Goal: Task Accomplishment & Management: Complete application form

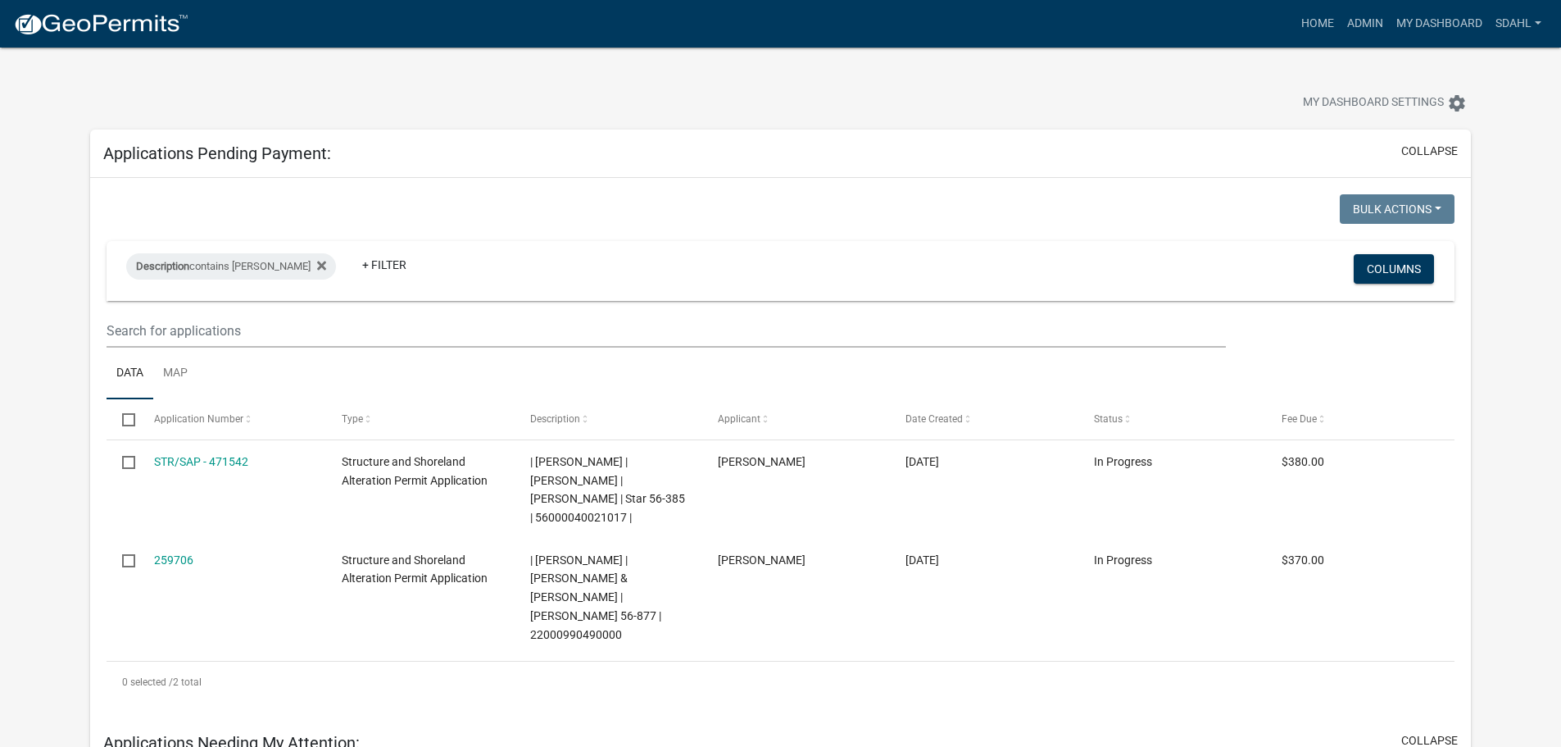
scroll to position [902, 0]
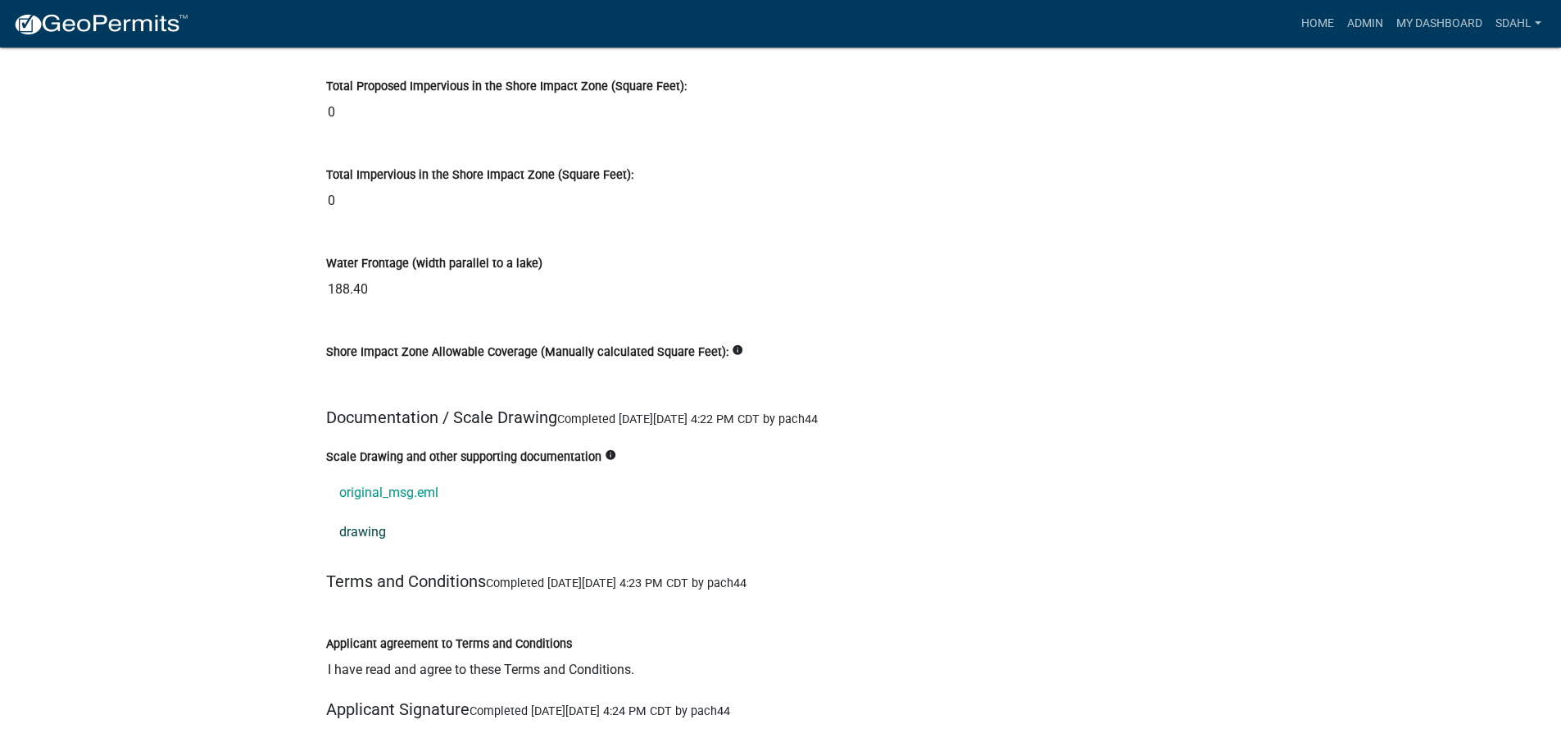
scroll to position [18278, 0]
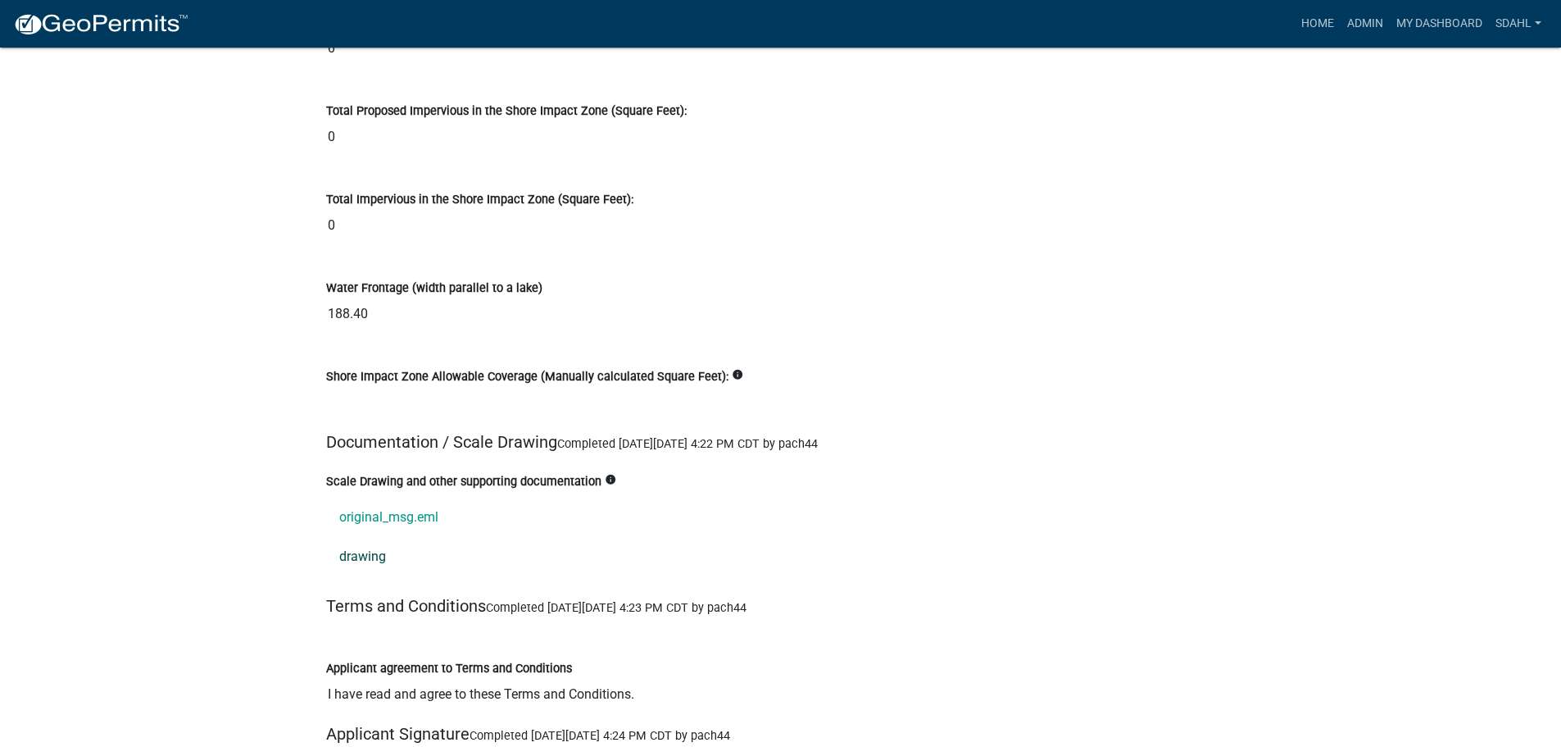
drag, startPoint x: 363, startPoint y: 532, endPoint x: 611, endPoint y: 521, distance: 248.6
click at [611, 537] on link "drawing" at bounding box center [781, 556] width 910 height 39
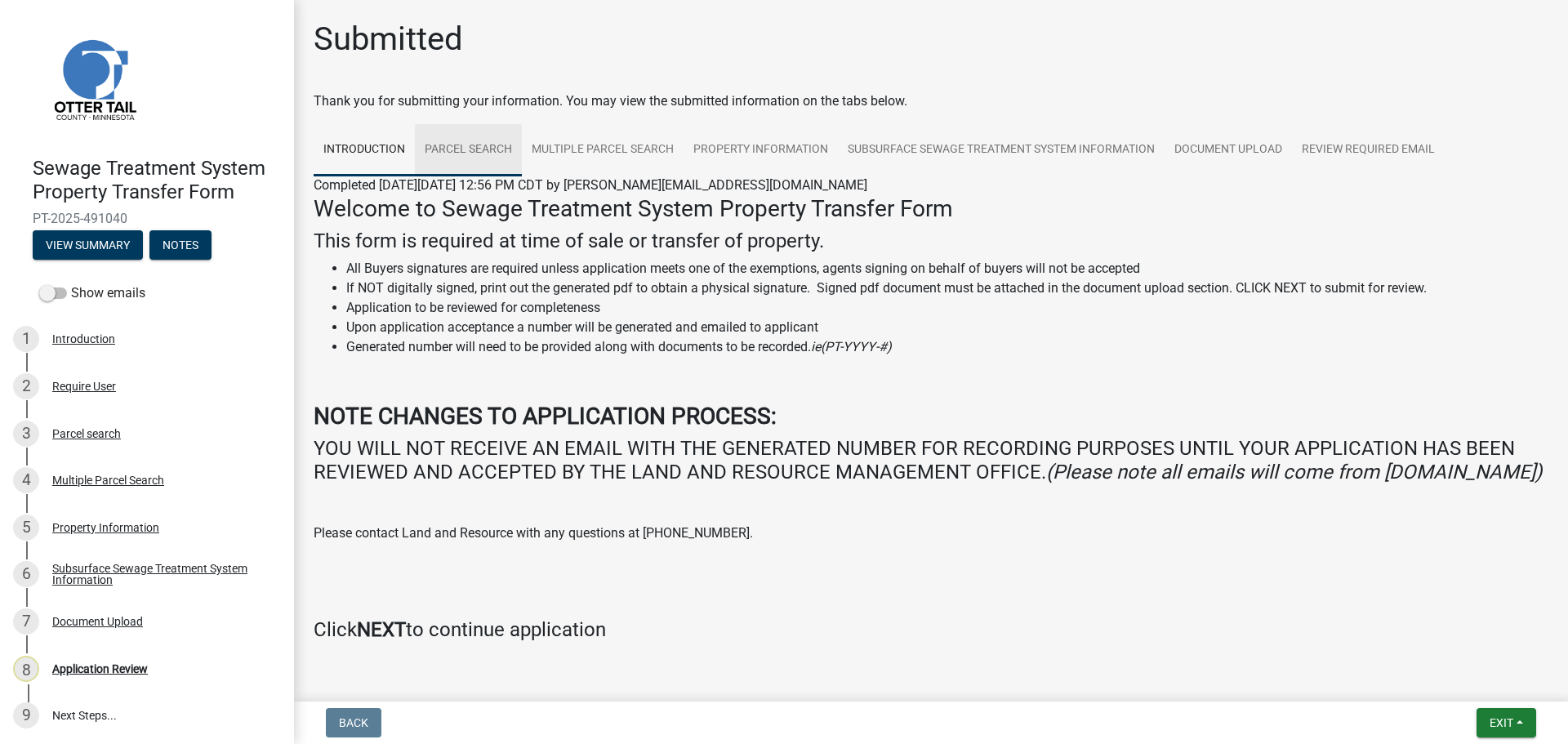
click at [437, 157] on link "Parcel search" at bounding box center [467, 150] width 107 height 52
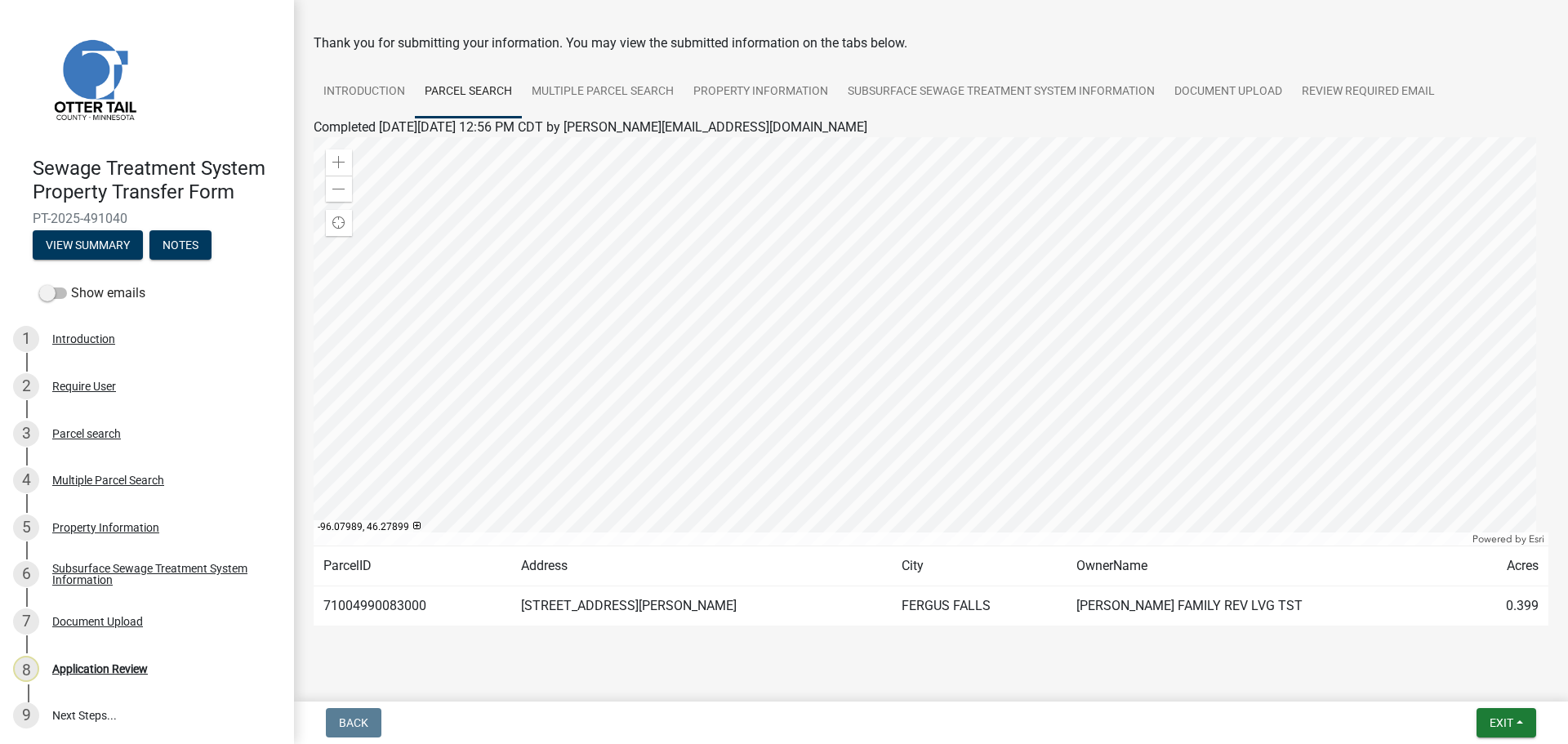
scroll to position [82, 0]
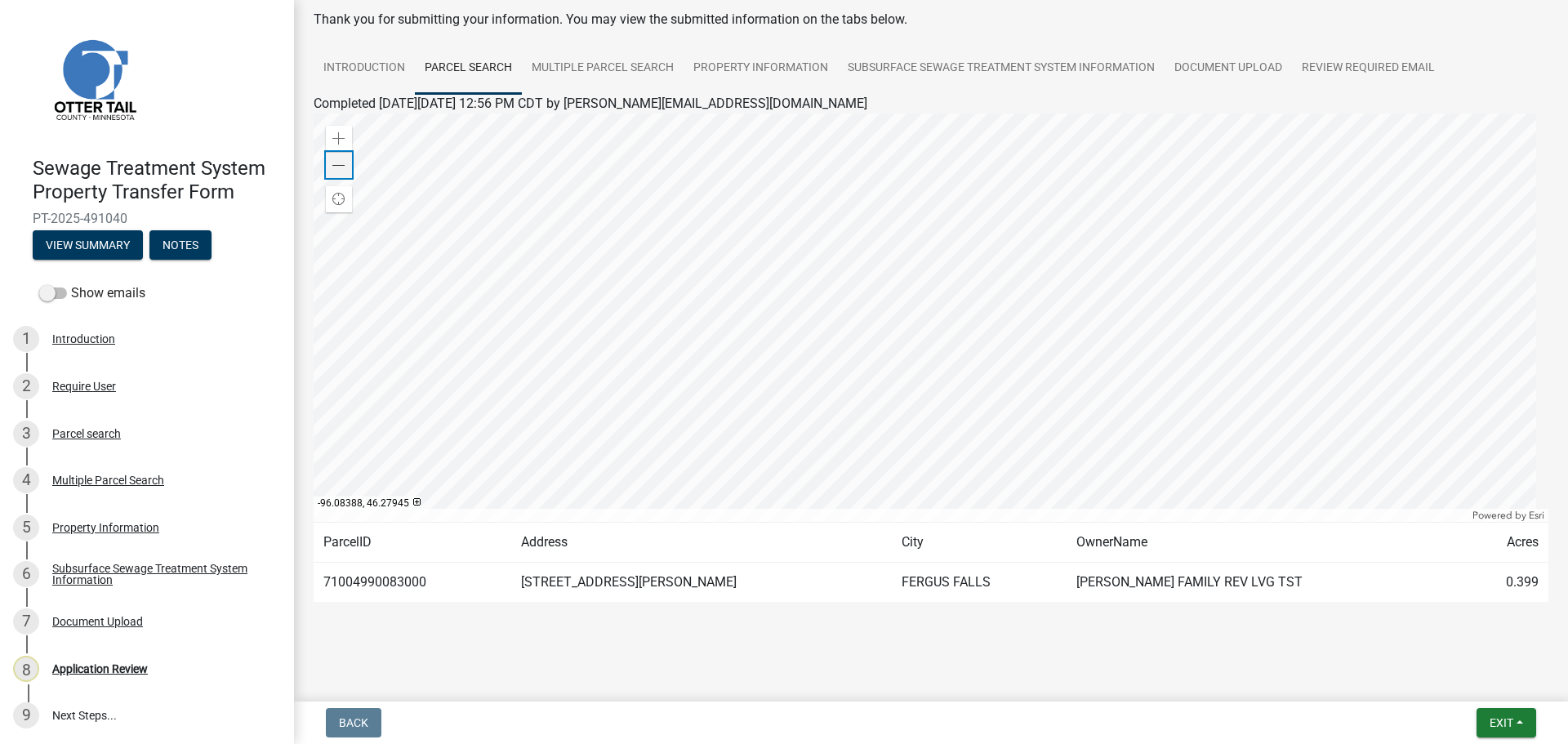
click at [338, 166] on span at bounding box center [339, 165] width 13 height 13
click at [587, 61] on link "Multiple Parcel Search" at bounding box center [603, 69] width 161 height 52
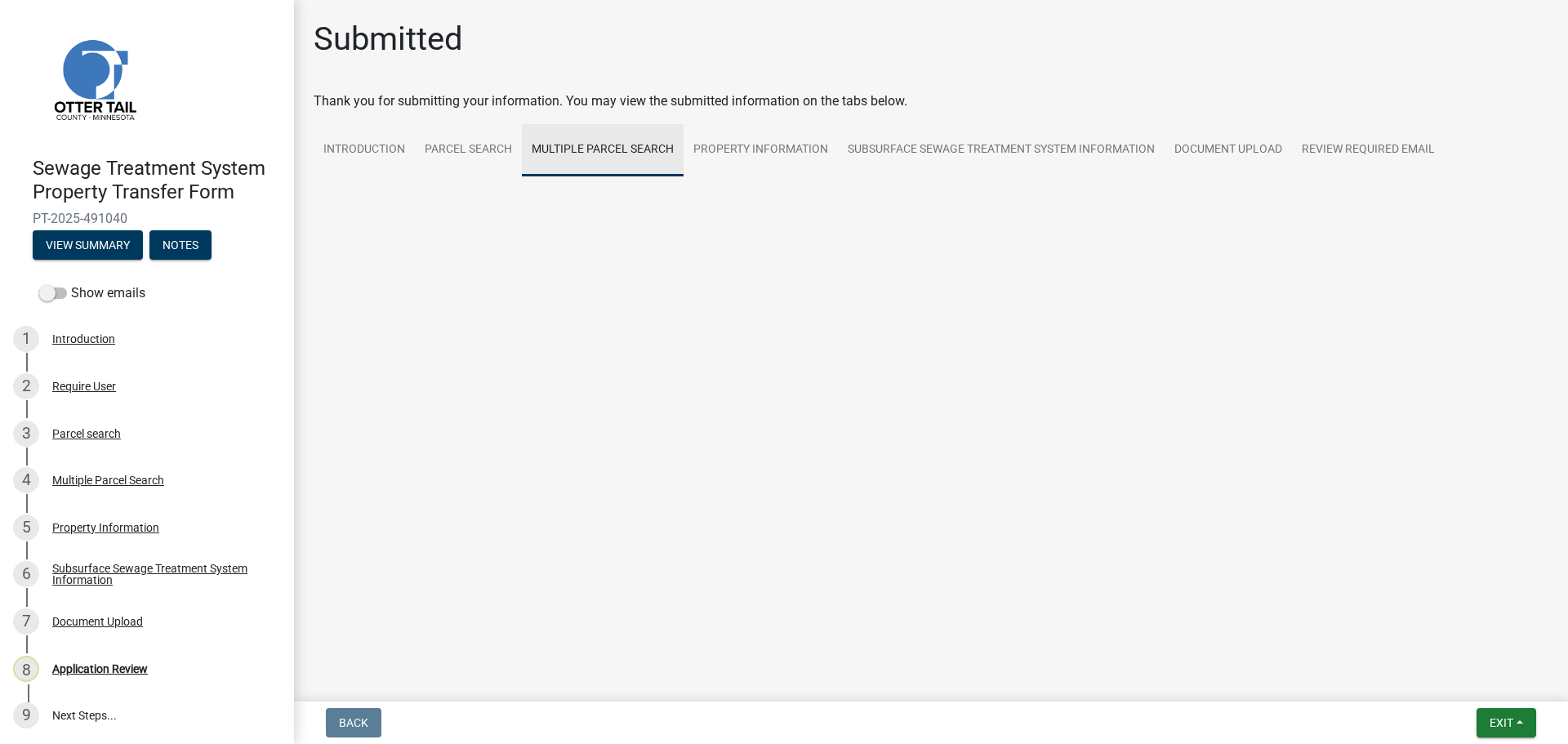
scroll to position [0, 0]
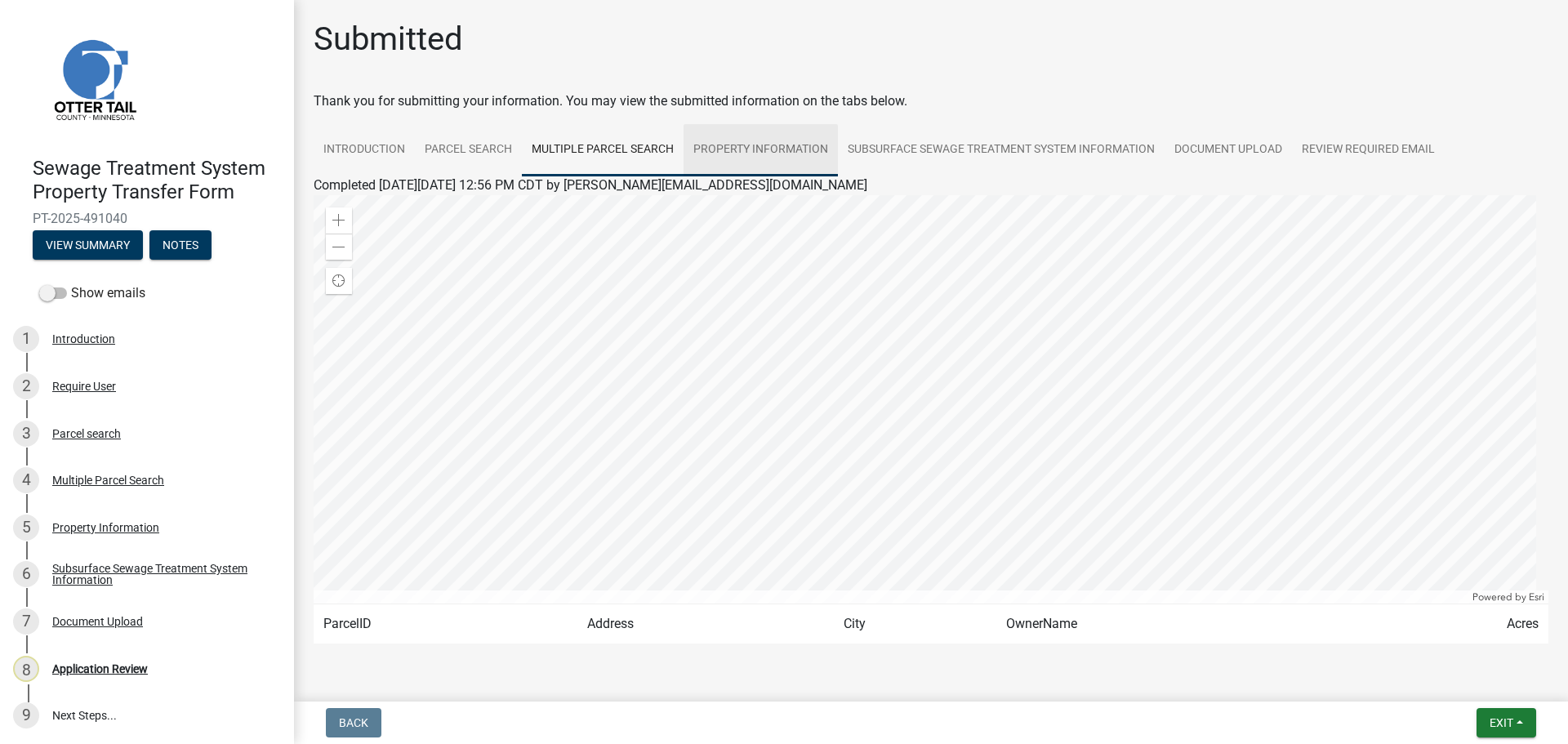
click at [738, 151] on link "Property Information" at bounding box center [760, 150] width 154 height 52
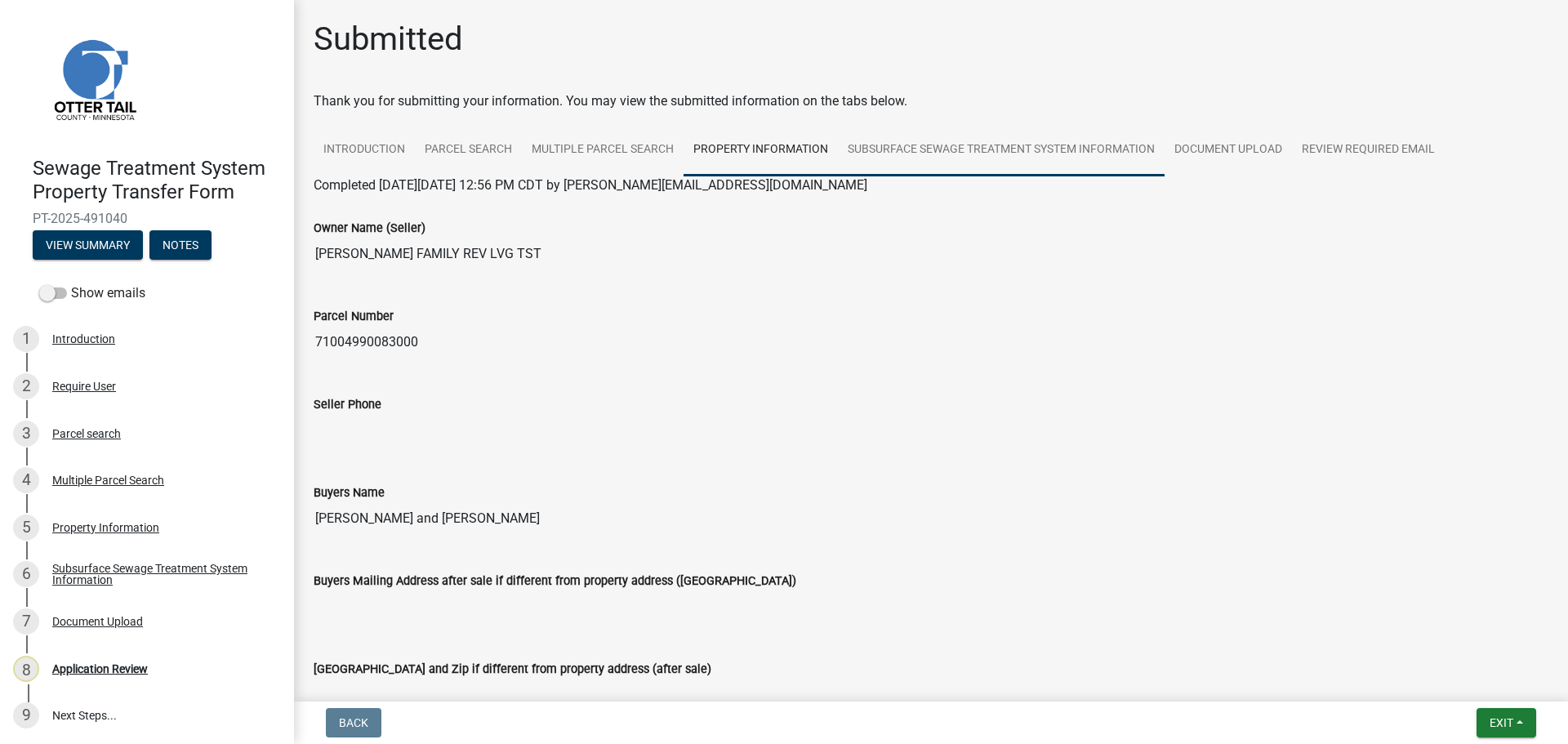
click at [1003, 158] on link "Subsurface Sewage Treatment System Information" at bounding box center [1001, 150] width 327 height 52
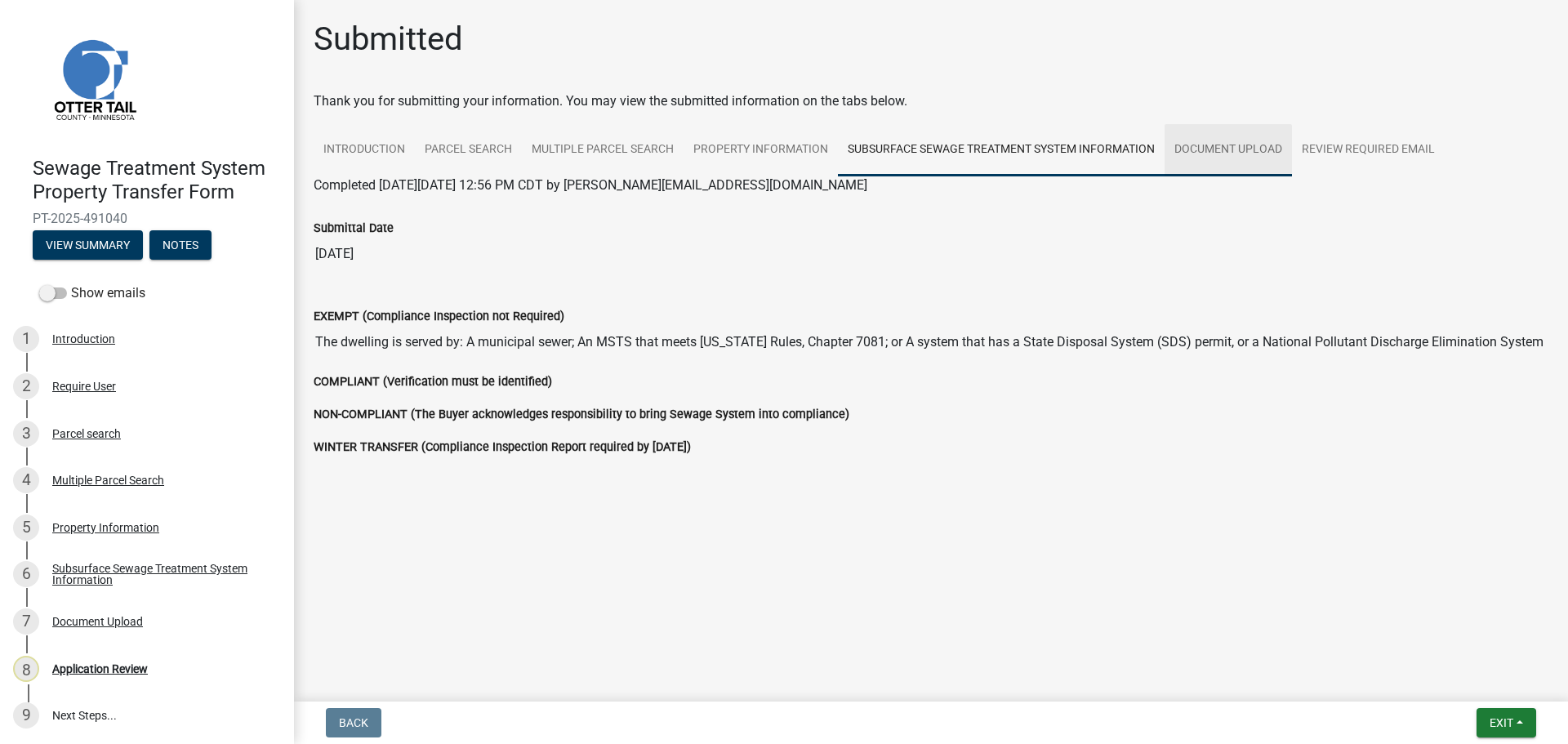
click at [1238, 147] on link "Document Upload" at bounding box center [1228, 150] width 128 height 52
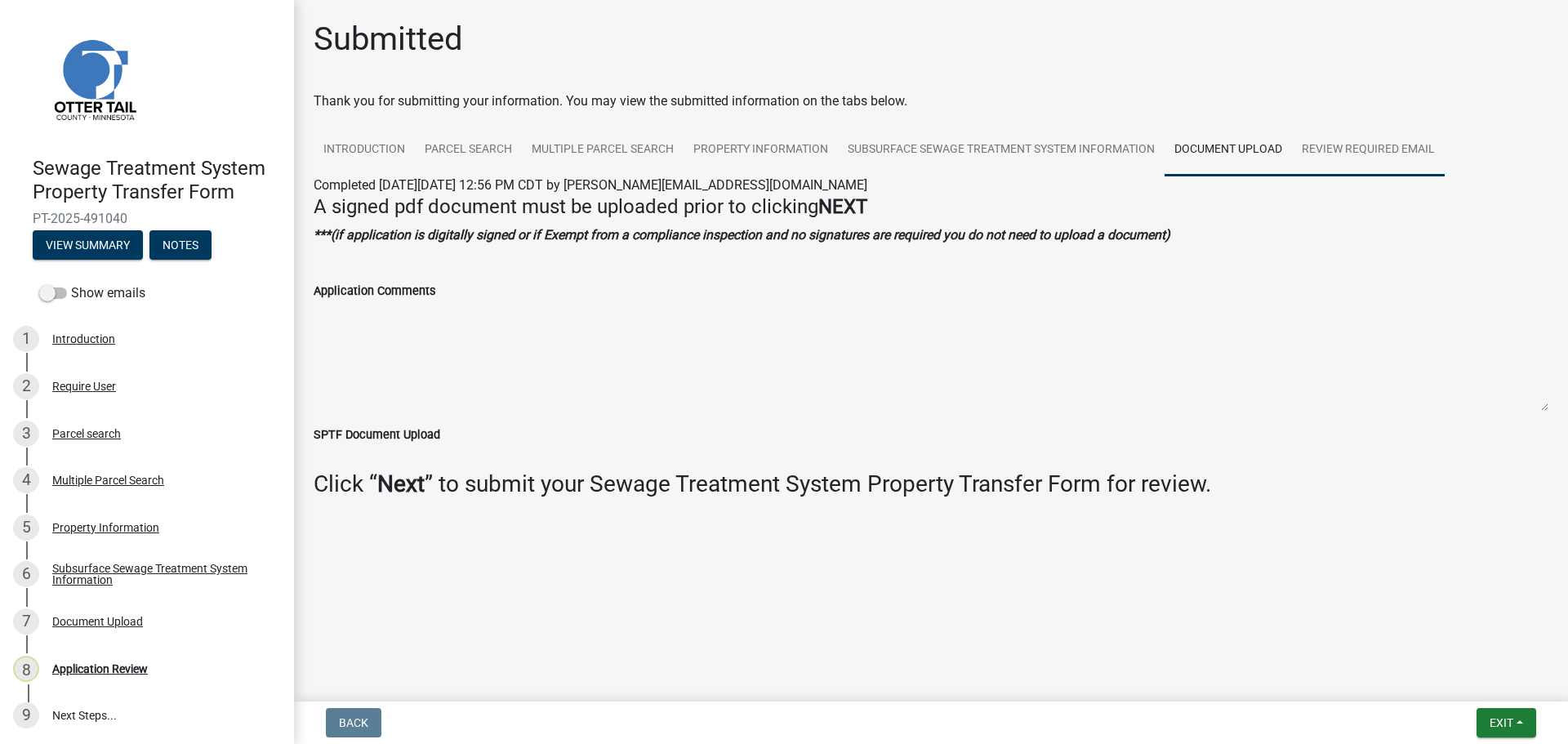
click at [1315, 150] on link "Review Required Email" at bounding box center [1368, 150] width 152 height 52
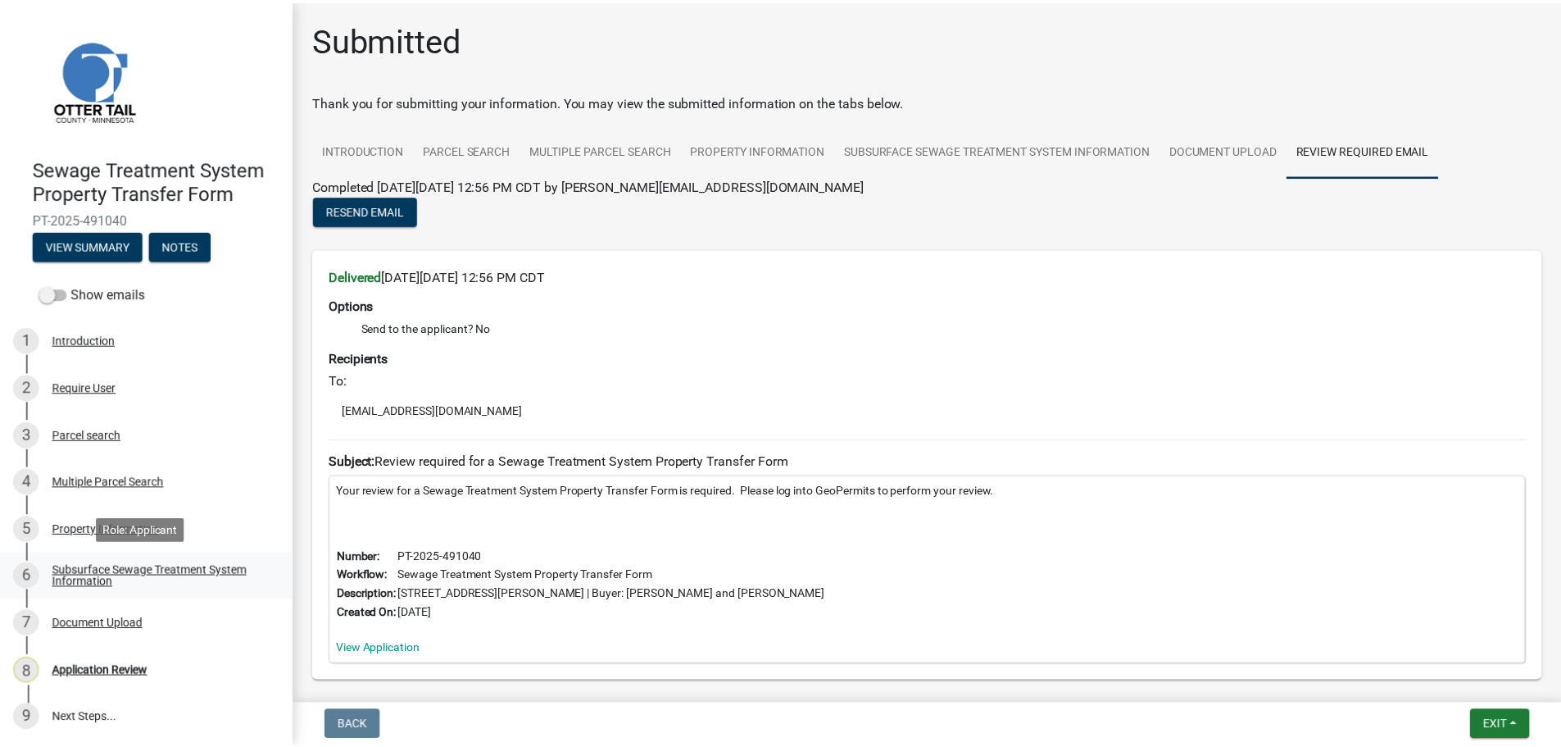
scroll to position [2, 0]
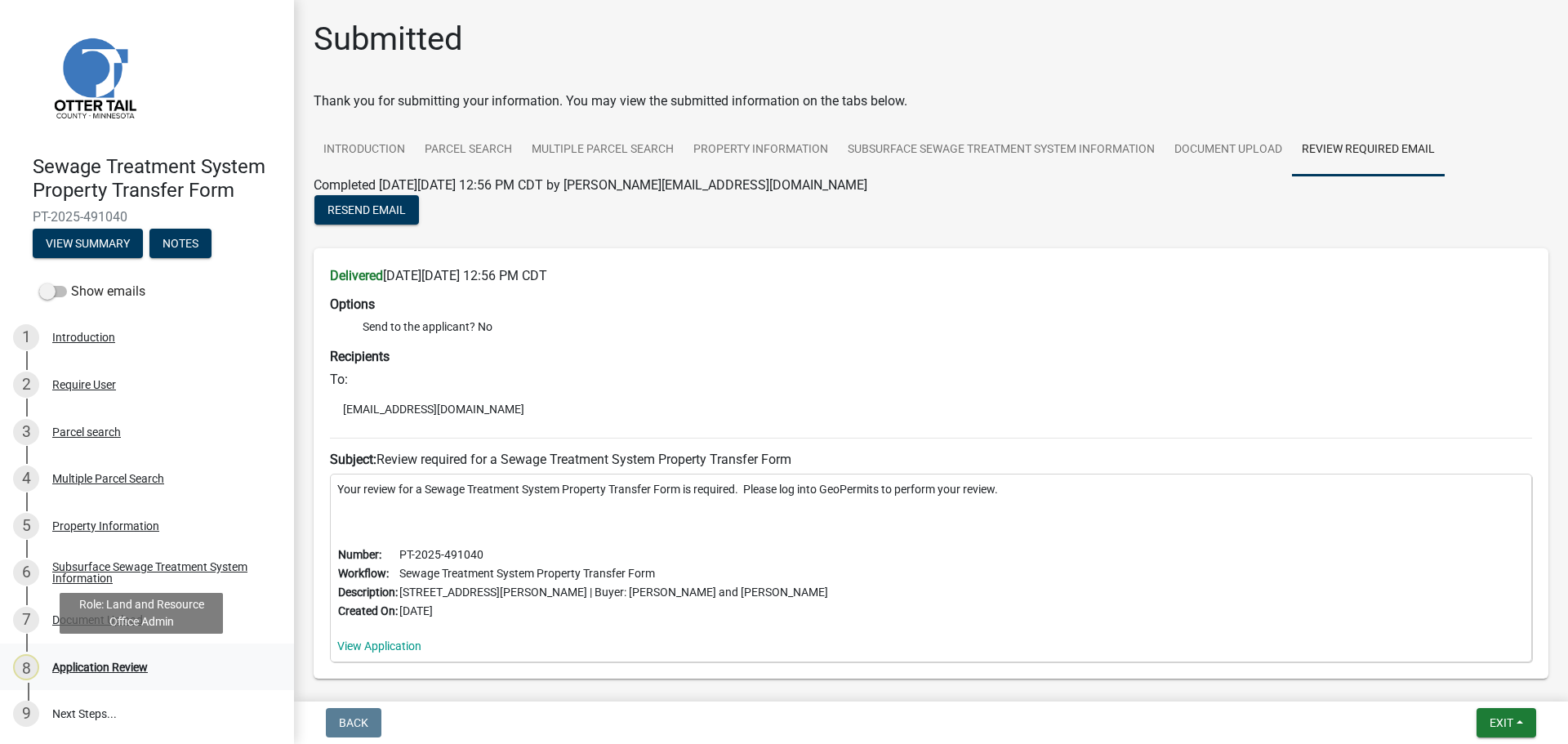
click at [99, 666] on div "Application Review" at bounding box center [100, 666] width 96 height 11
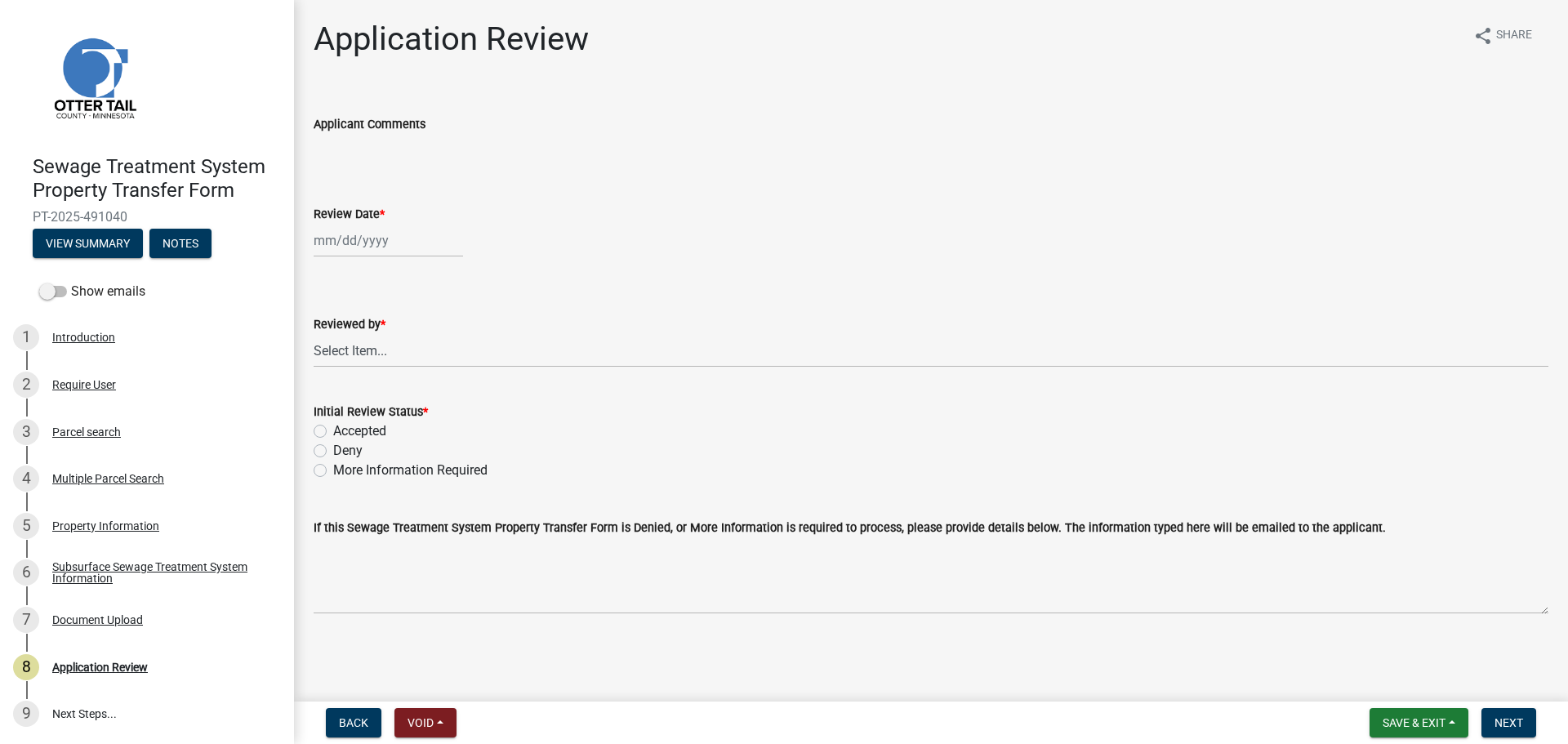
select select "10"
select select "2025"
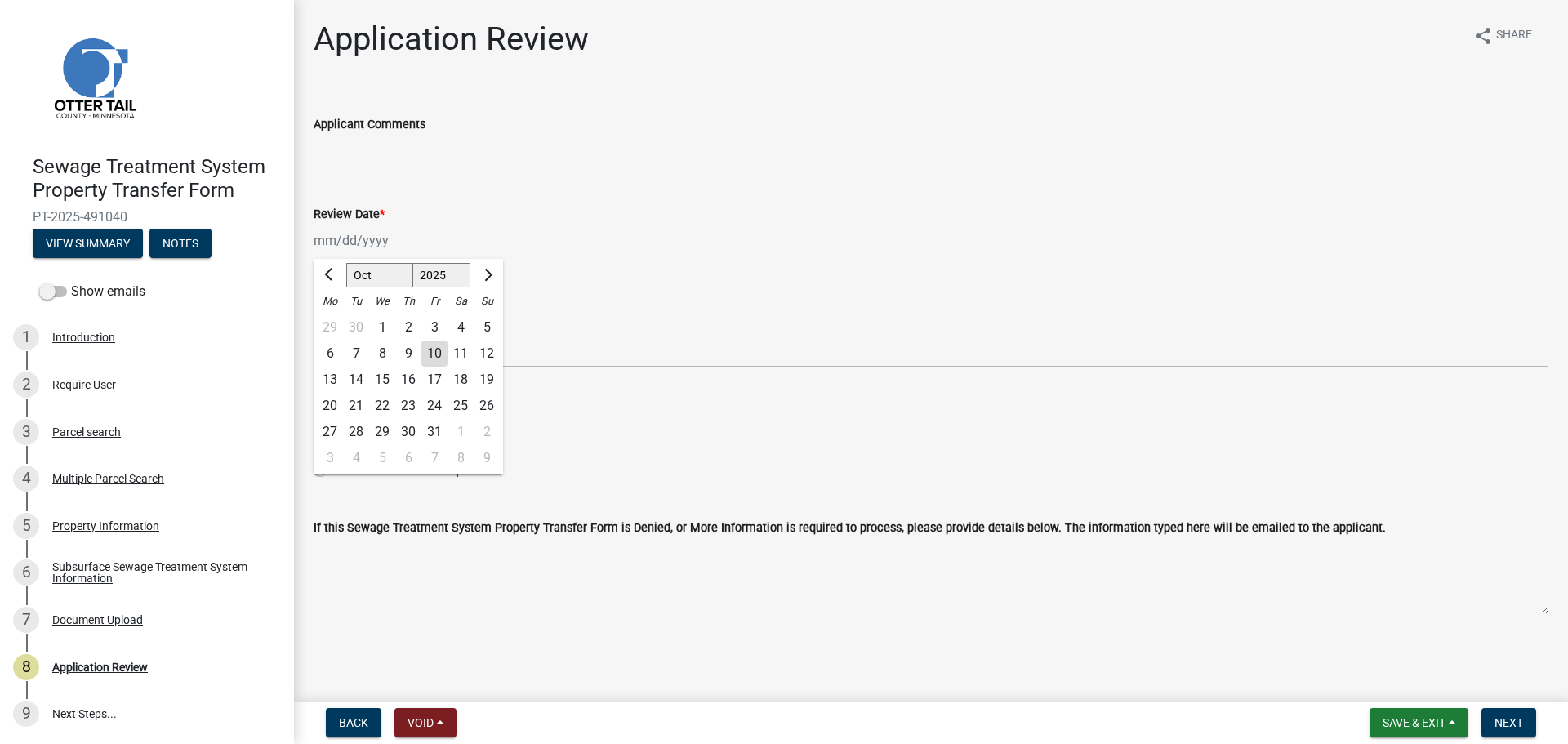
click at [366, 233] on div "Jan Feb Mar Apr May Jun Jul Aug Sep Oct Nov Dec 1525 1526 1527 1528 1529 1530 1…" at bounding box center [389, 241] width 149 height 34
click at [436, 349] on div "10" at bounding box center [434, 354] width 26 height 26
type input "10/10/2025"
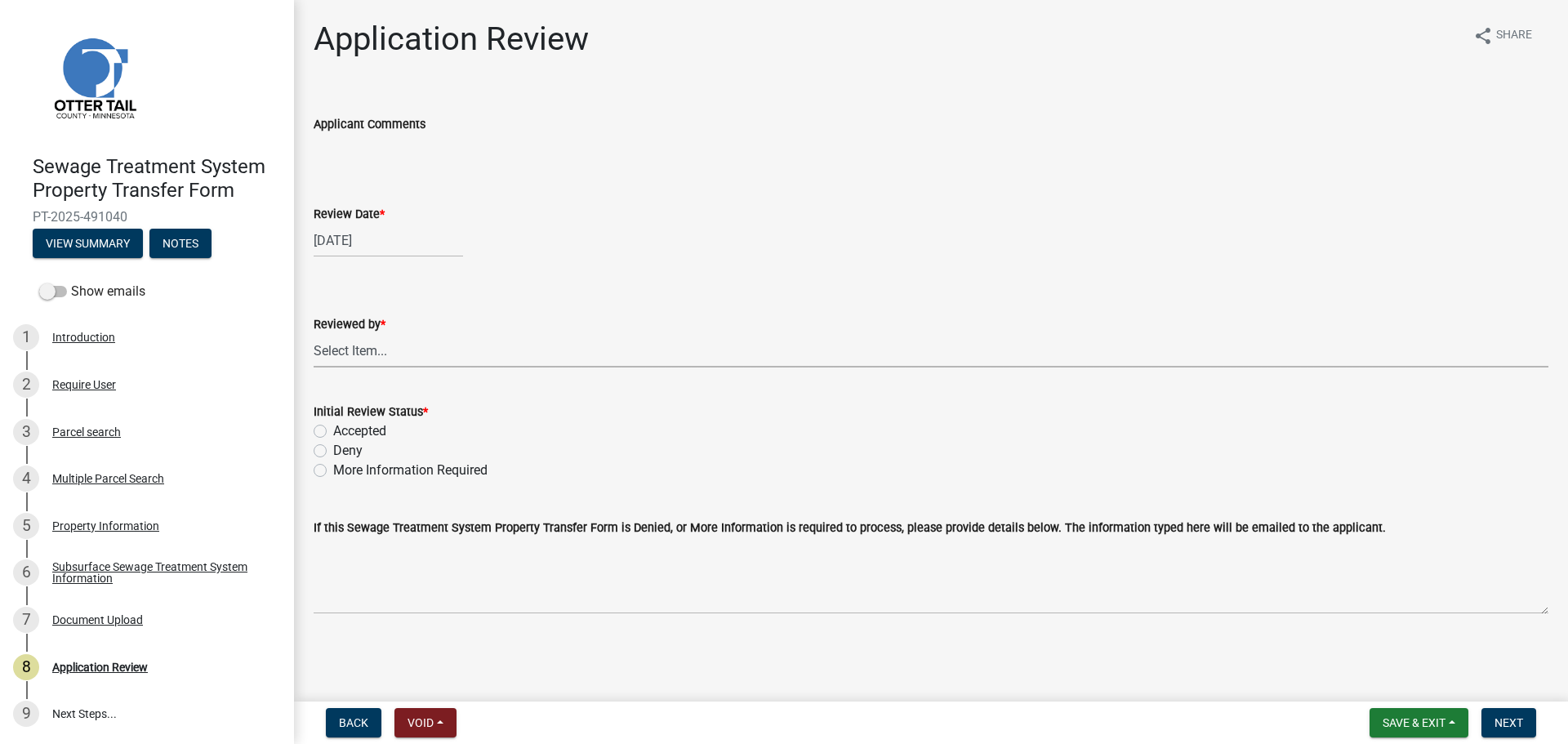
click at [430, 356] on select "Select Item... Alexis Newark Amy Busko Andrea Perales Brittany Tollefson Christ…" at bounding box center [930, 351] width 1234 height 34
click at [314, 334] on select "Select Item... Alexis Newark Amy Busko Andrea Perales Brittany Tollefson Christ…" at bounding box center [930, 351] width 1234 height 34
select select "67745ee8-7159-4960-80f9-a638286b467c"
click at [367, 422] on label "Accepted" at bounding box center [359, 431] width 53 height 20
click at [344, 422] on input "Accepted" at bounding box center [338, 426] width 11 height 11
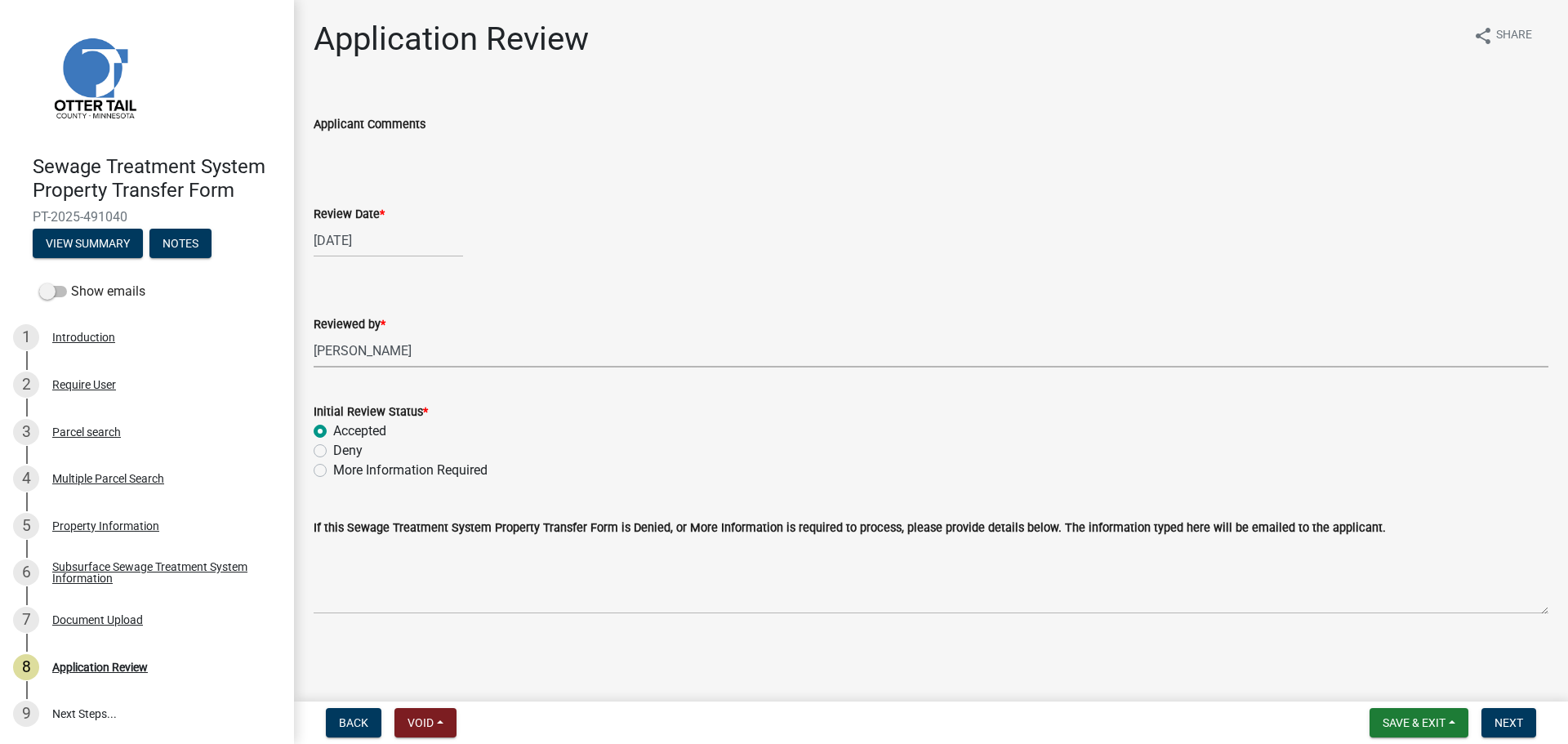
radio input "true"
click at [1515, 722] on span "Next" at bounding box center [1508, 722] width 29 height 13
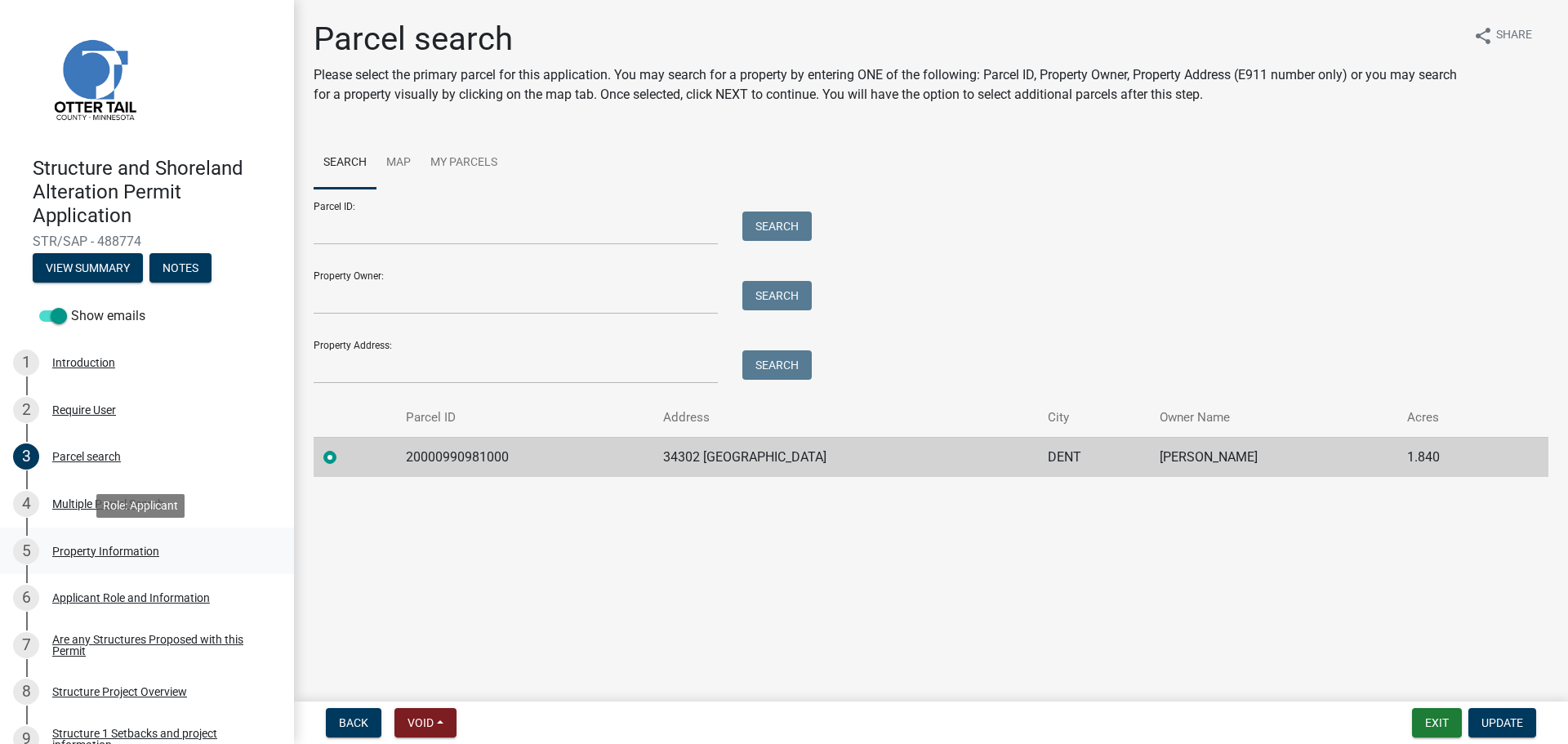
click at [97, 546] on div "Property Information" at bounding box center [105, 551] width 107 height 11
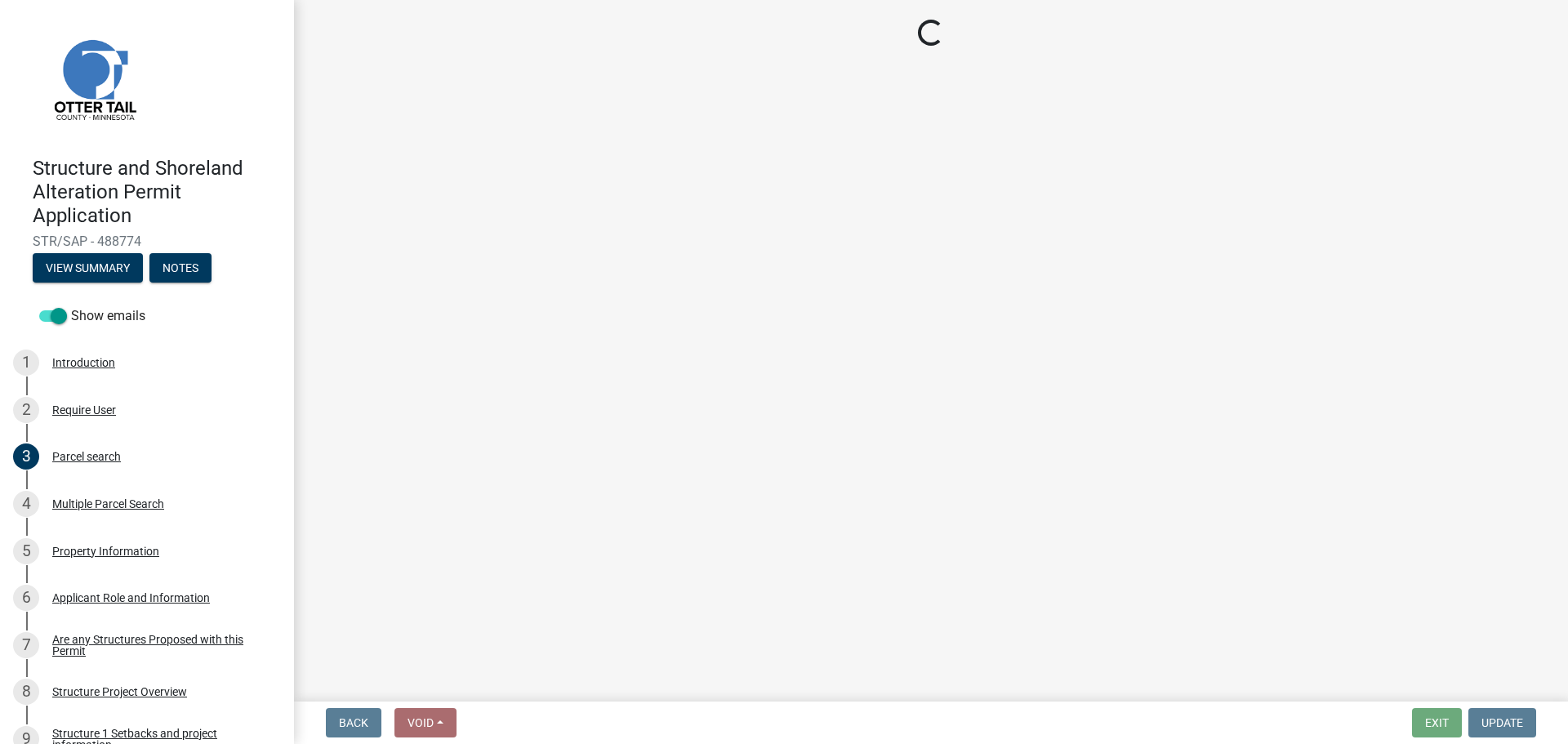
select select "b73ab6c9-13da-4ae0-a187-6b3beb0d3f22"
select select "bc95ce3f-9706-43bd-97a5-80c1e912429f"
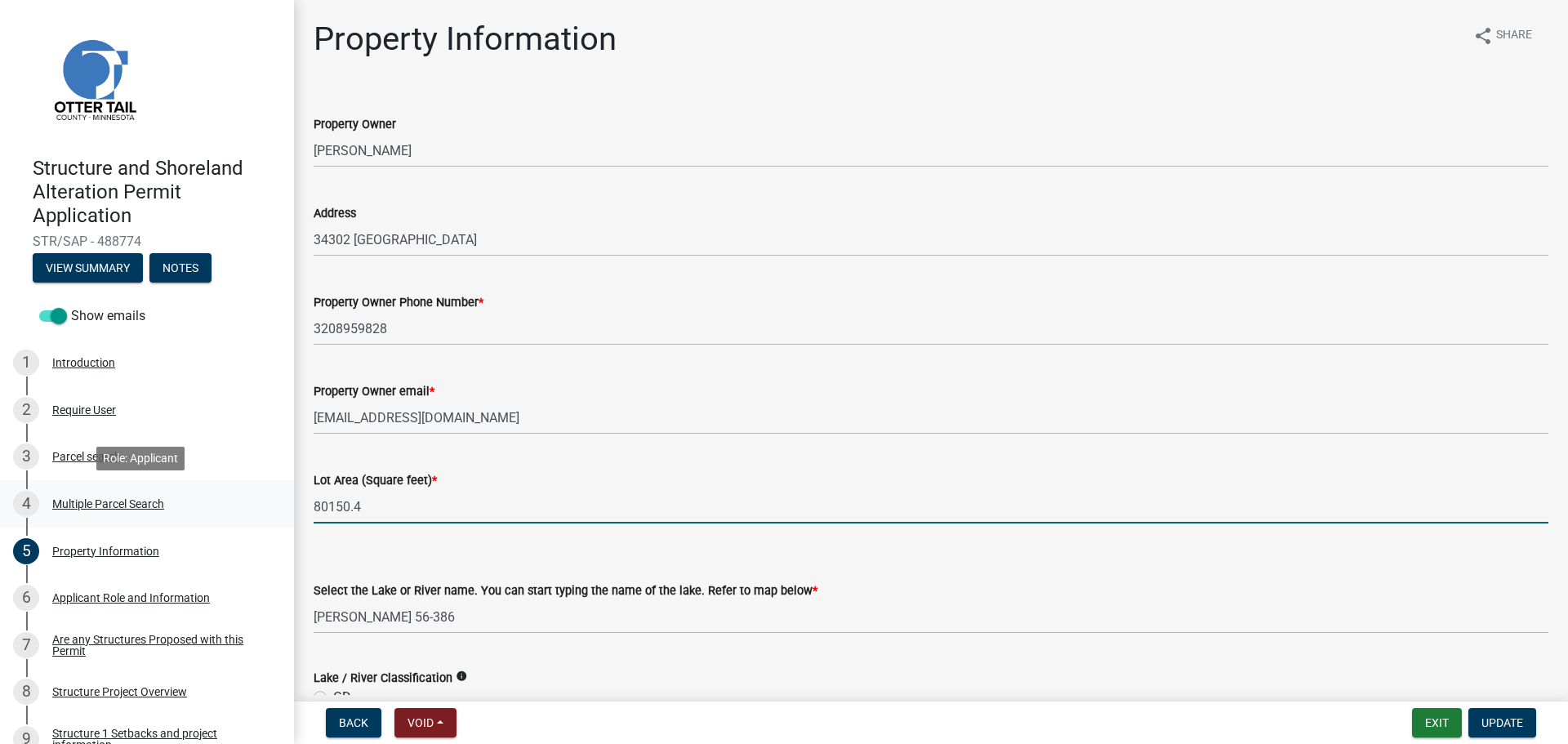
drag, startPoint x: 369, startPoint y: 512, endPoint x: 240, endPoint y: 517, distance: 129.1
click at [240, 517] on div "Structure and Shoreland Alteration Permit Application STR/SAP - 488774 View Sum…" at bounding box center [784, 372] width 1568 height 744
type input "51800"
click at [452, 614] on select "Select Item... None Adley 56-031 Albert 56-118 Alfred 56-600 Alice 56-244 Alice…" at bounding box center [930, 617] width 1234 height 34
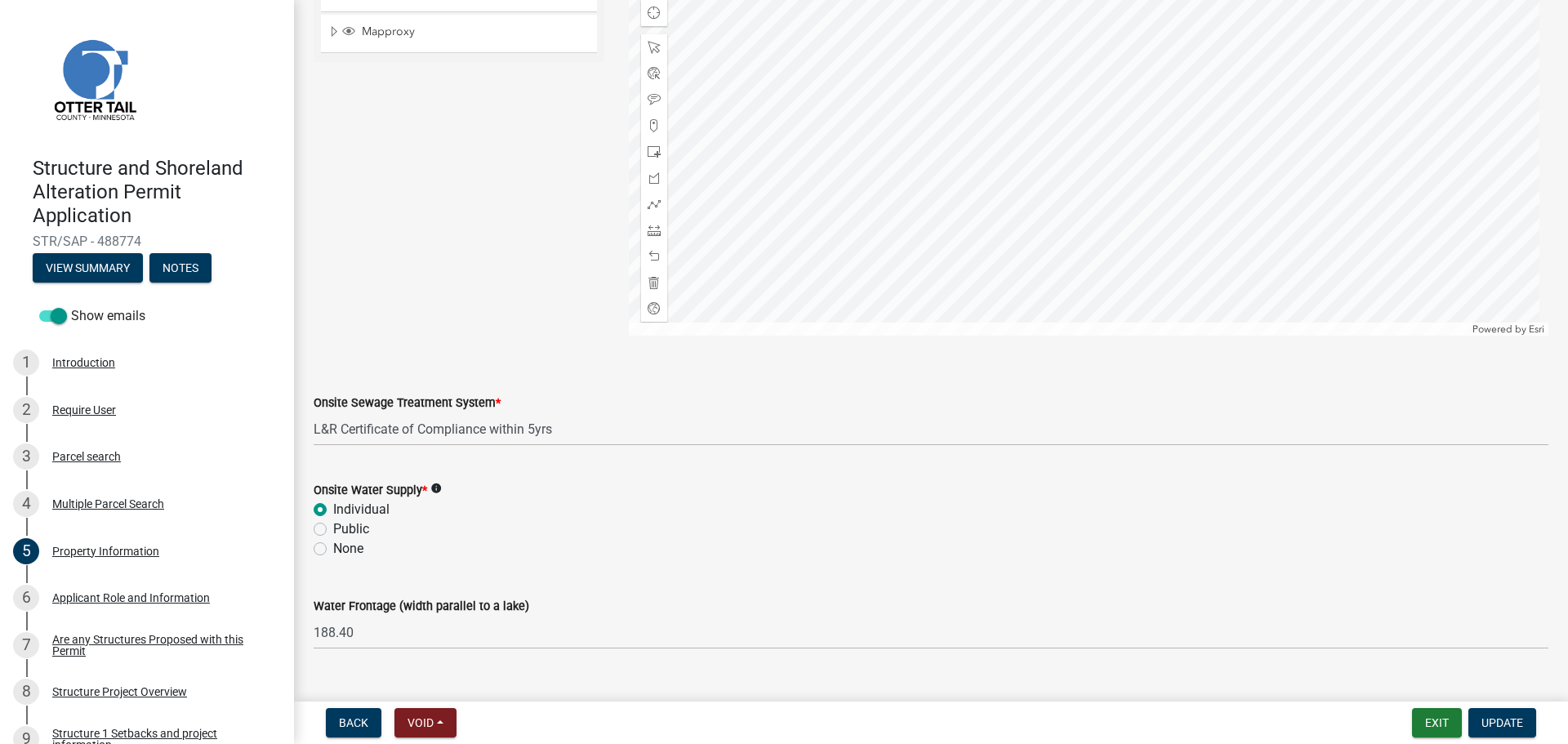
scroll to position [962, 0]
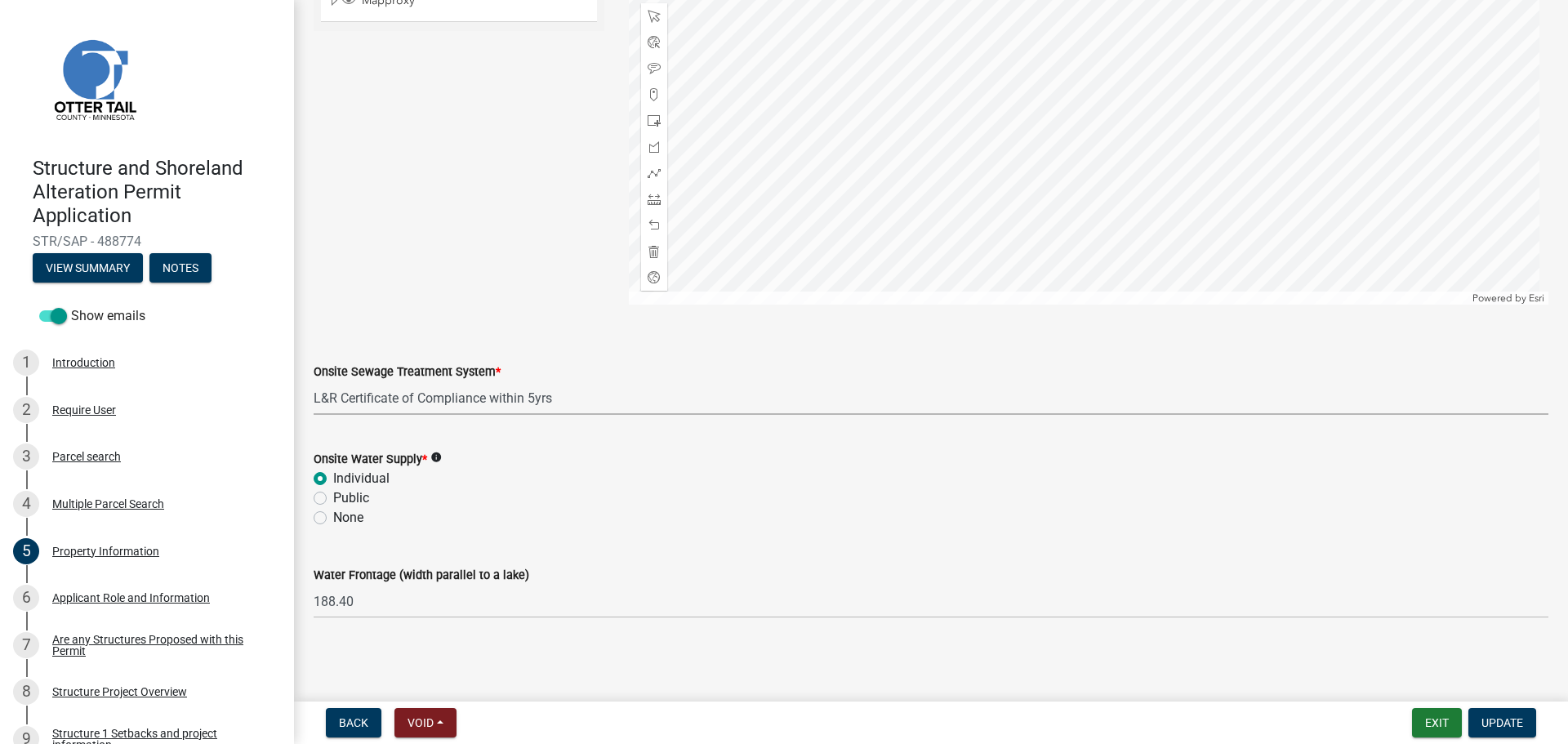
click at [536, 399] on select "Select Item... L&R Certificate of Compliance within 5yrs Compliance Inspection …" at bounding box center [930, 398] width 1234 height 34
click at [314, 381] on select "Select Item... L&R Certificate of Compliance within 5yrs Compliance Inspection …" at bounding box center [930, 398] width 1234 height 34
select select "536c2d30-81d9-41b4-a753-c6560d717c74"
click at [1503, 719] on span "Update" at bounding box center [1502, 722] width 42 height 13
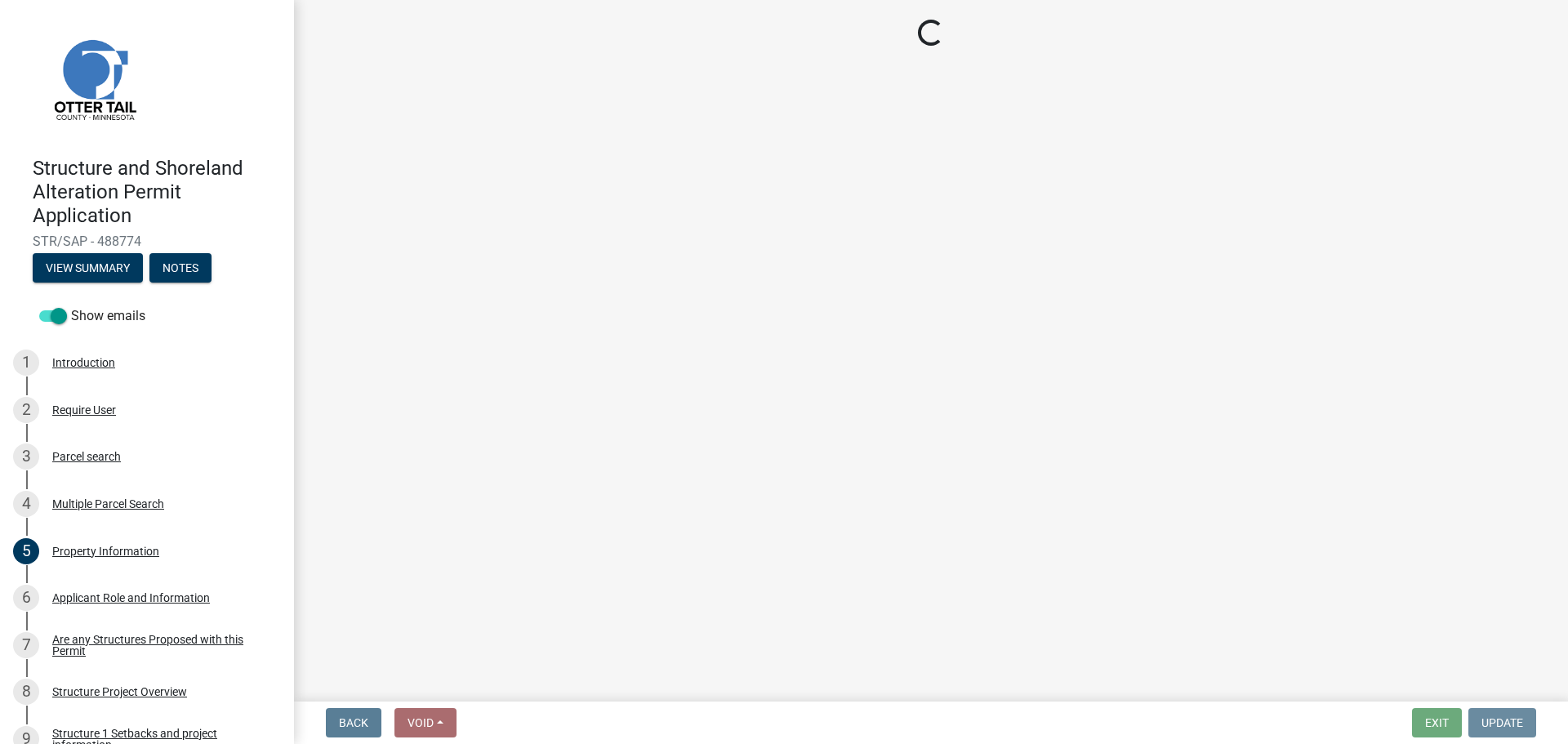
scroll to position [0, 0]
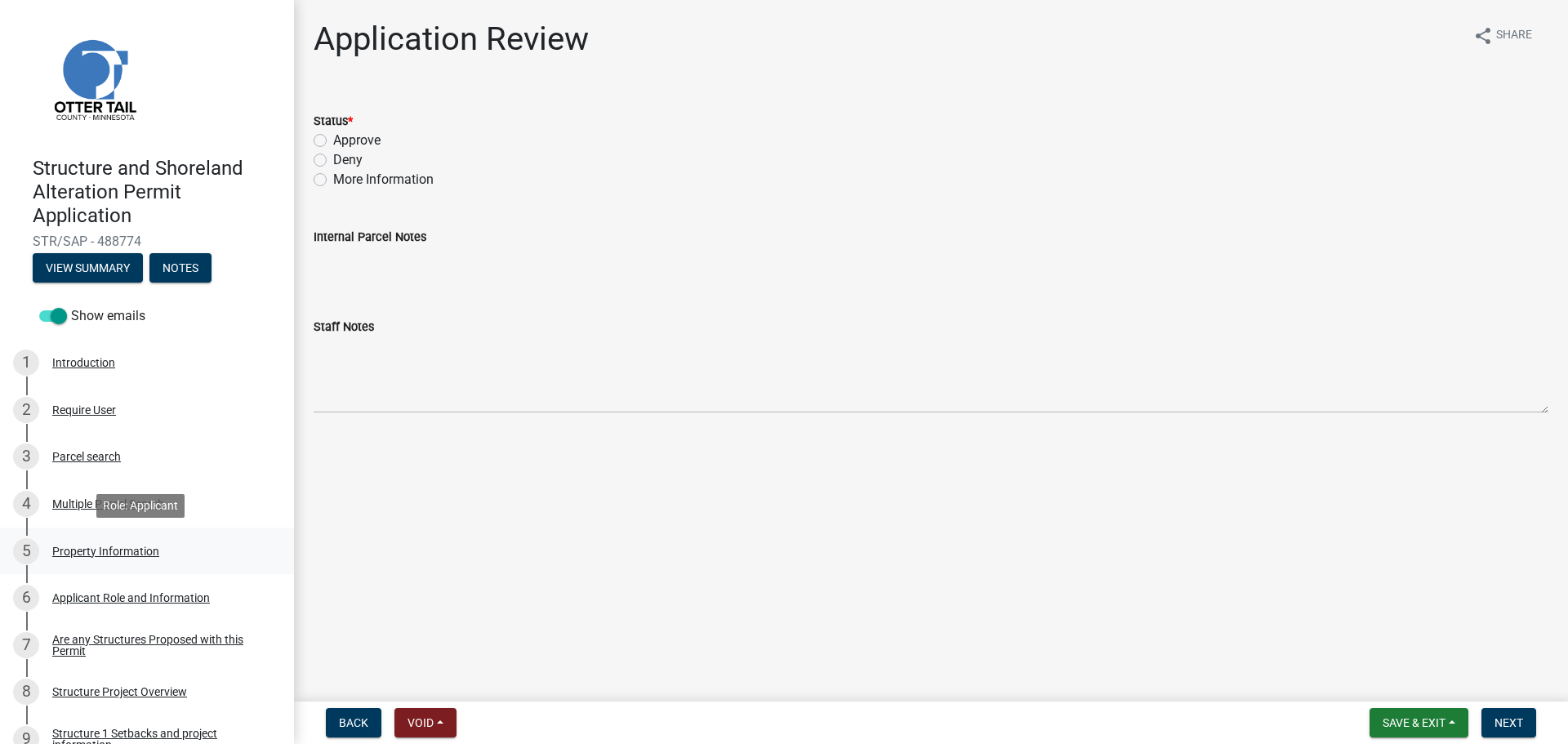
click at [120, 549] on div "Property Information" at bounding box center [105, 551] width 107 height 11
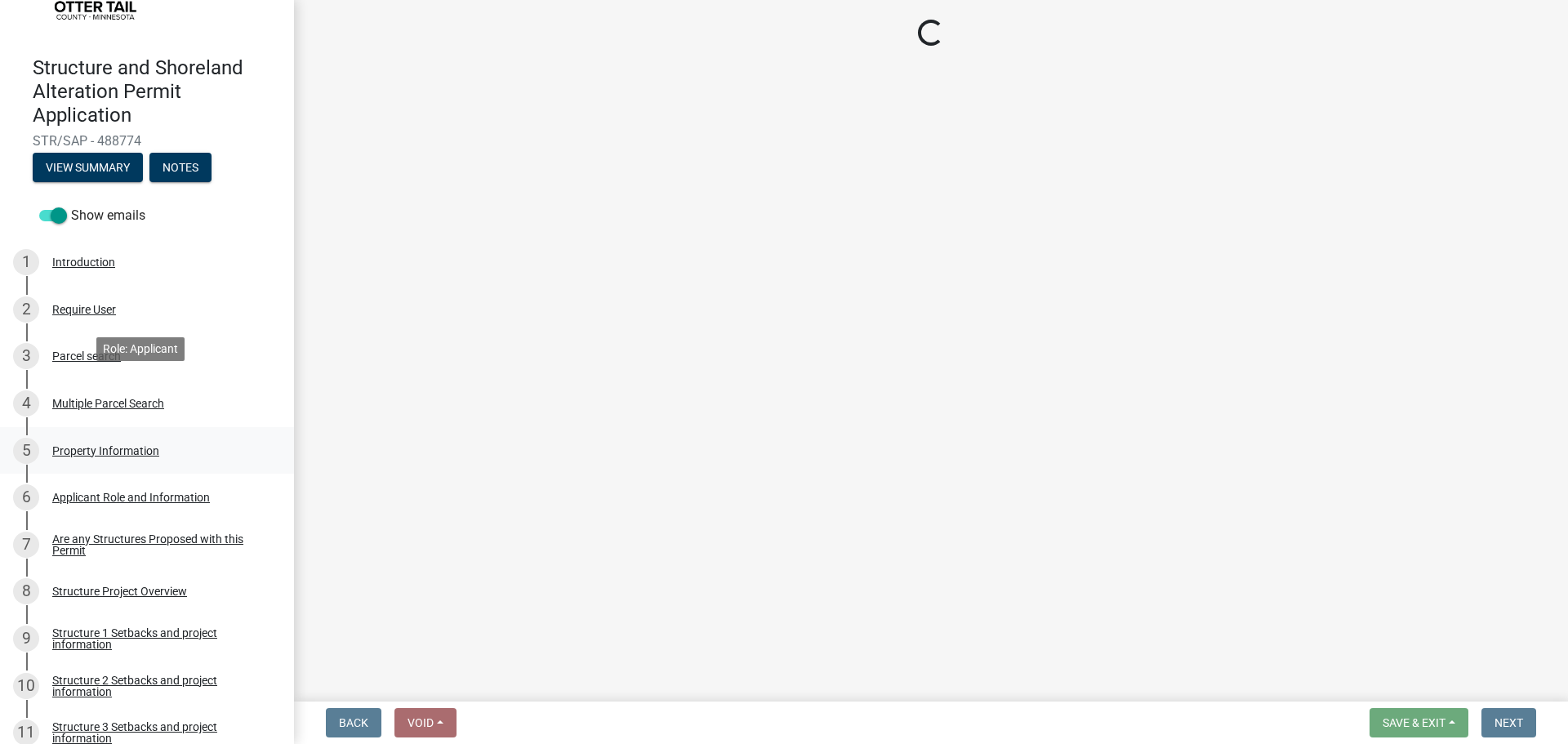
scroll to position [163, 0]
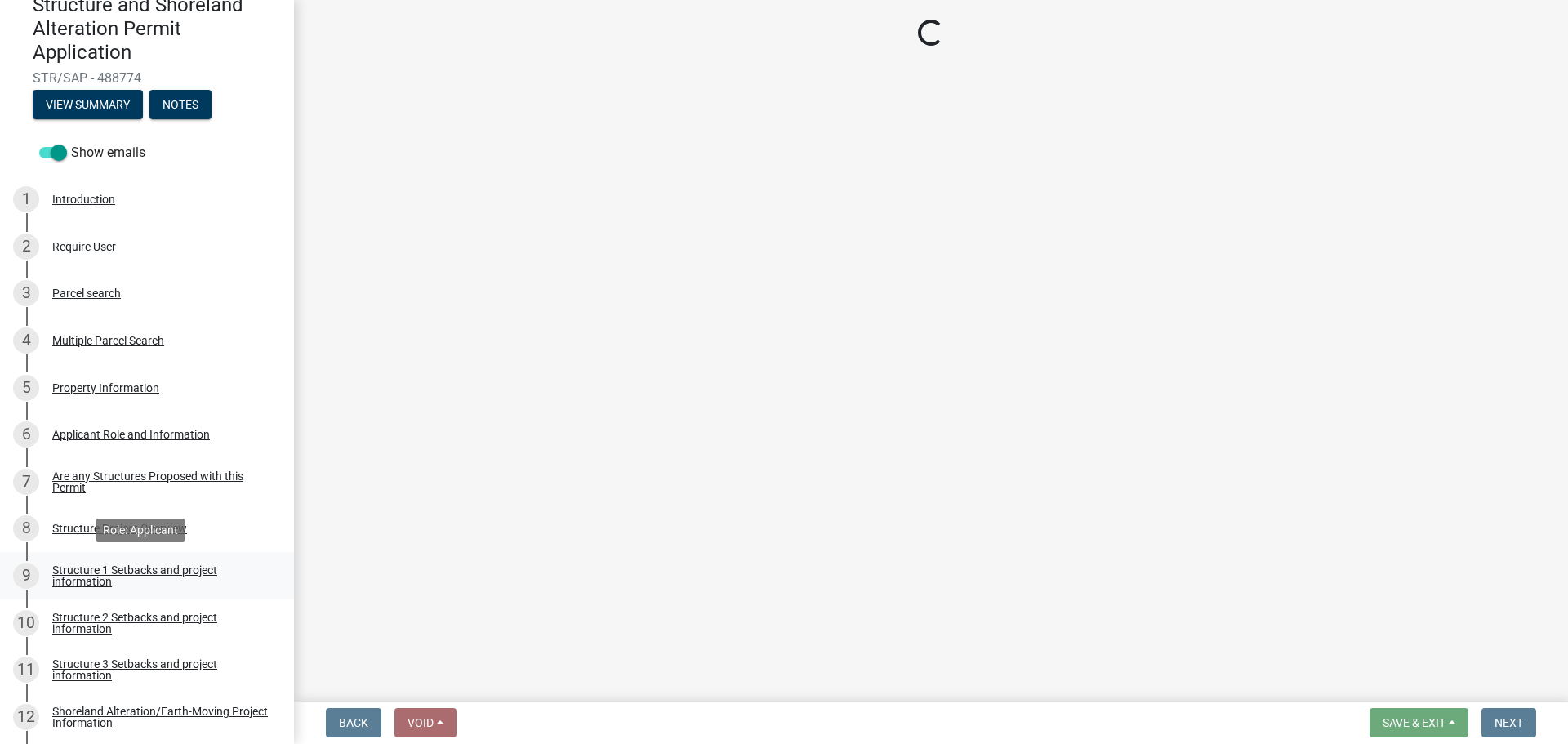
select select "b73ab6c9-13da-4ae0-a187-6b3beb0d3f22"
select select "536c2d30-81d9-41b4-a753-c6560d717c74"
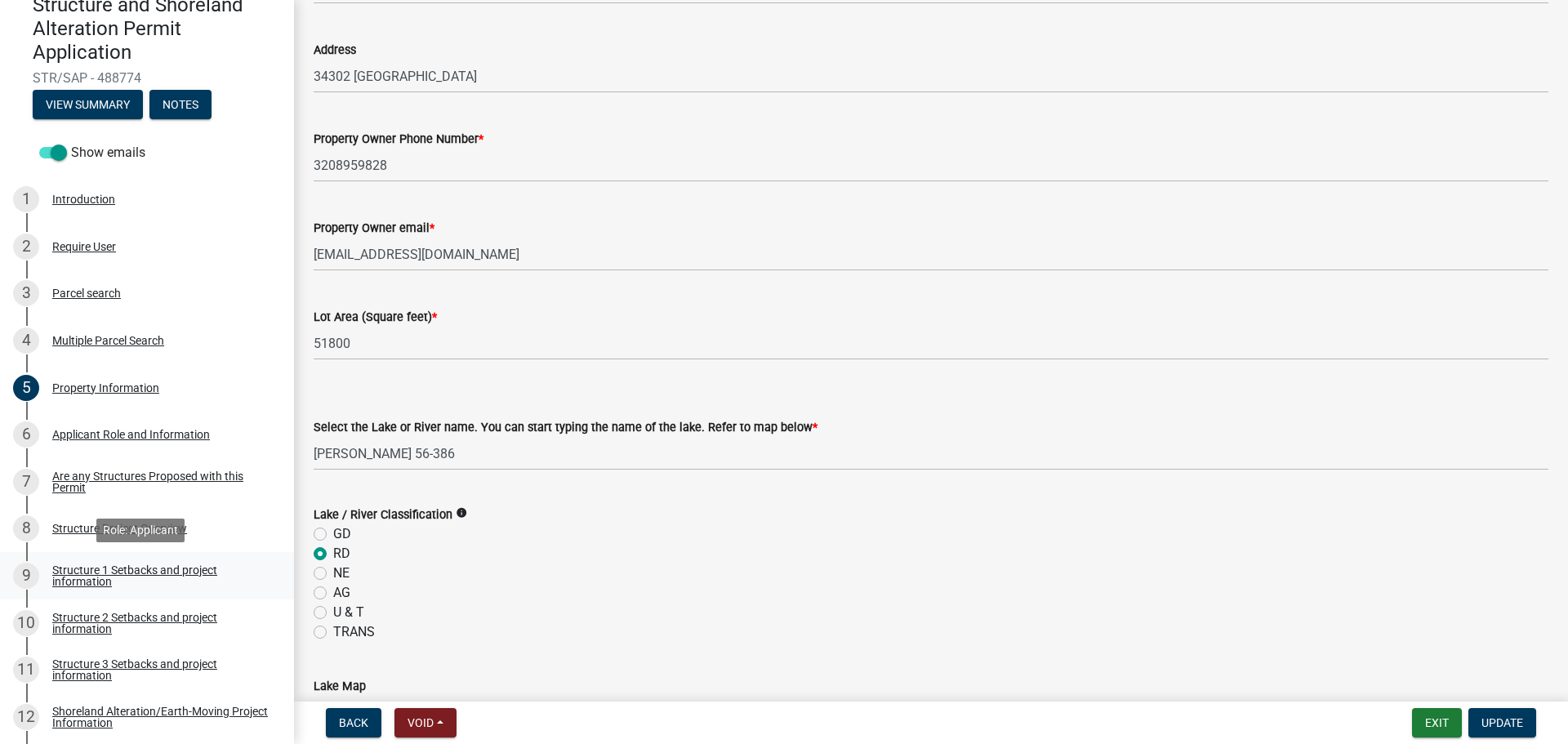
click at [114, 566] on div "Structure 1 Setbacks and project information" at bounding box center [159, 575] width 215 height 23
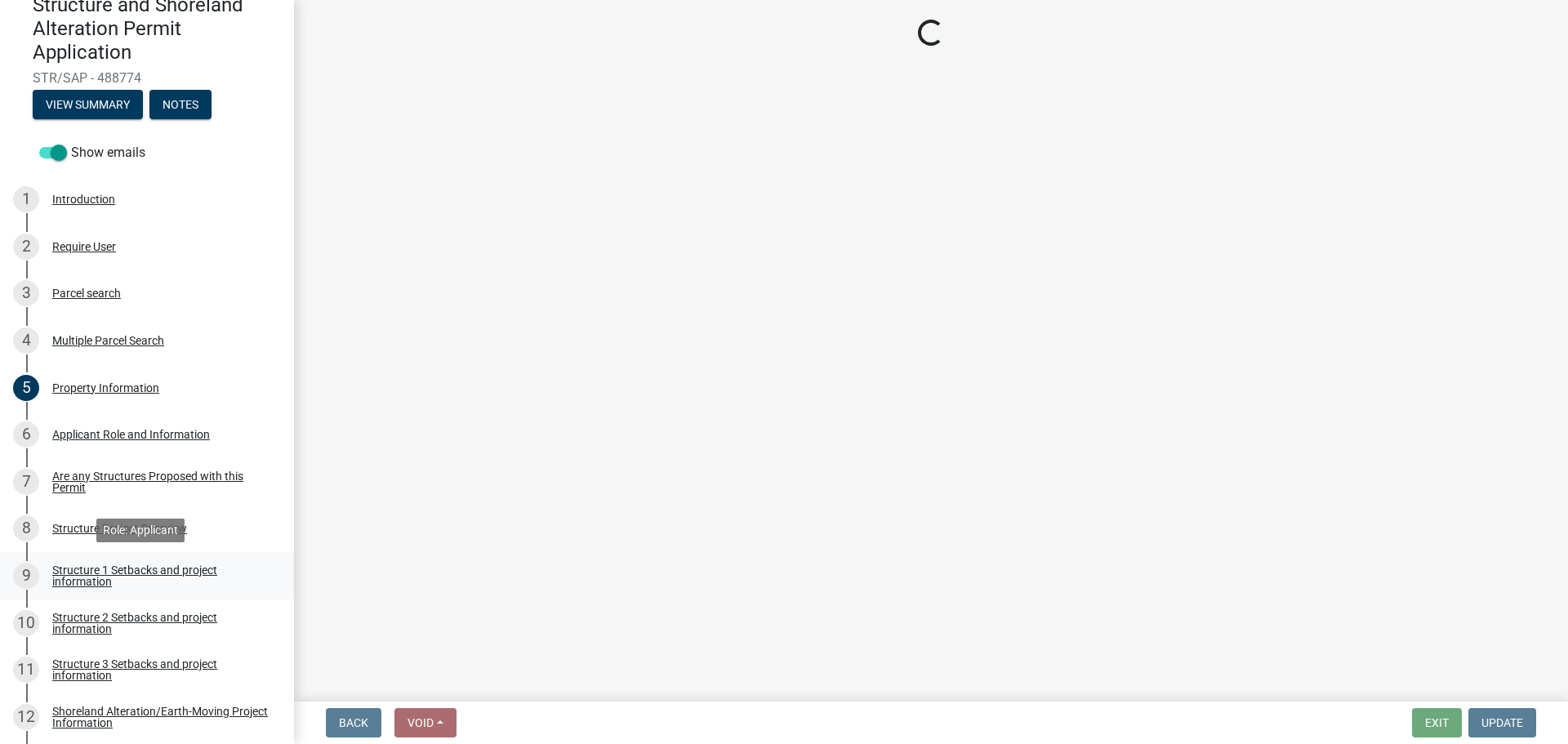
scroll to position [0, 0]
select select "c185e313-3403-4239-bd61-bb563c58a77a"
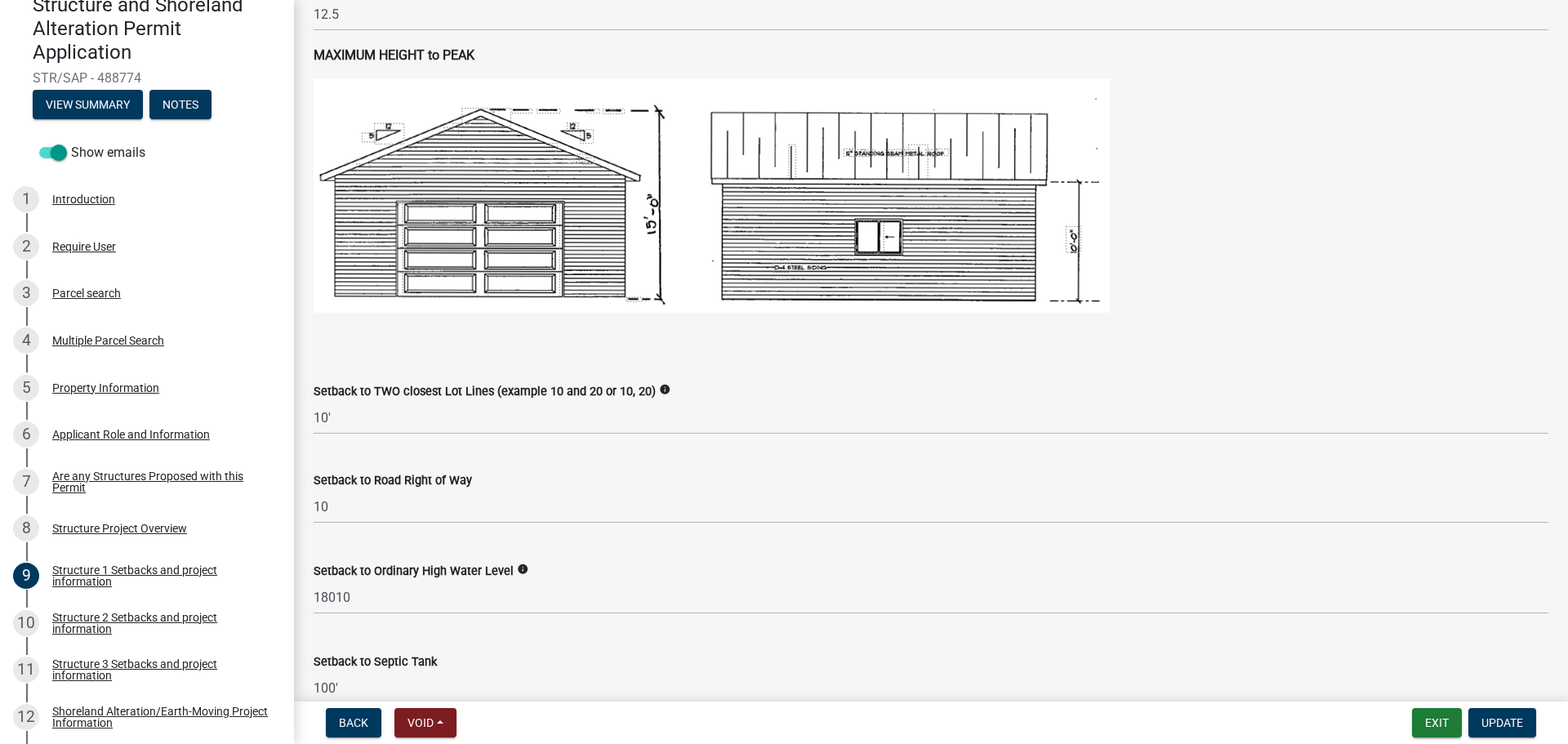
scroll to position [1062, 0]
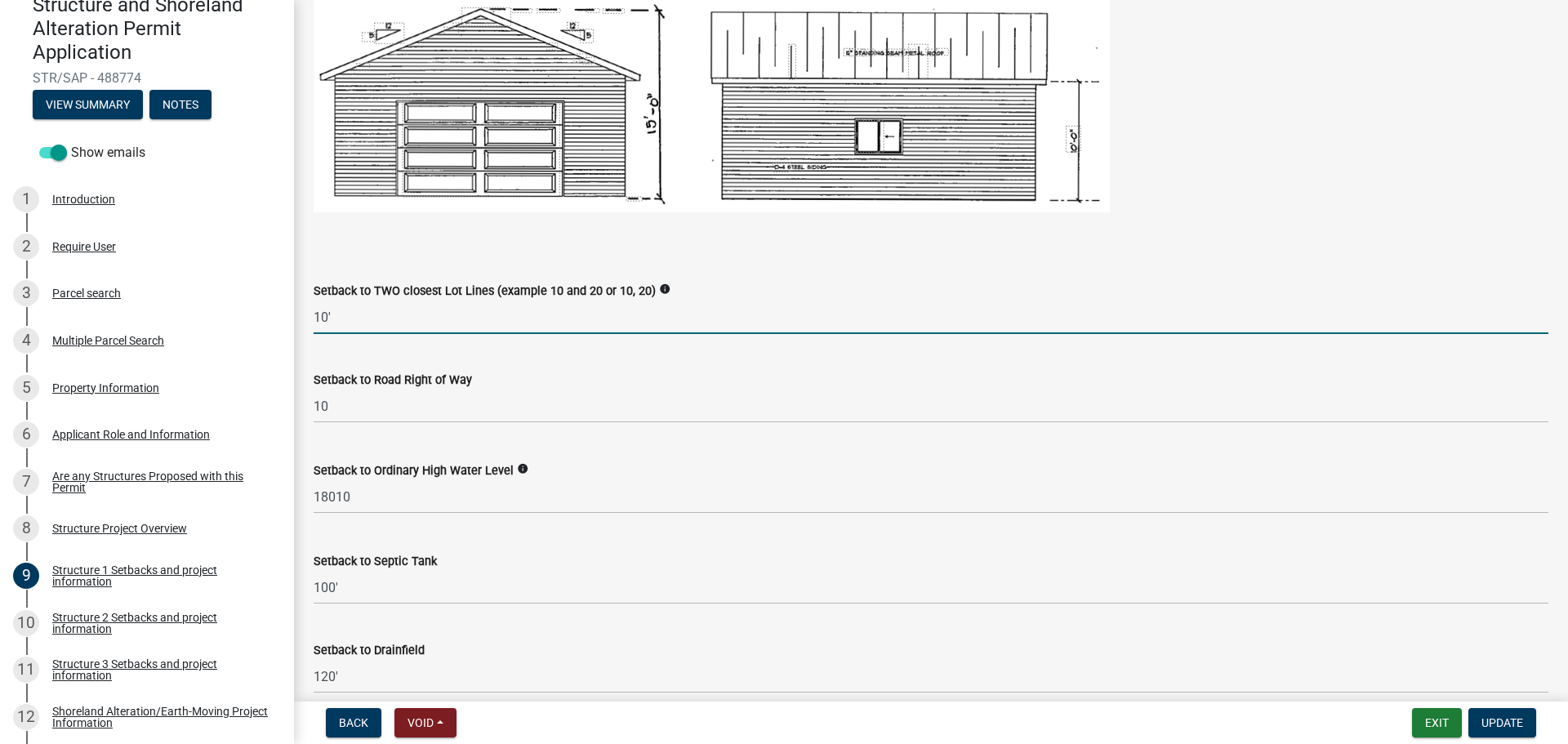
click at [393, 318] on input "10'" at bounding box center [930, 318] width 1234 height 34
type input "10, 84"
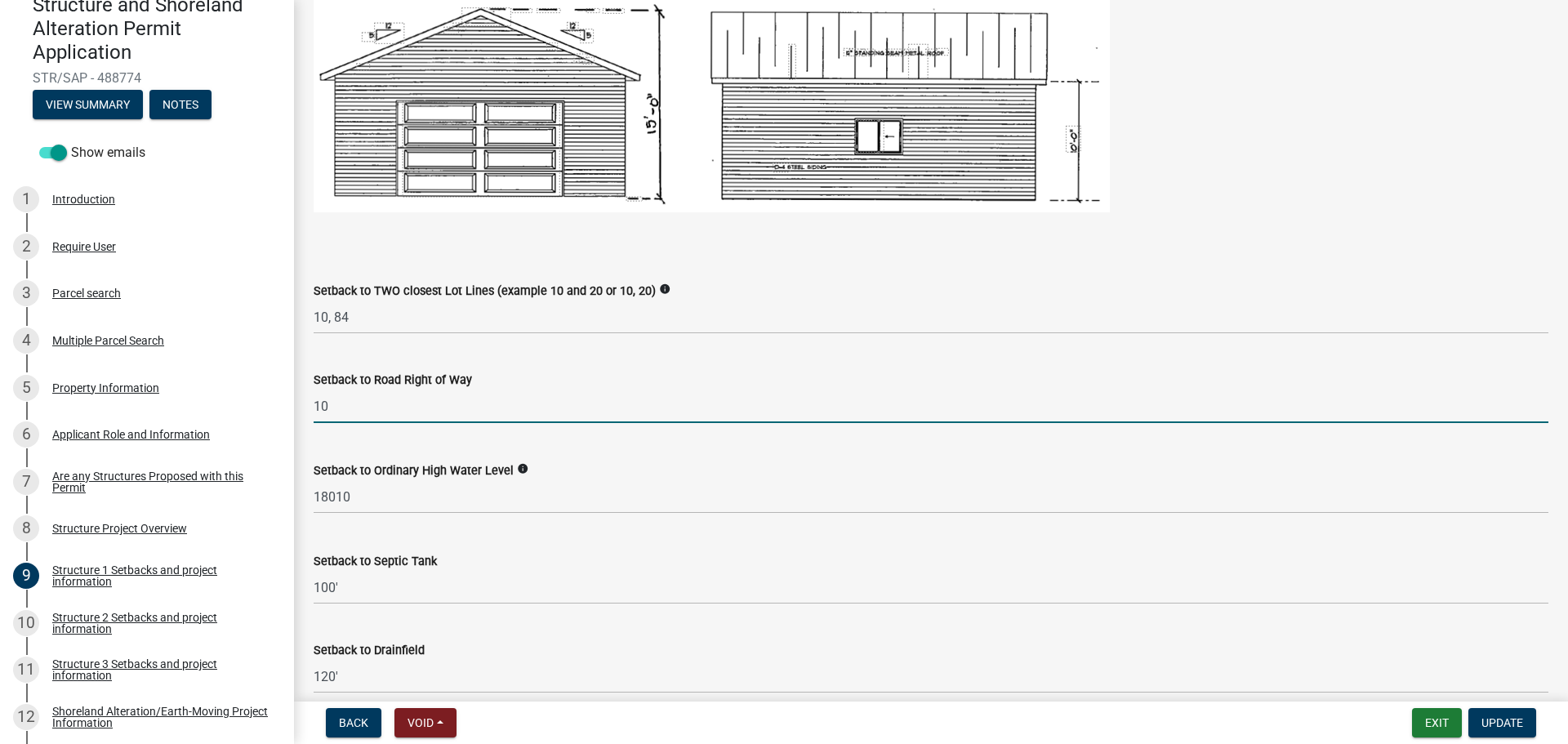
click at [372, 415] on input "10" at bounding box center [930, 406] width 1234 height 34
type input "1"
type input "200"
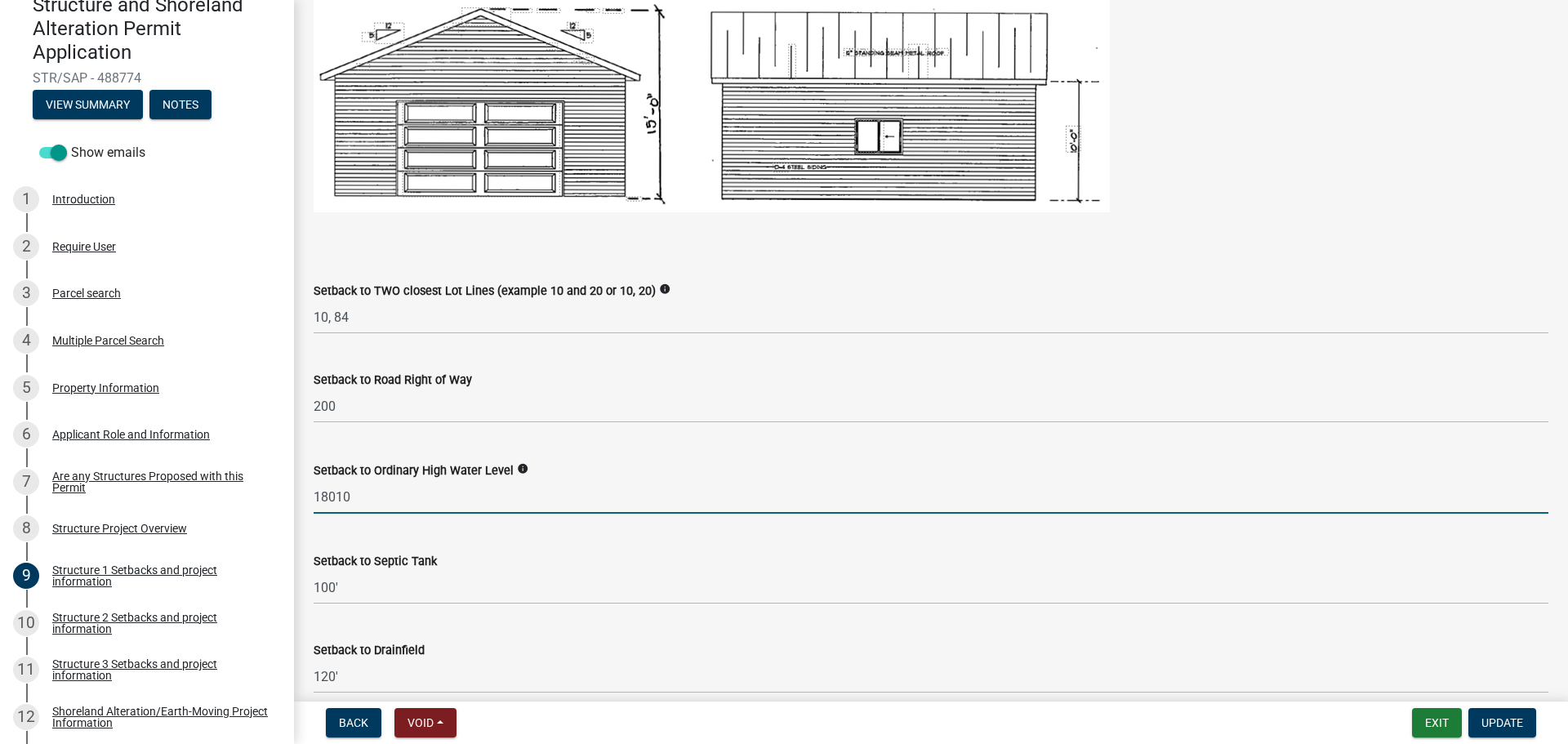
drag, startPoint x: 390, startPoint y: 500, endPoint x: 298, endPoint y: 496, distance: 92.1
click at [298, 496] on div "Structure 1 Setbacks and project information share Share When completing setbac…" at bounding box center [930, 196] width 1274 height 2477
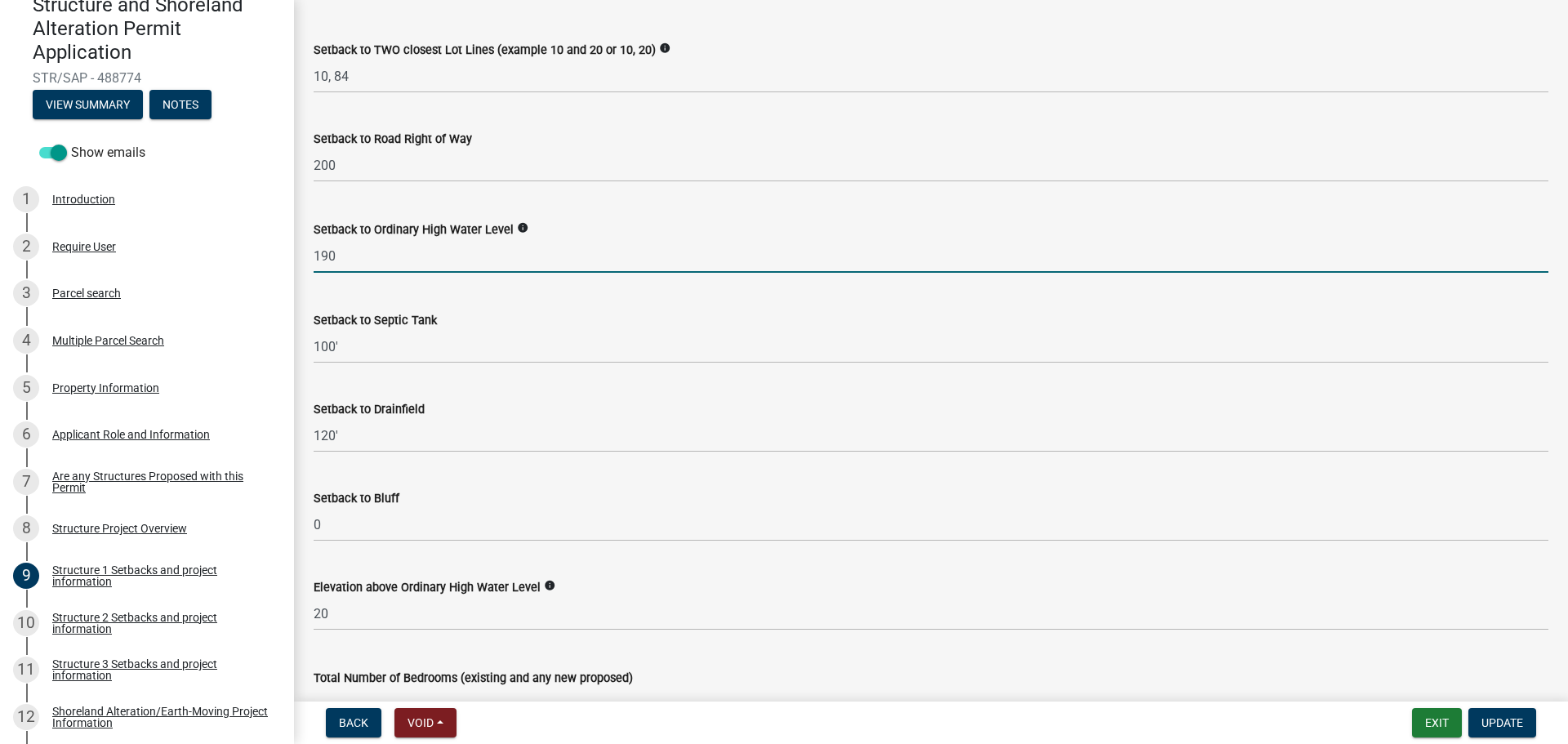
scroll to position [1306, 0]
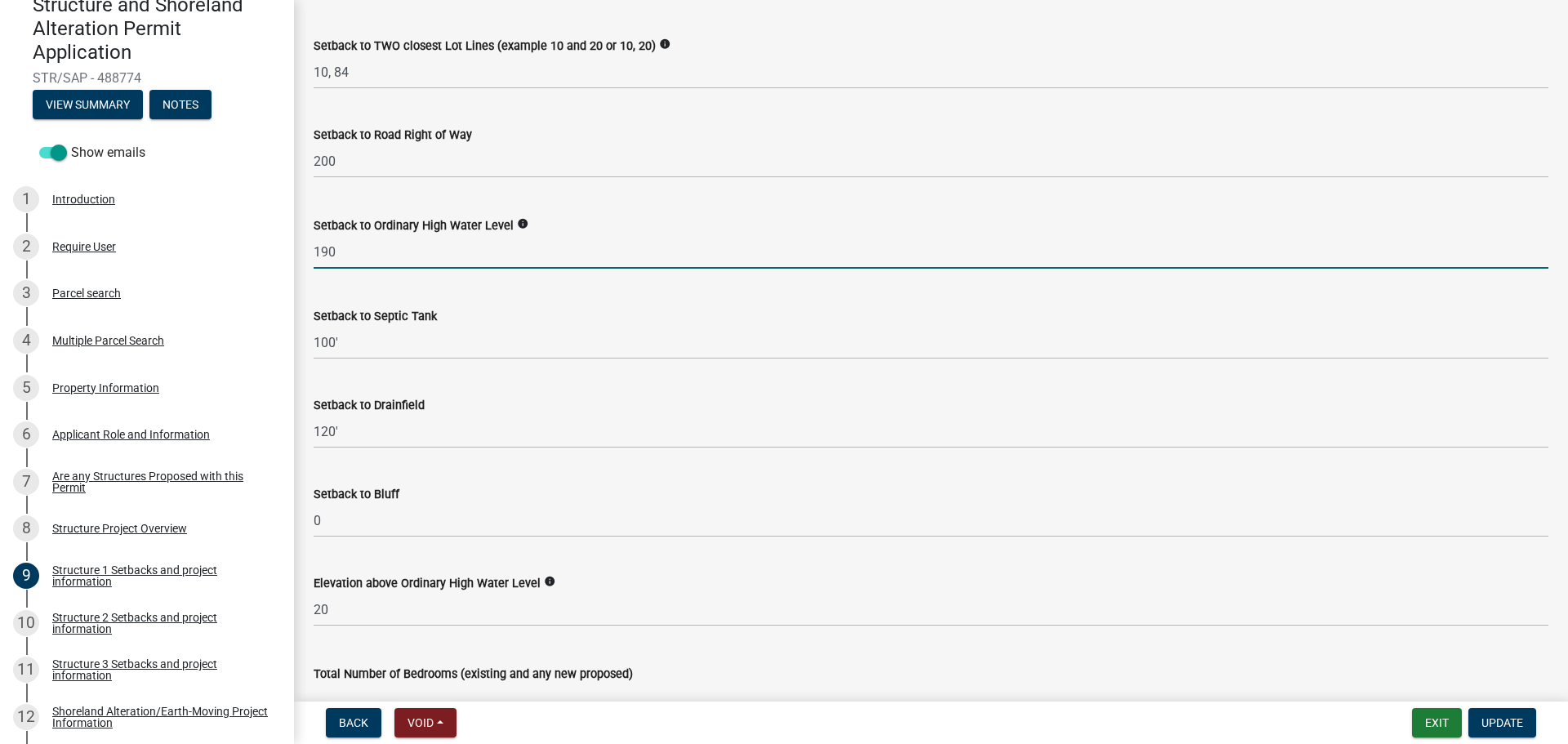
type input "190"
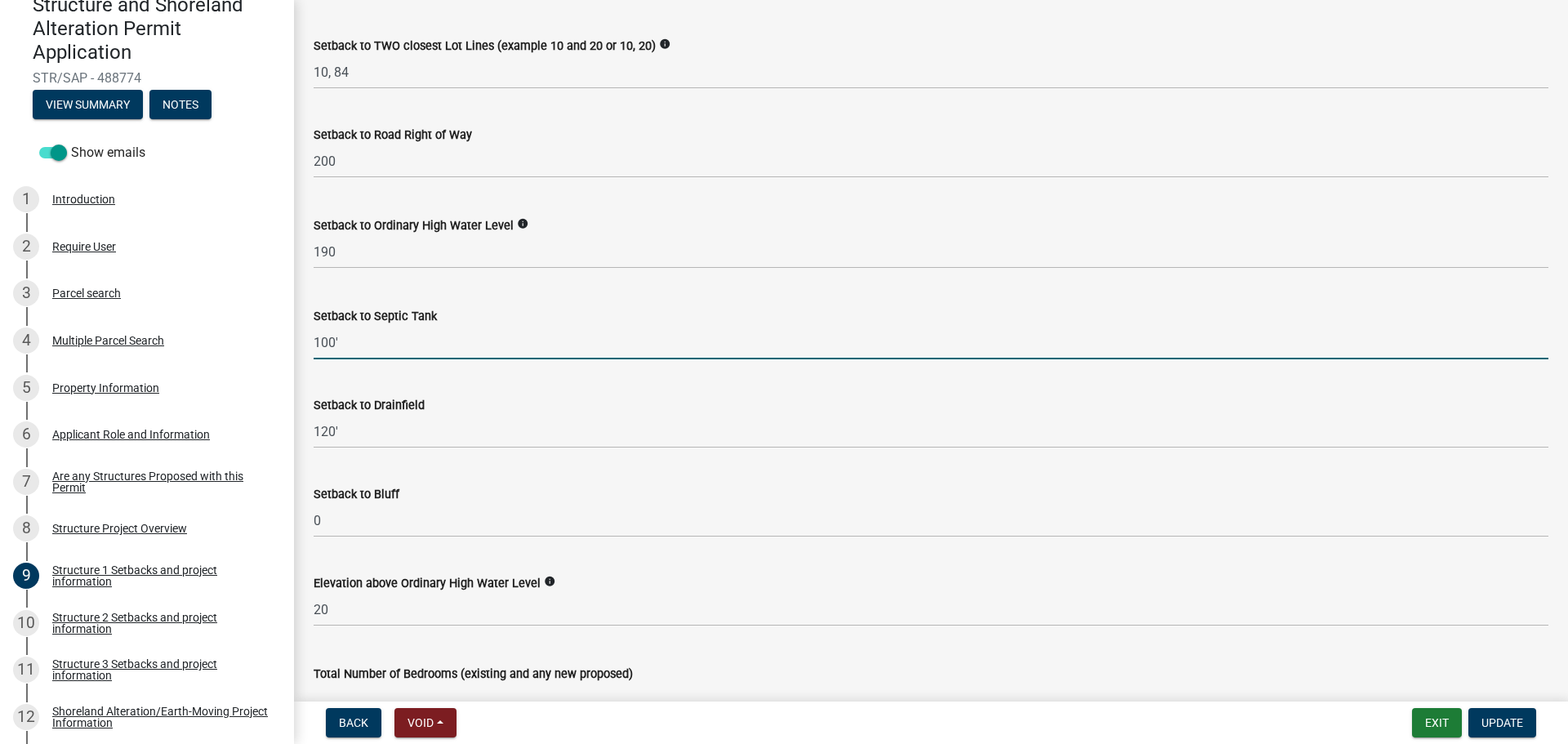
click at [348, 339] on input "100'" at bounding box center [930, 343] width 1234 height 34
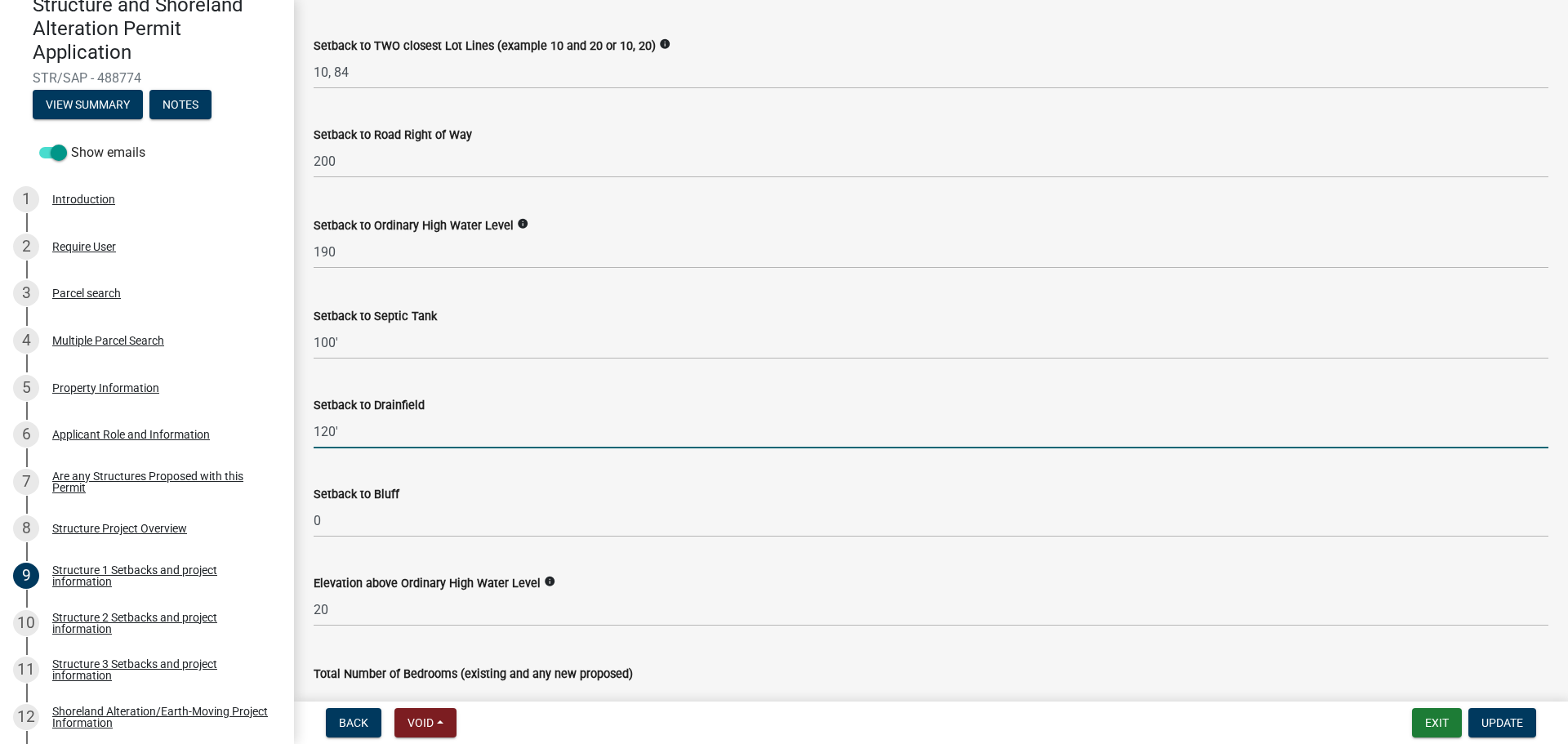
click at [359, 432] on input "120'" at bounding box center [930, 431] width 1234 height 34
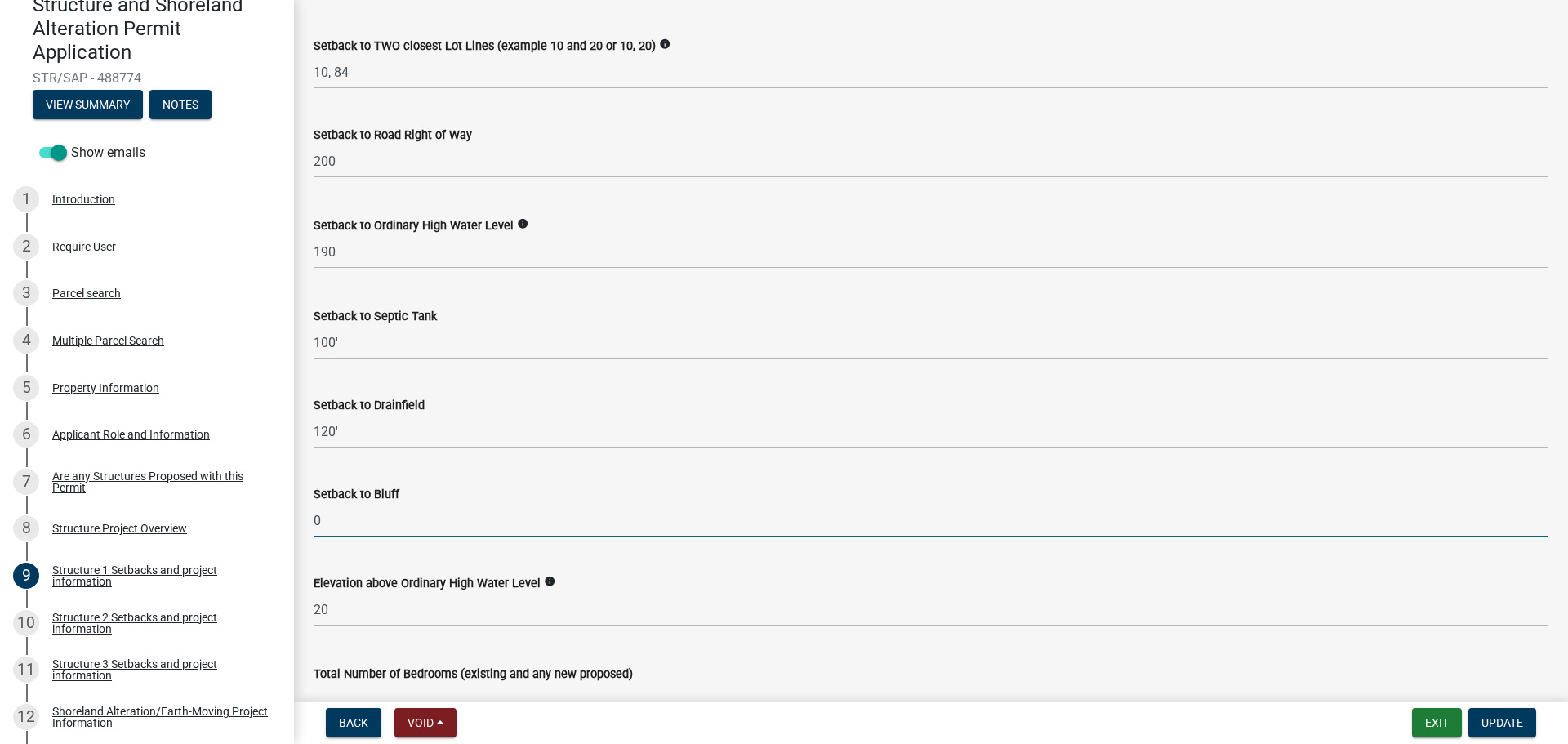
drag, startPoint x: 335, startPoint y: 524, endPoint x: 302, endPoint y: 525, distance: 33.0
click at [302, 525] on div "Setback to Bluff 0" at bounding box center [930, 499] width 1259 height 76
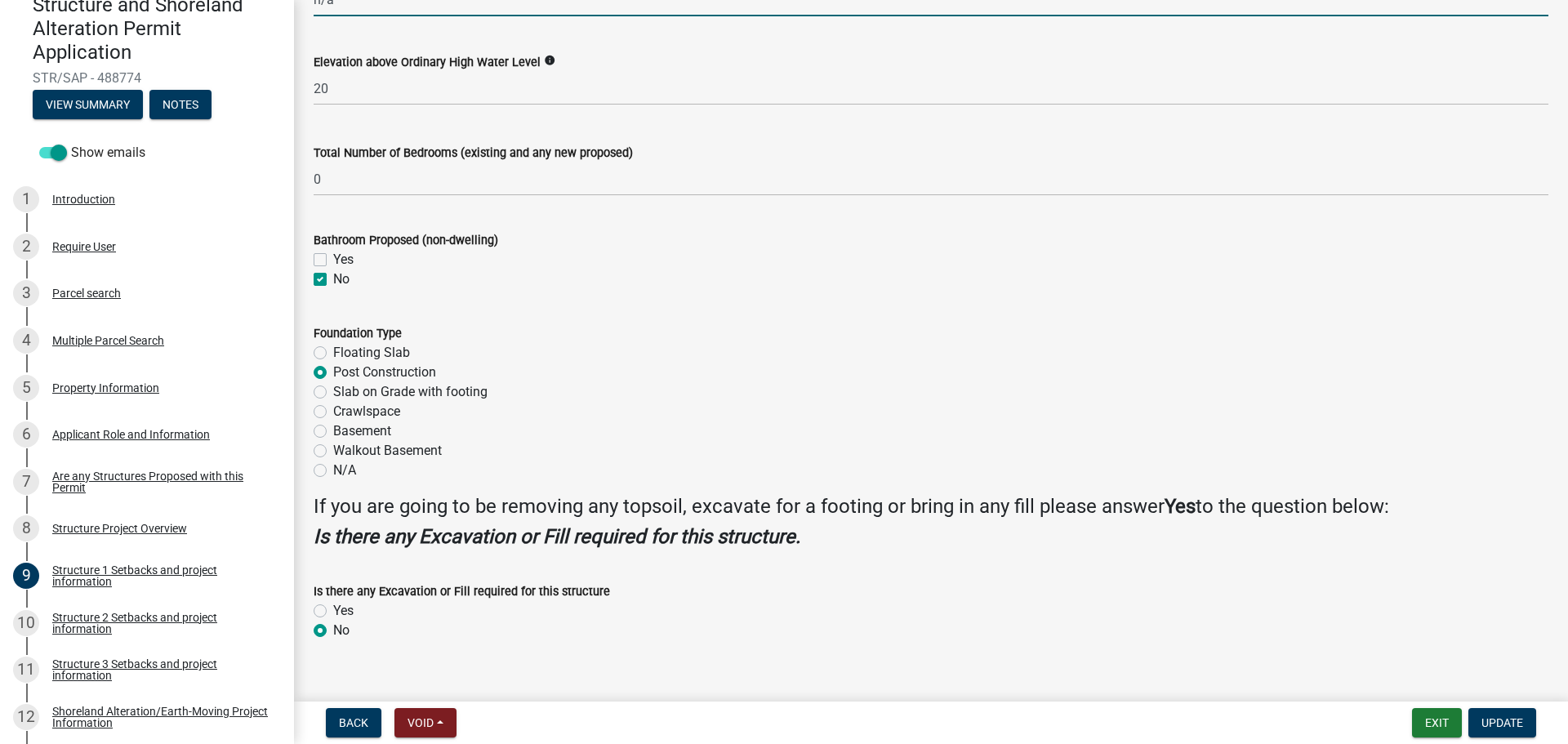
scroll to position [1851, 0]
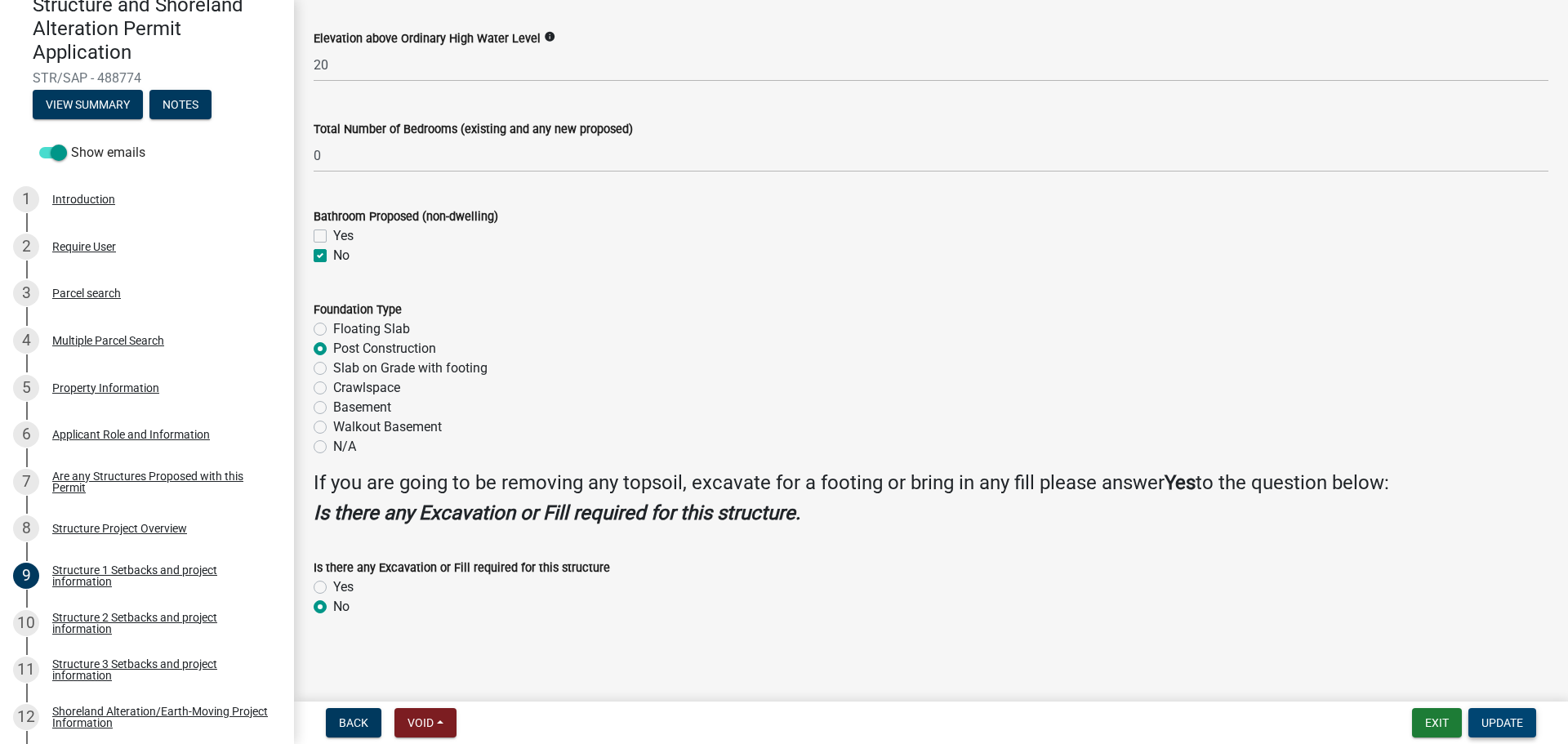
type input "n/a"
click at [1501, 721] on span "Update" at bounding box center [1502, 722] width 42 height 13
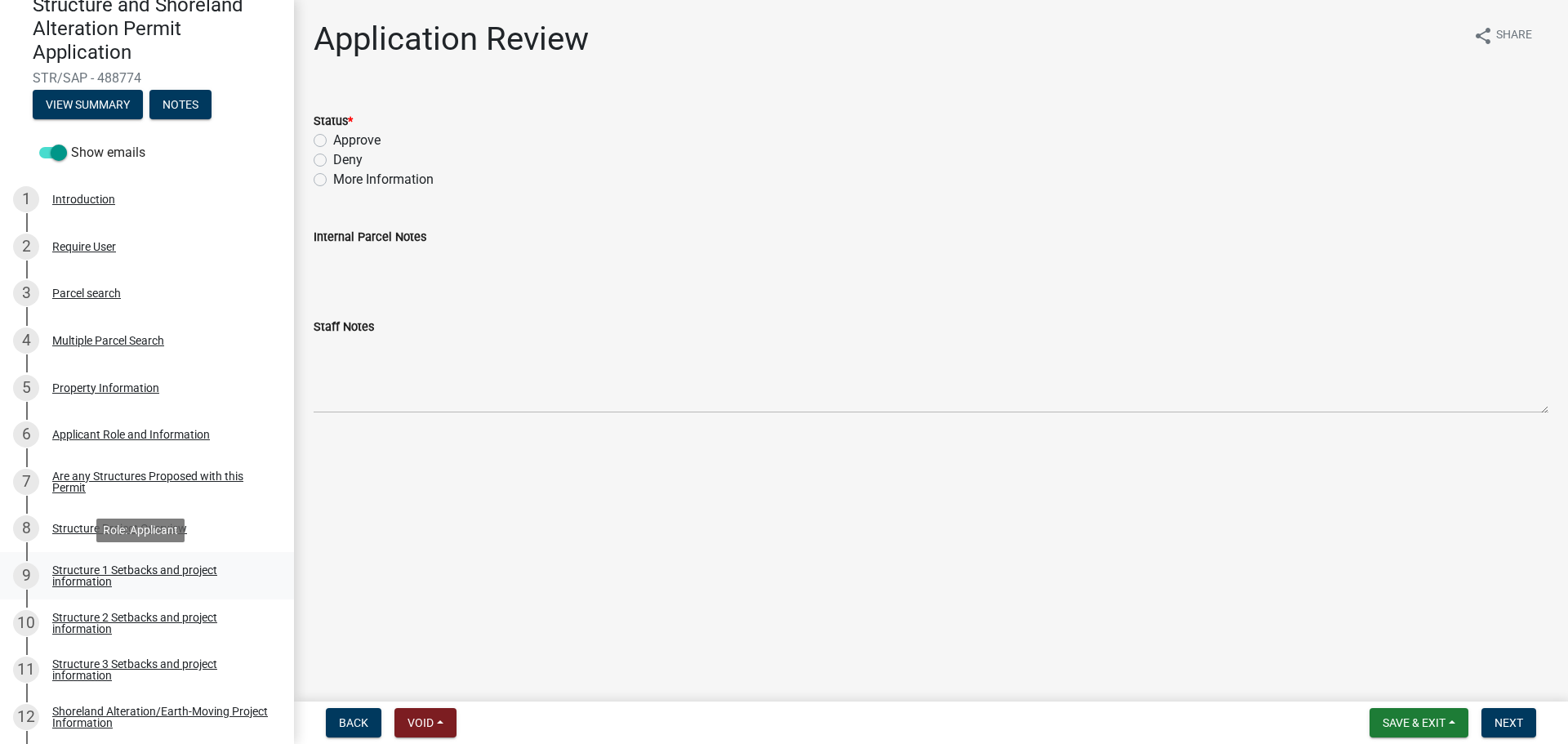
click at [185, 572] on div "Structure 1 Setbacks and project information" at bounding box center [159, 575] width 215 height 23
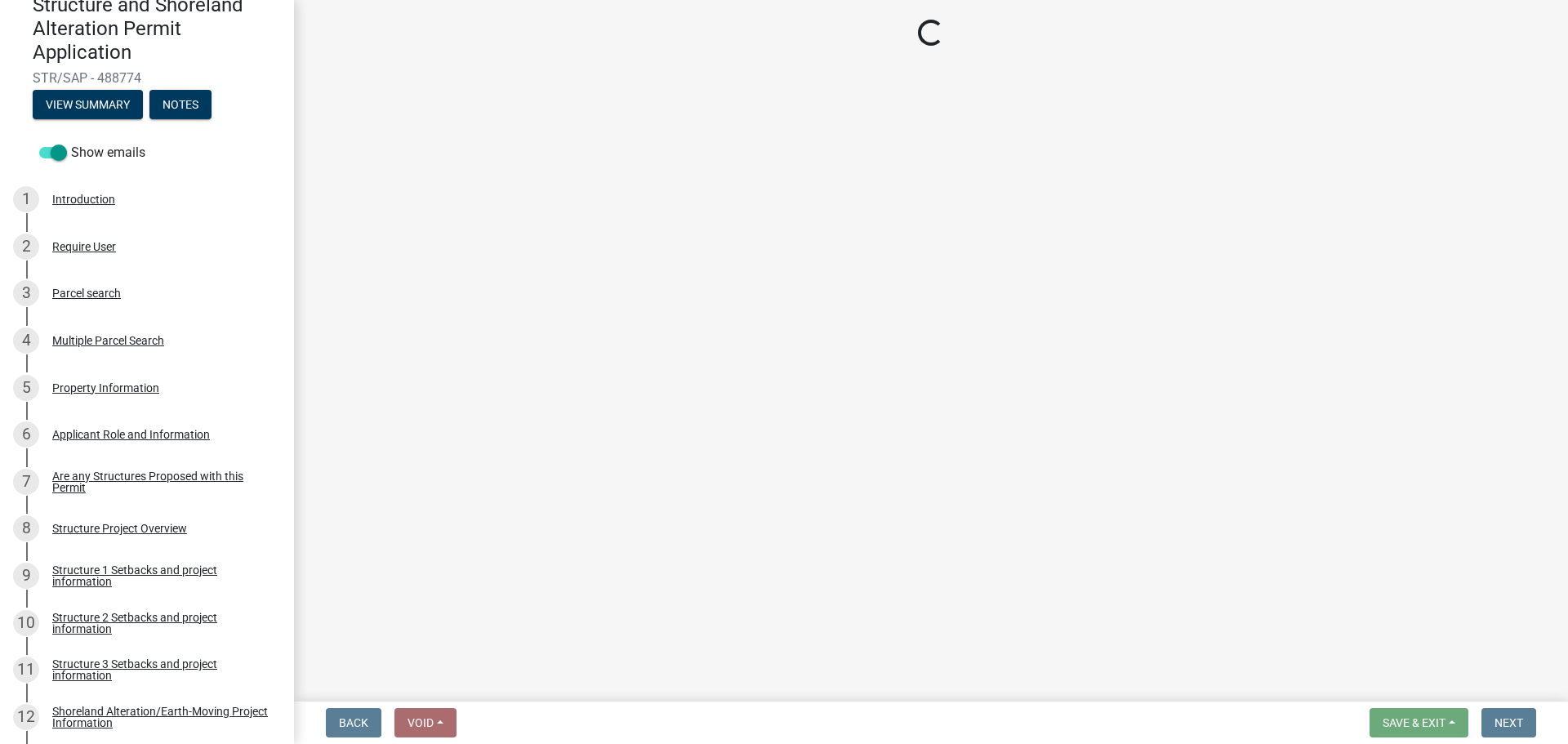
select select "c185e313-3403-4239-bd61-bb563c58a77a"
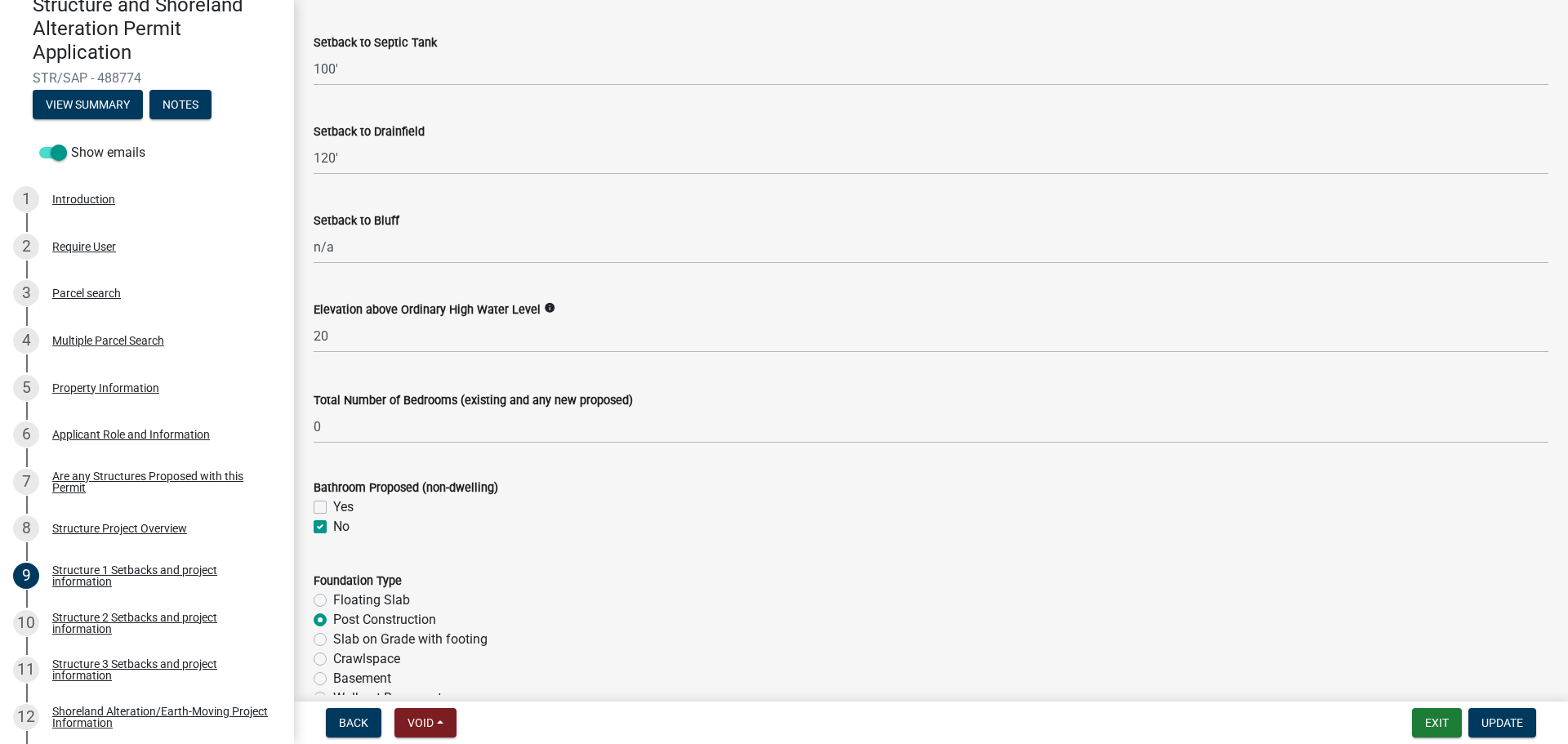
scroll to position [1851, 0]
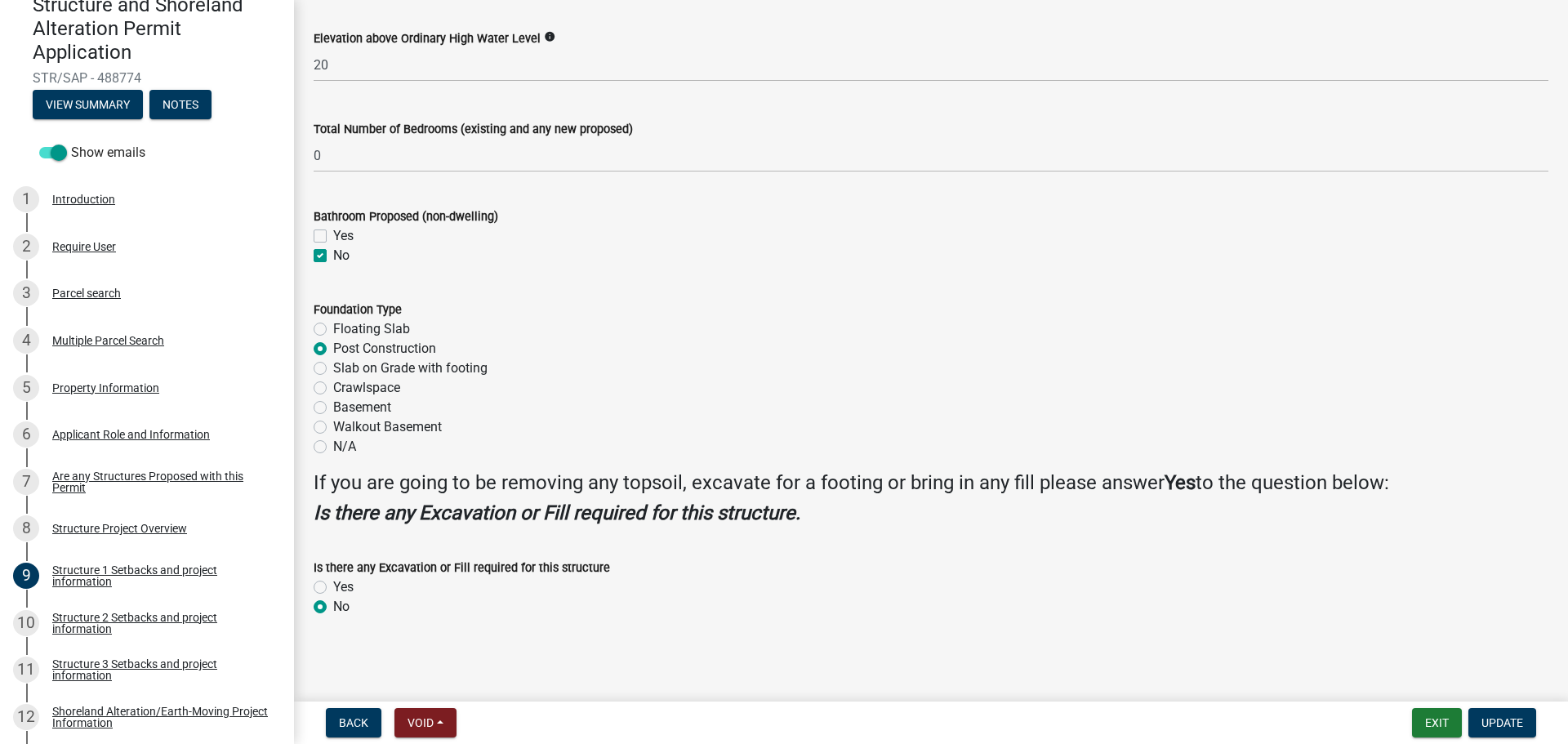
click at [333, 588] on label "Yes" at bounding box center [343, 587] width 20 height 20
click at [333, 588] on input "Yes" at bounding box center [338, 582] width 11 height 11
radio input "true"
click at [1503, 720] on span "Update" at bounding box center [1502, 722] width 42 height 13
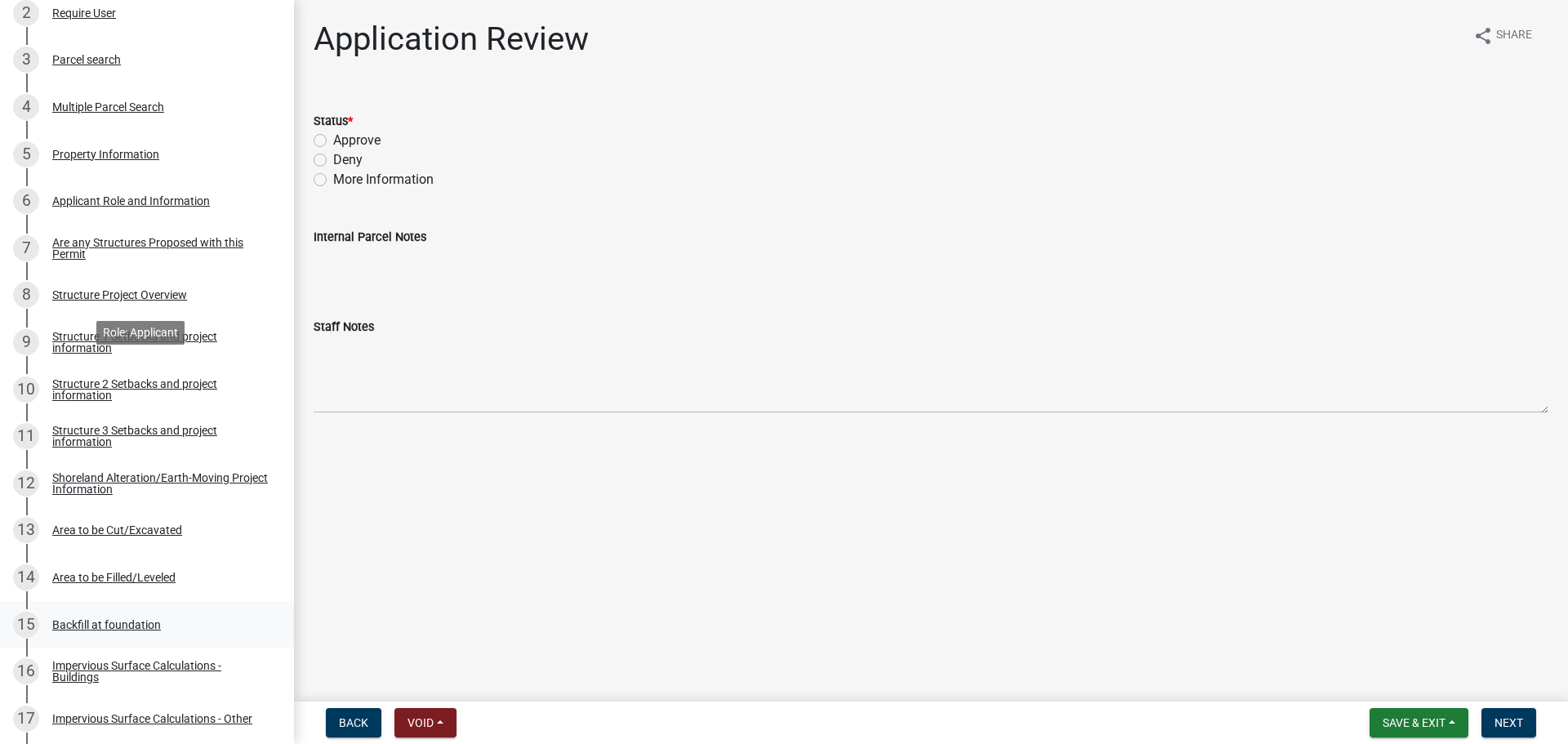
scroll to position [408, 0]
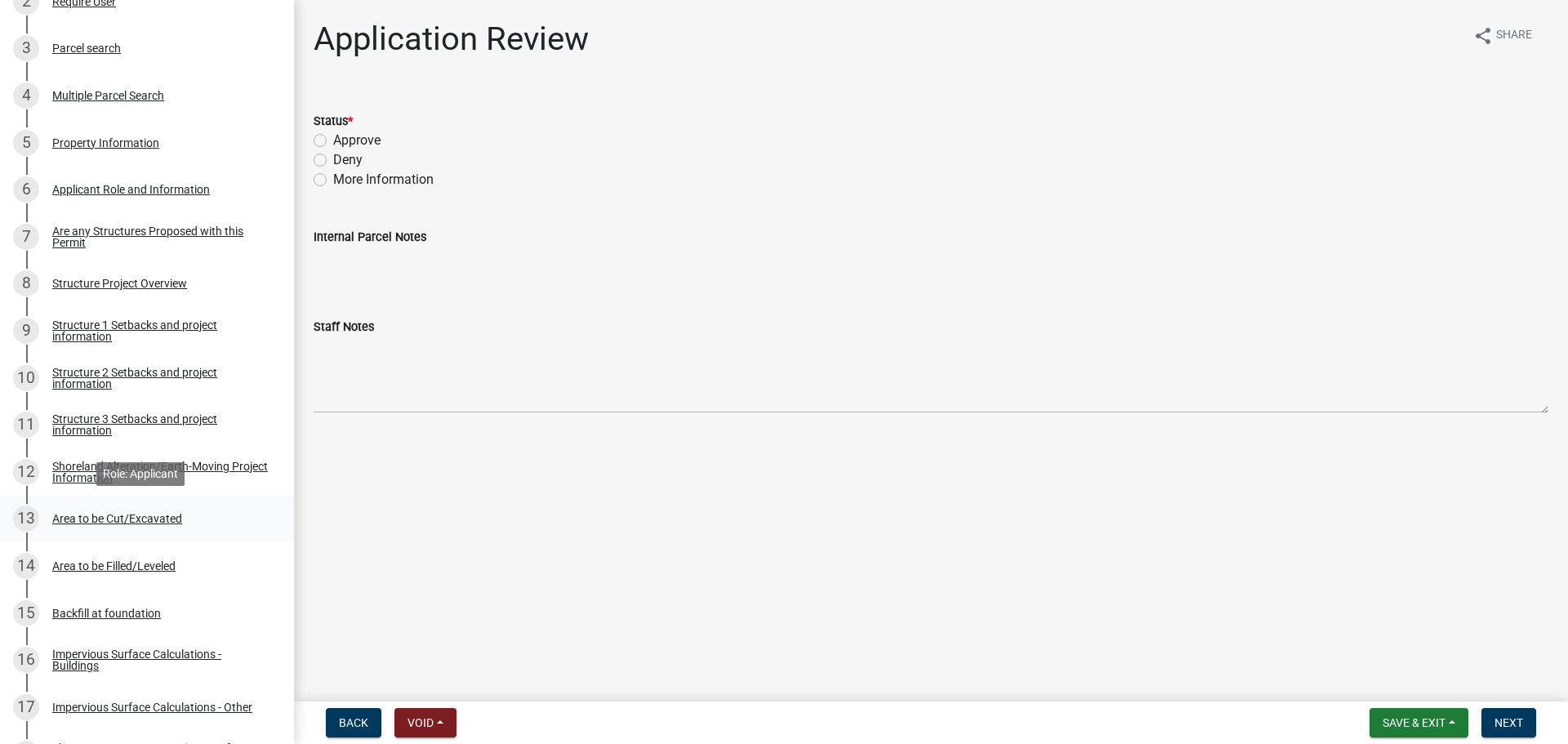
click at [133, 518] on div "Area to be Cut/Excavated" at bounding box center [117, 518] width 130 height 11
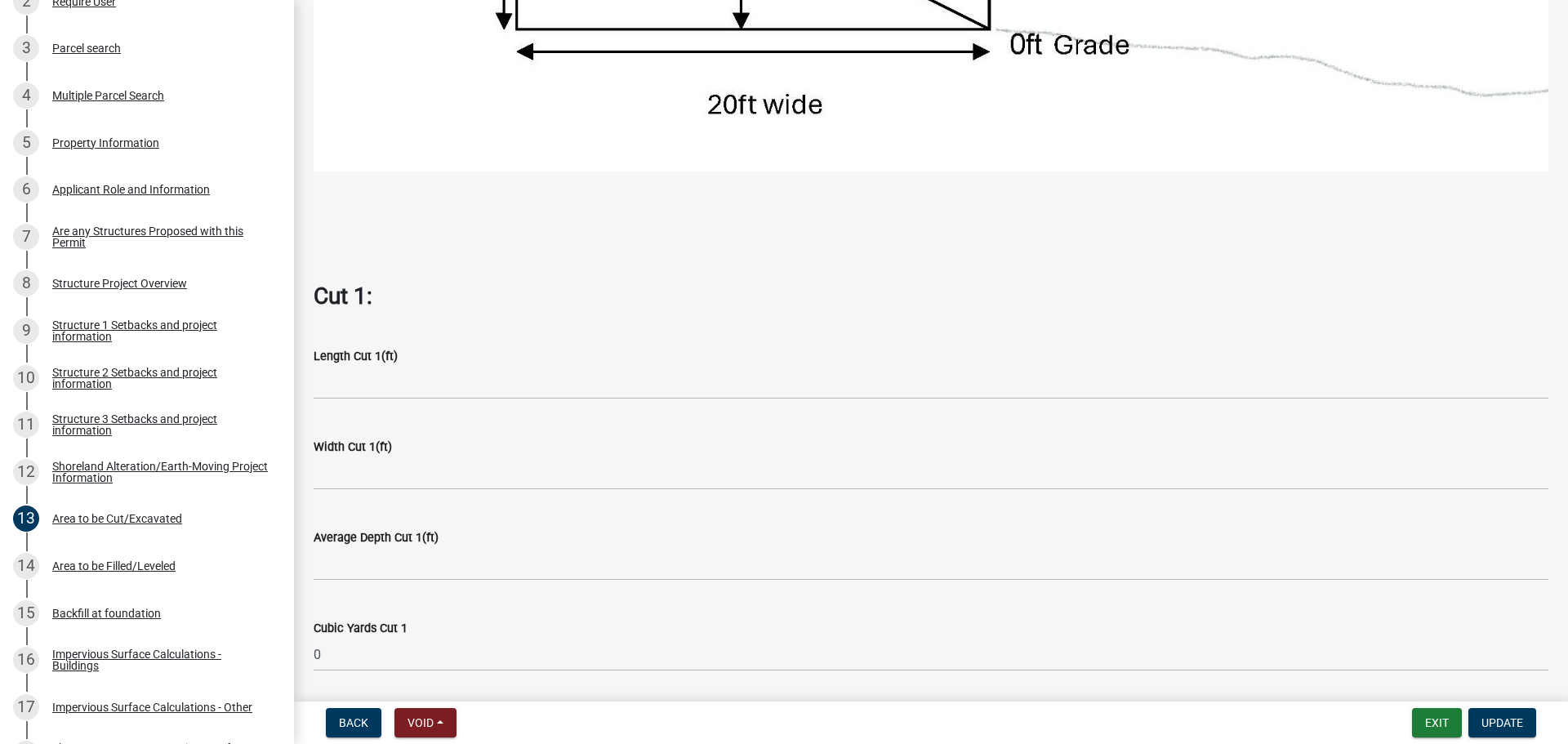
scroll to position [817, 0]
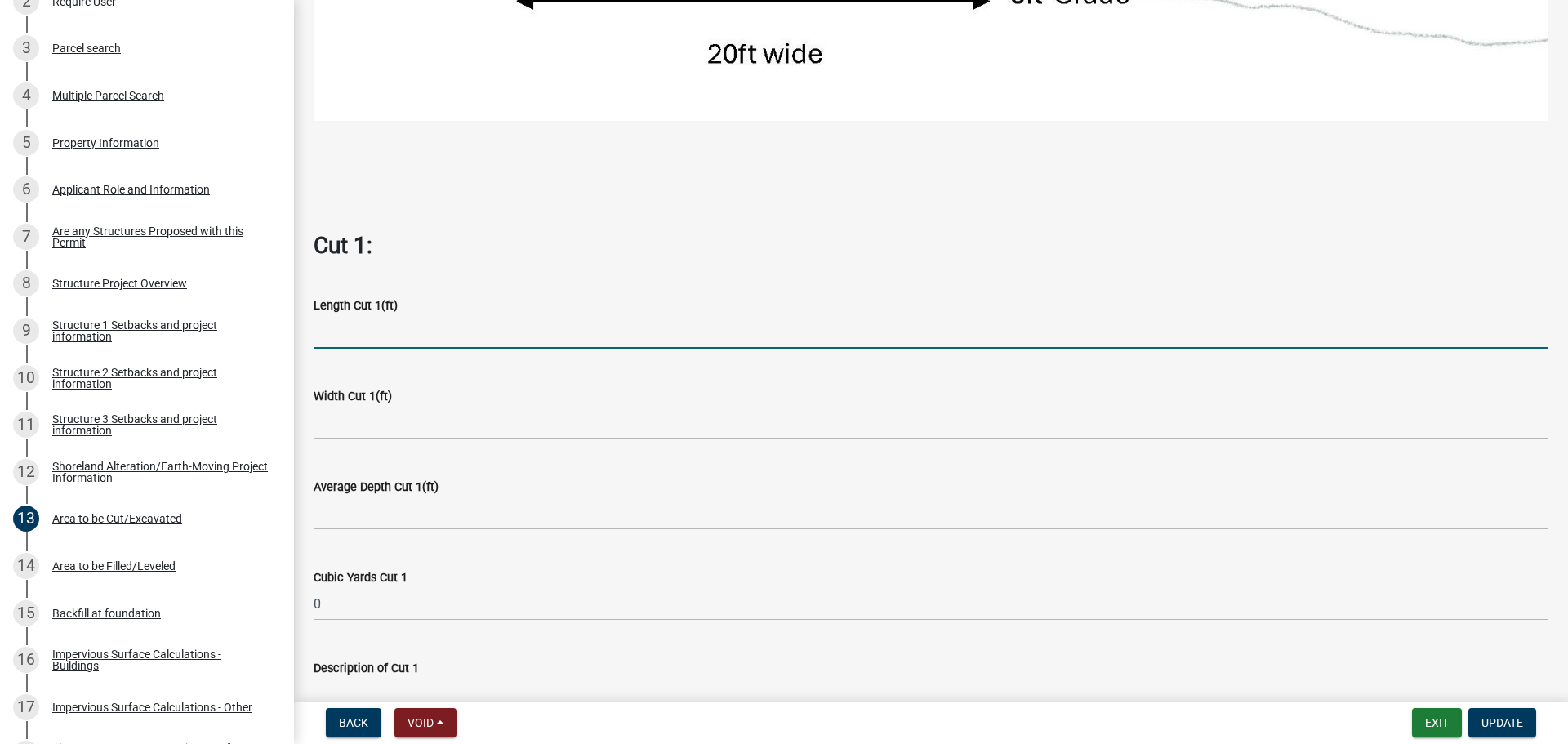
click at [417, 319] on input "text" at bounding box center [930, 332] width 1234 height 34
type input "14"
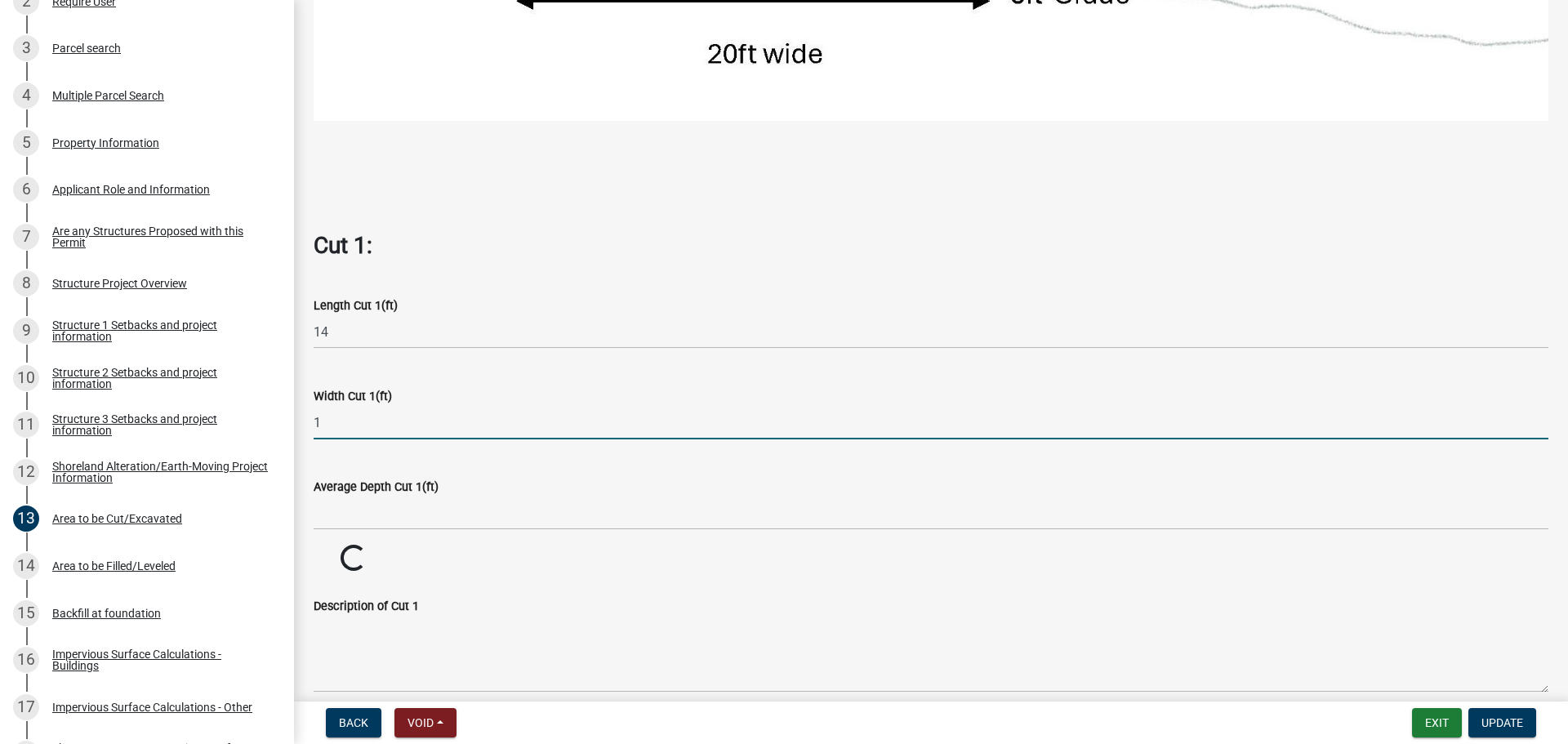
type input "1"
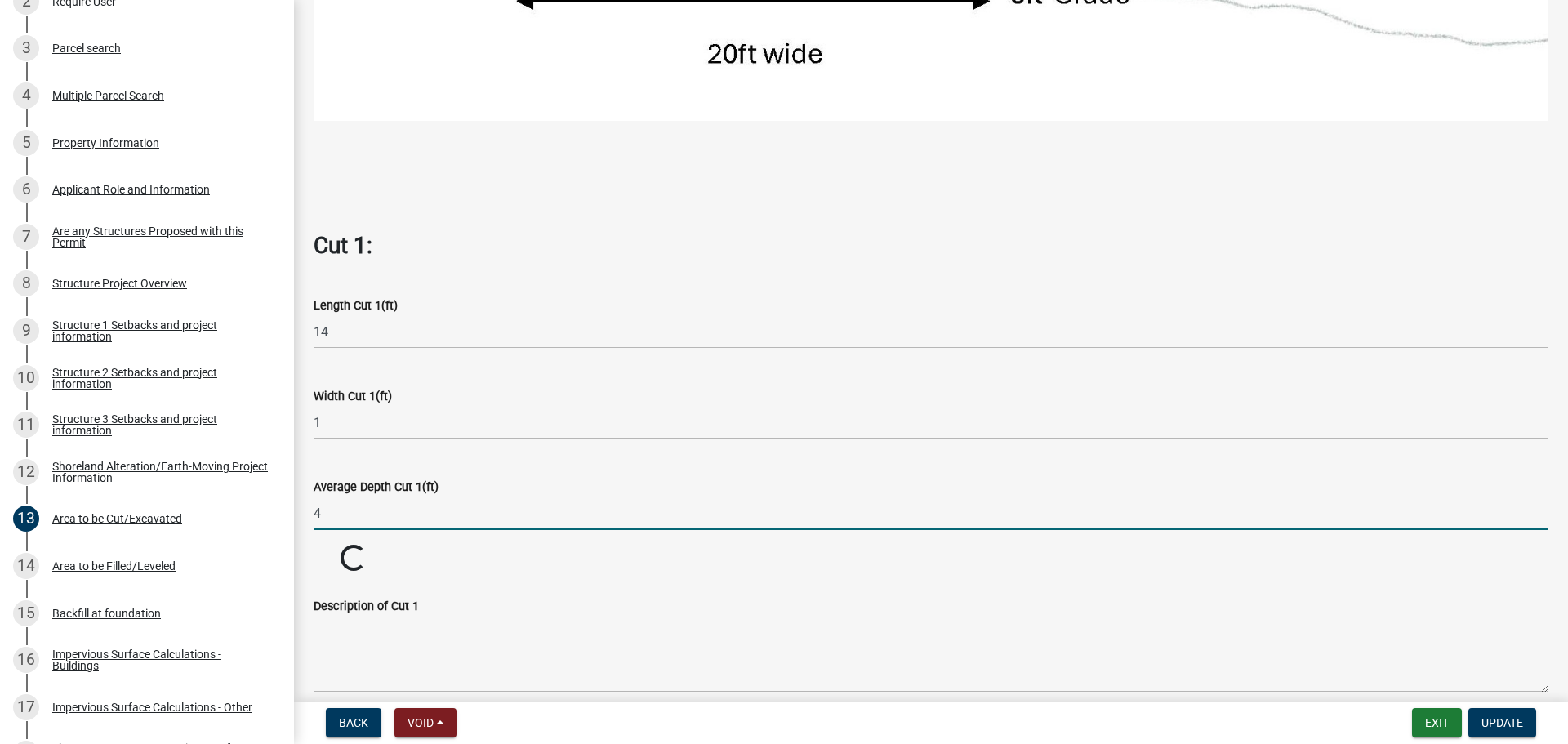
type input "4"
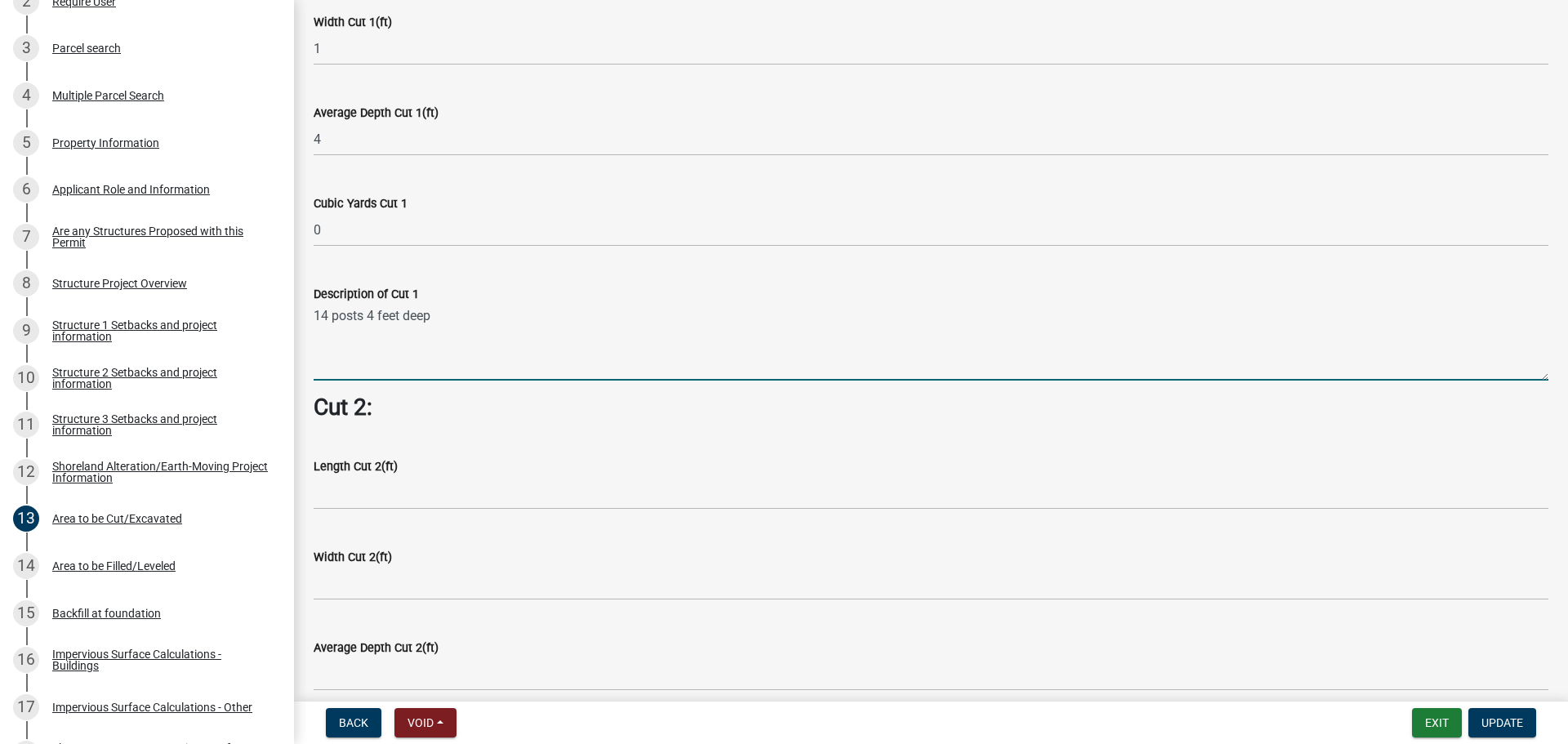
scroll to position [1224, 0]
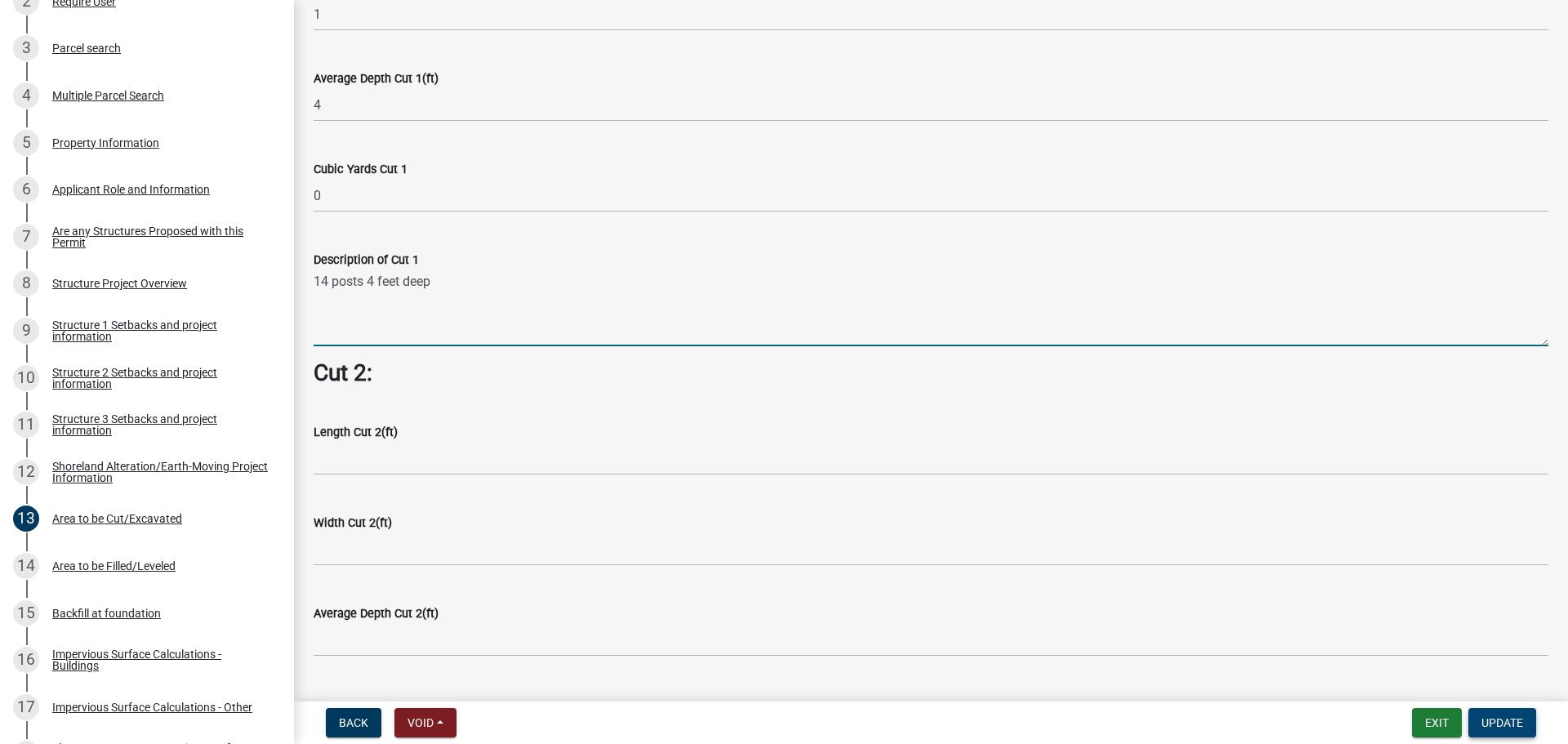
type textarea "14 posts 4 feet deep"
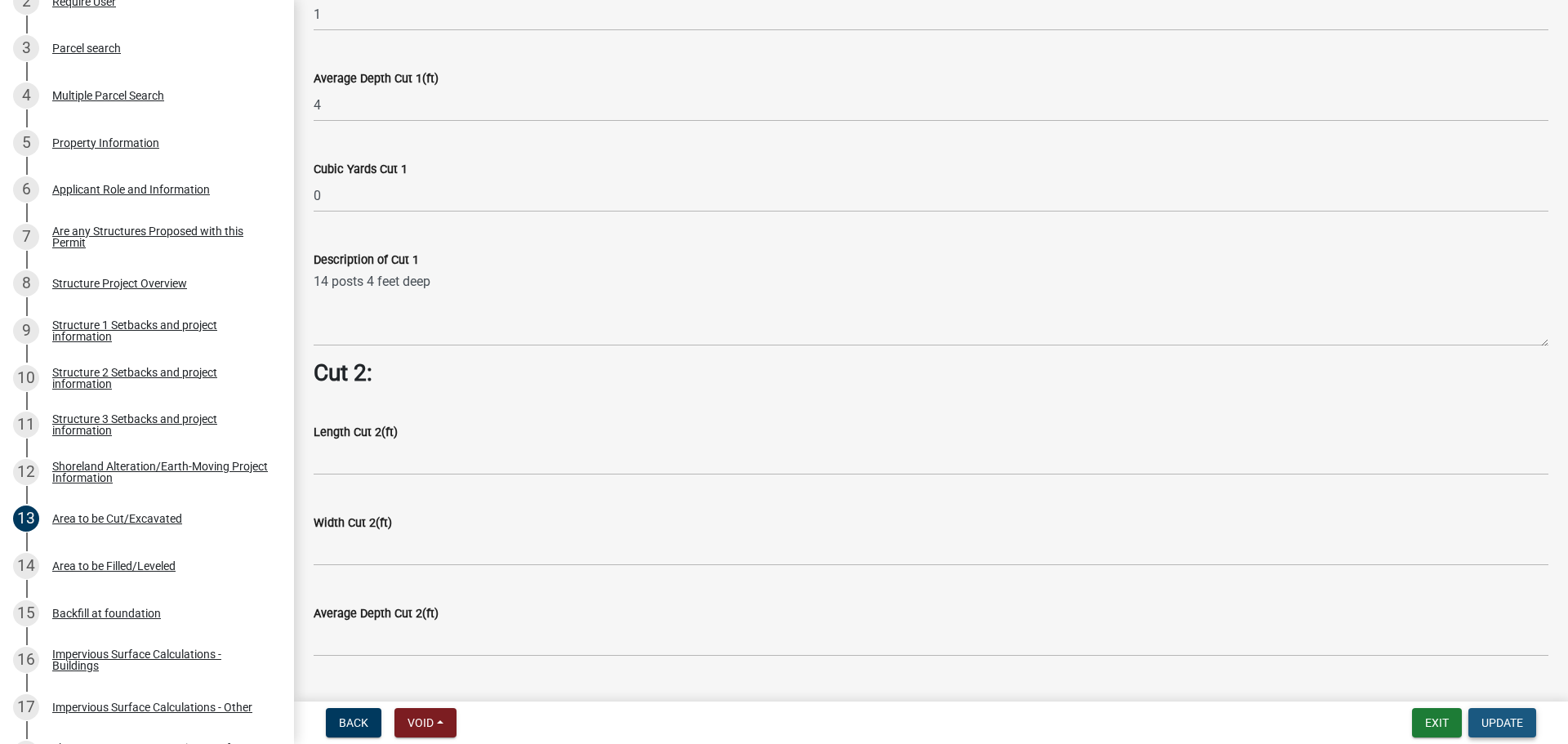
click at [1505, 723] on span "Update" at bounding box center [1502, 722] width 42 height 13
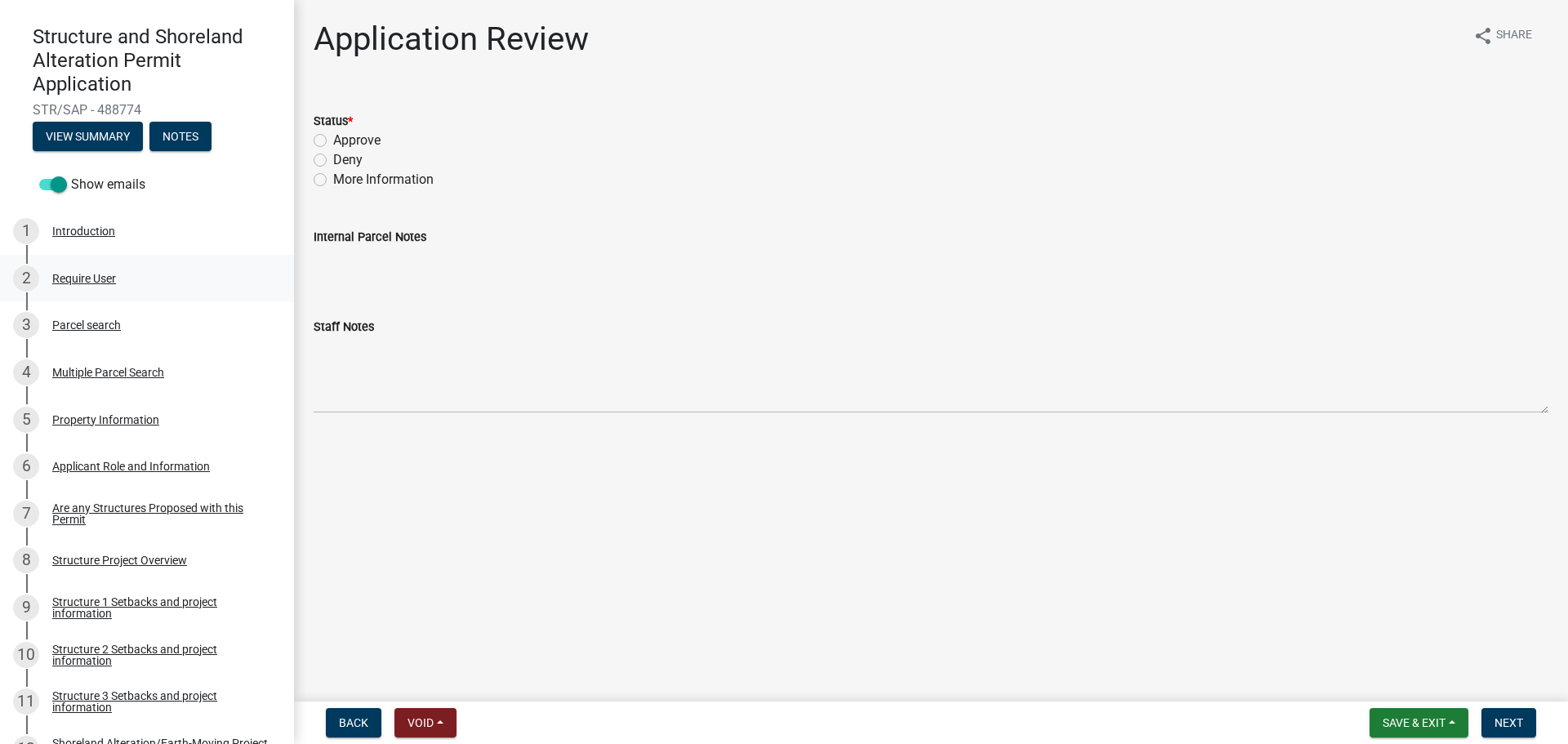
scroll to position [163, 0]
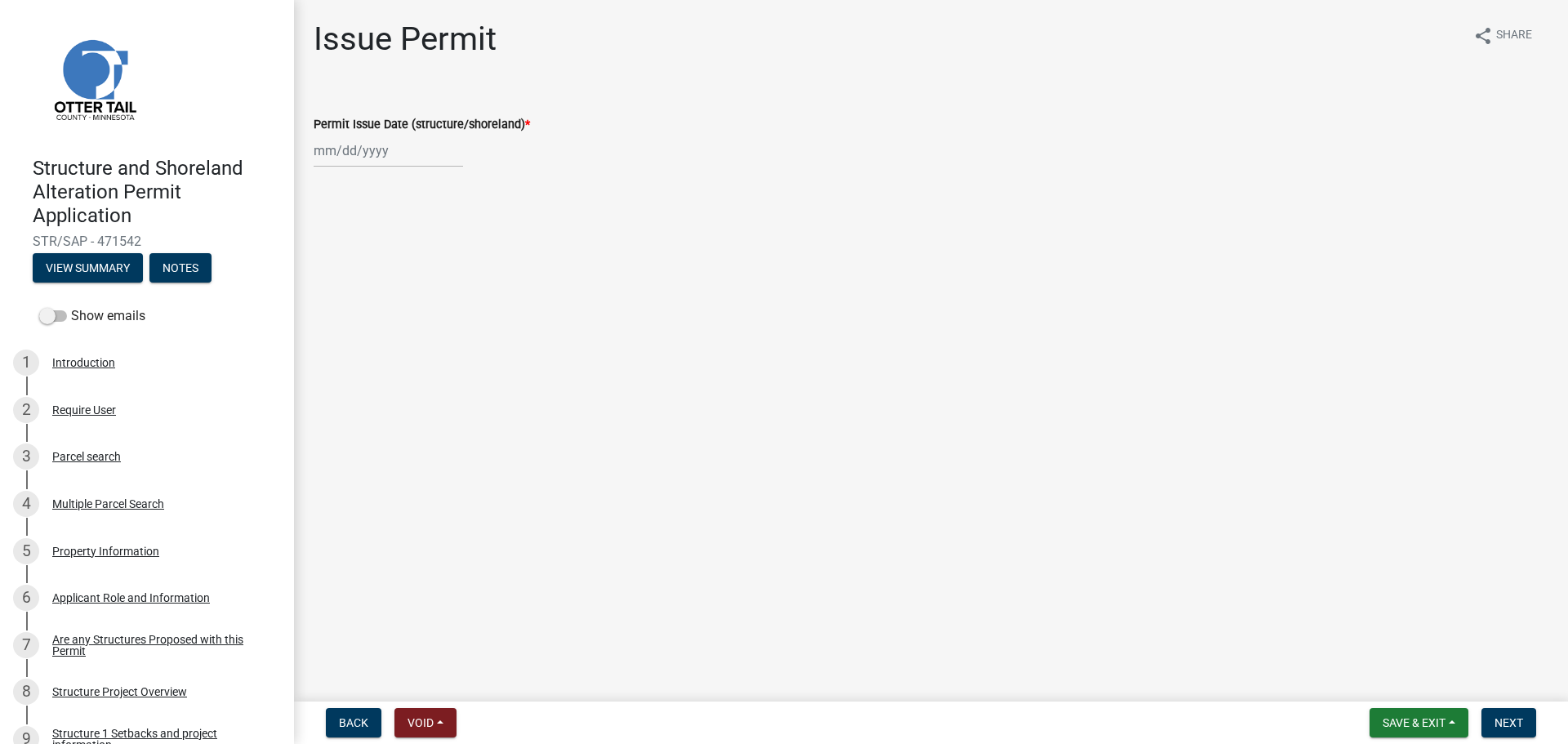
click at [367, 151] on div at bounding box center [389, 150] width 149 height 34
select select "10"
select select "2025"
click at [435, 264] on div "10" at bounding box center [434, 264] width 26 height 26
type input "[DATE]"
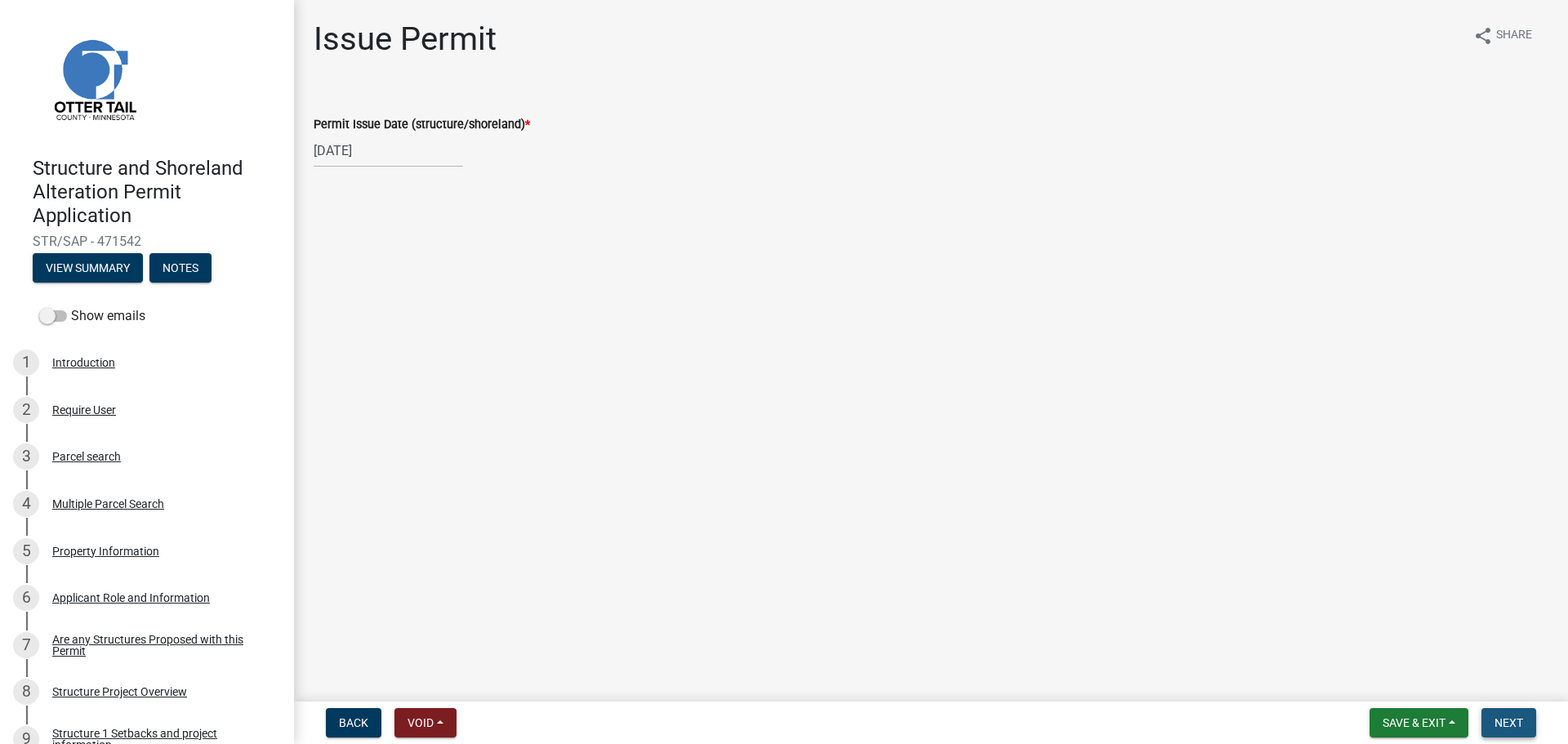
click at [1510, 718] on span "Next" at bounding box center [1508, 722] width 29 height 13
click at [1517, 720] on span "Next" at bounding box center [1508, 722] width 29 height 13
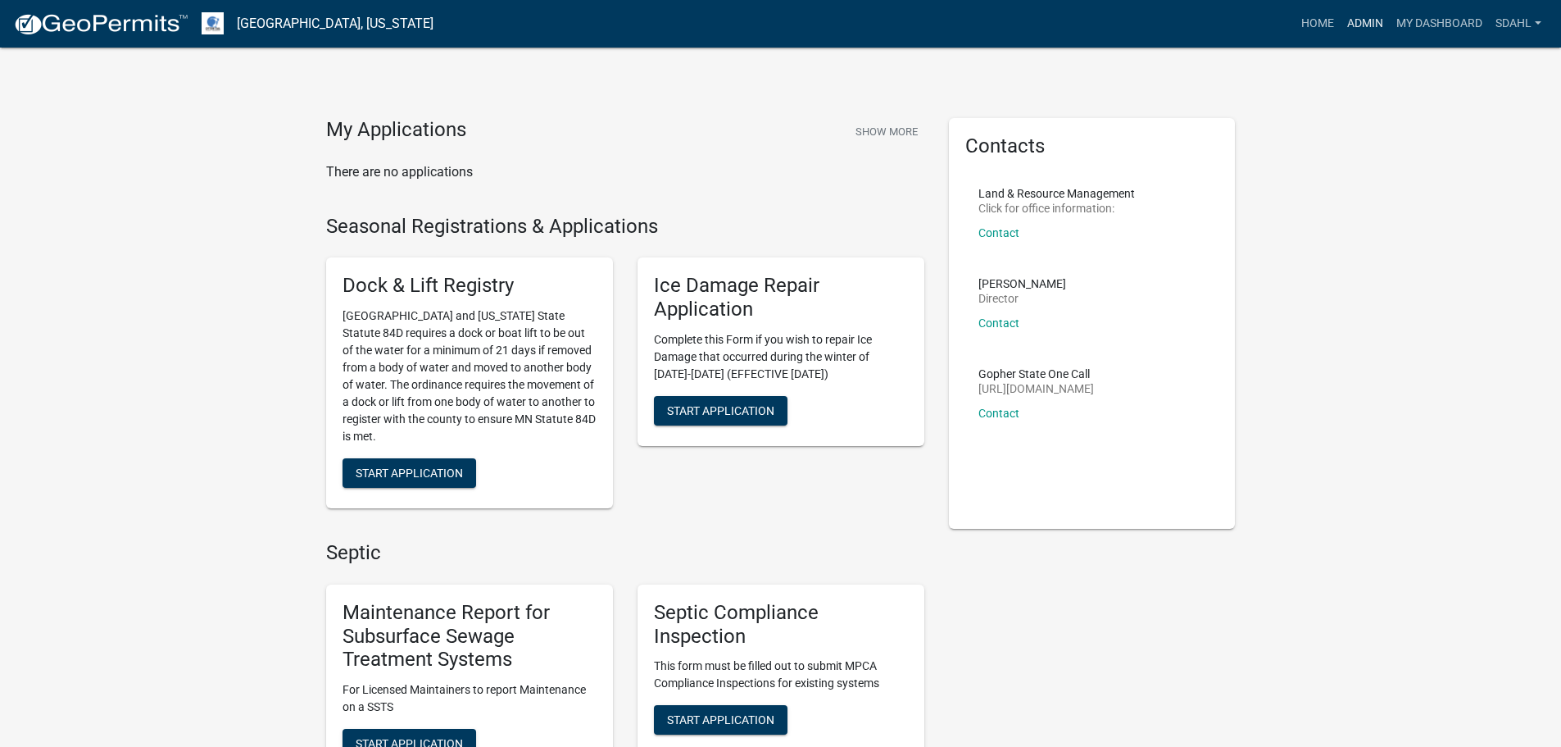
click at [1372, 25] on link "Admin" at bounding box center [1365, 23] width 49 height 31
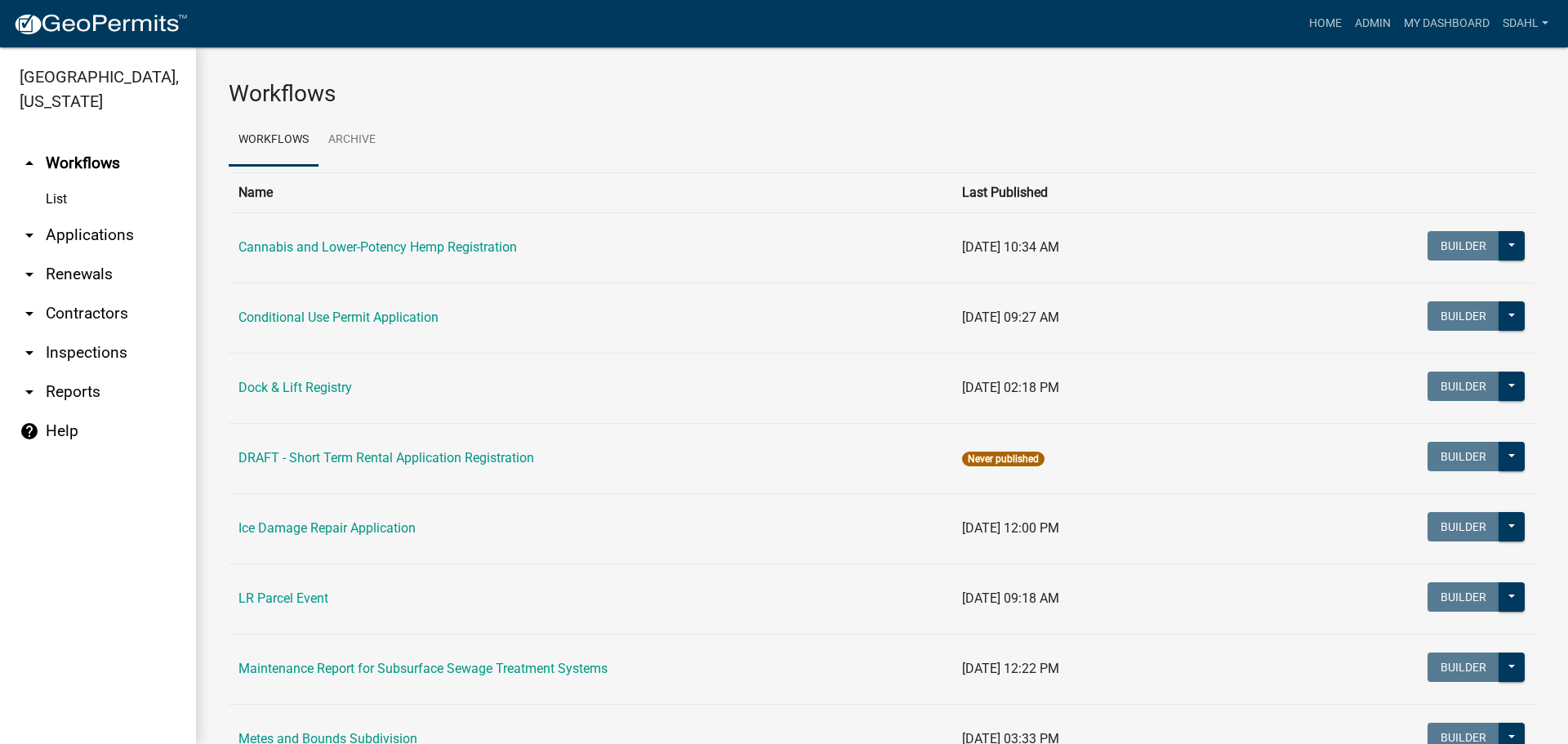
click at [69, 234] on link "arrow_drop_down Applications" at bounding box center [98, 234] width 196 height 39
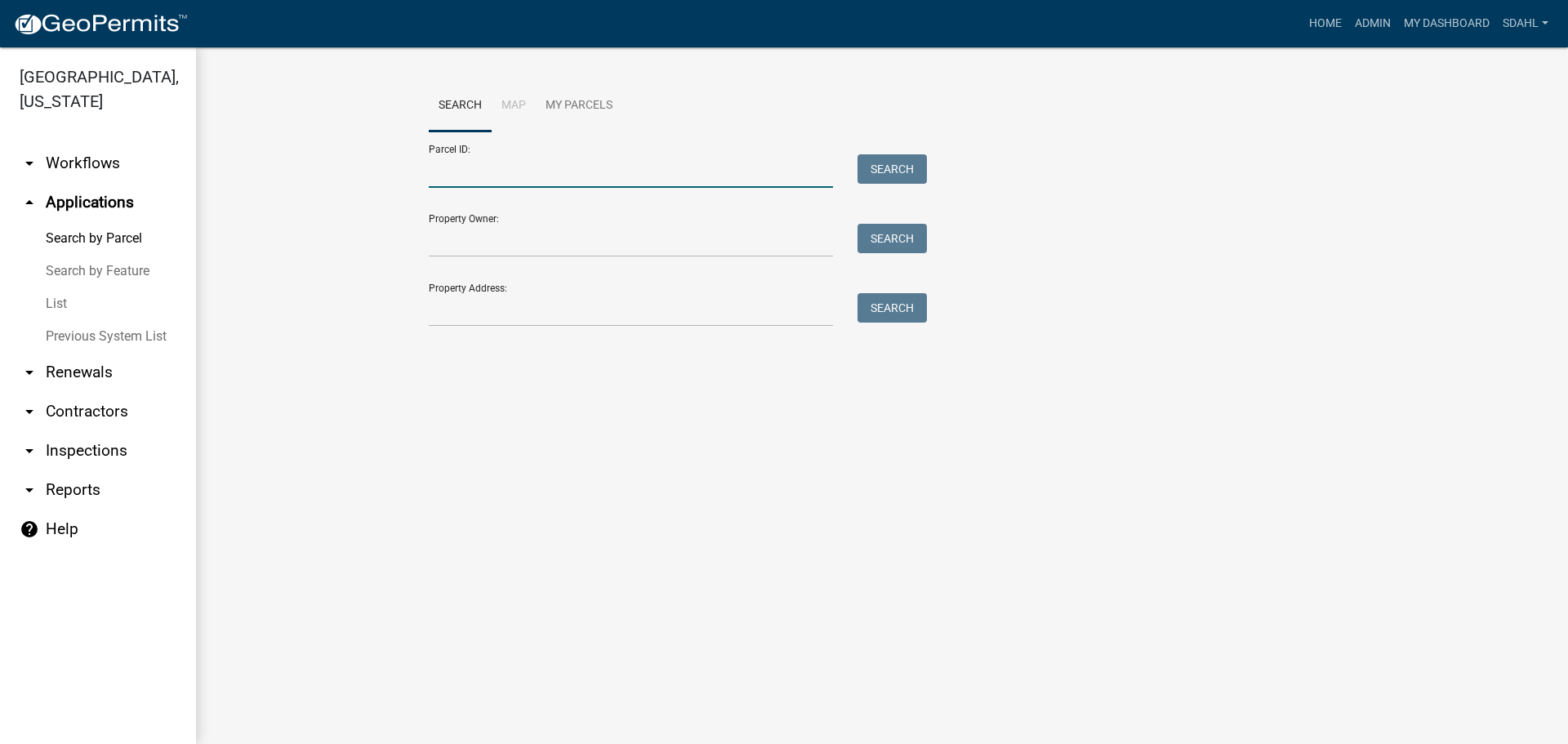
click at [498, 174] on input "Parcel ID:" at bounding box center [631, 171] width 404 height 34
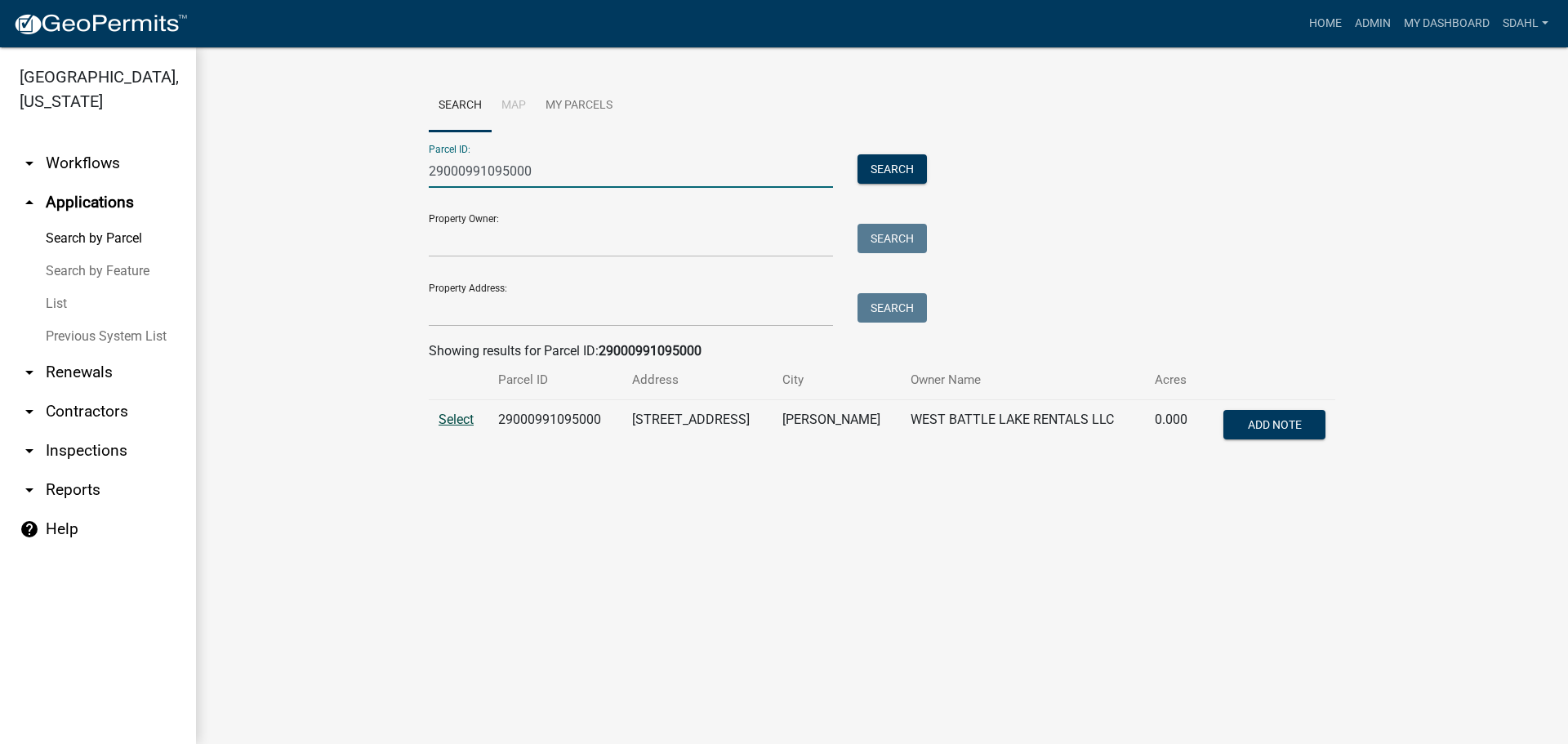
type input "29000991095000"
click at [455, 414] on span "Select" at bounding box center [455, 419] width 35 height 16
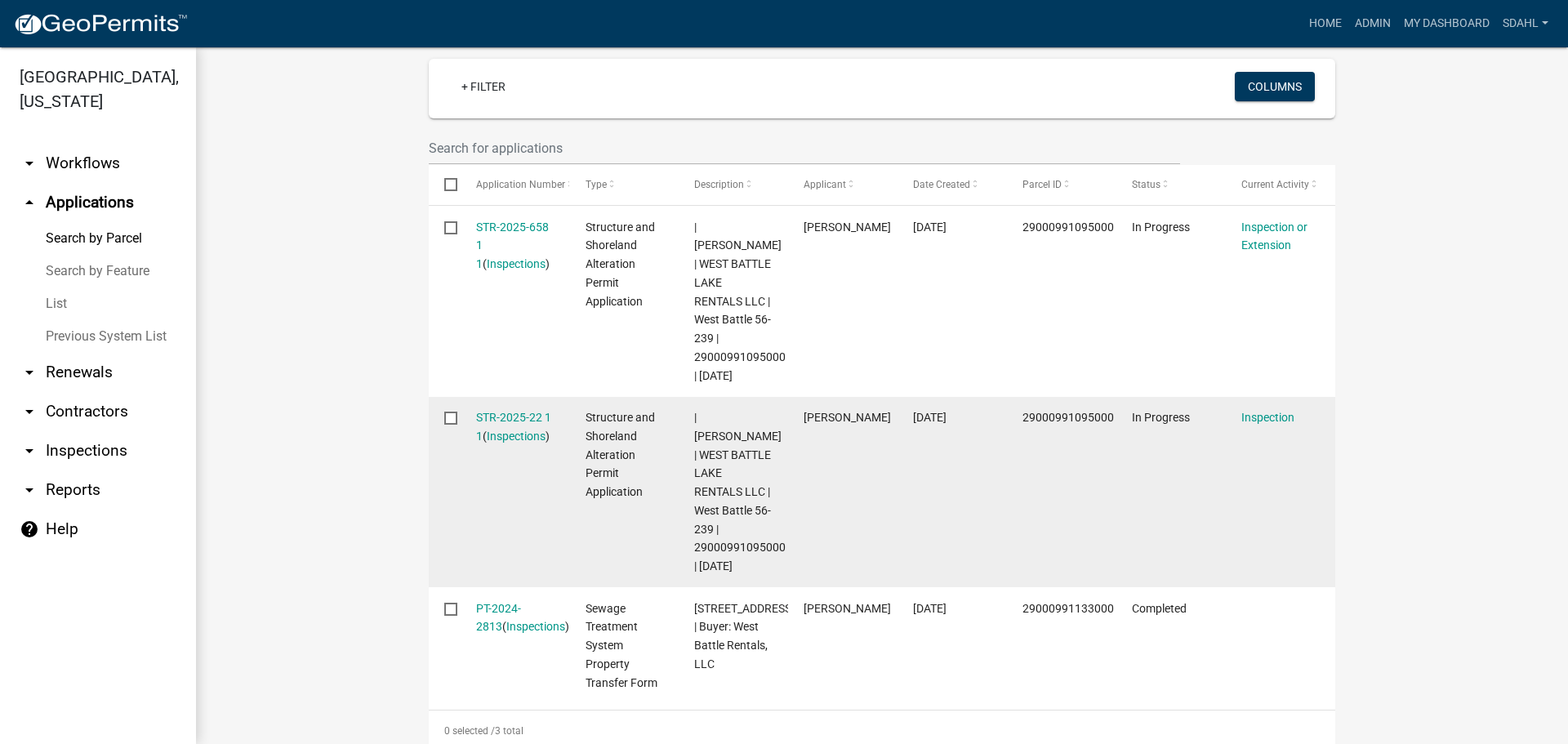
scroll to position [490, 0]
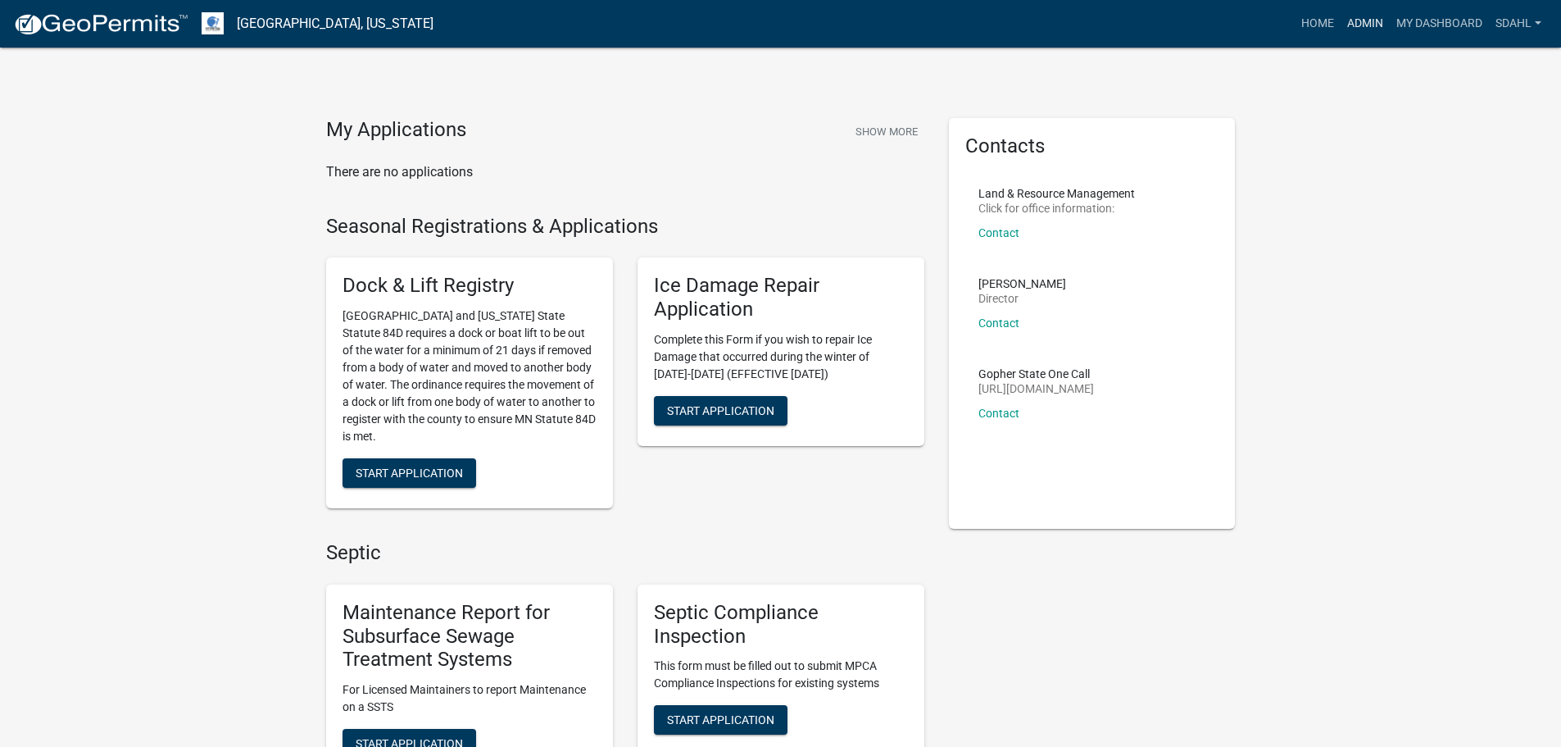
click at [1360, 22] on link "Admin" at bounding box center [1365, 23] width 49 height 31
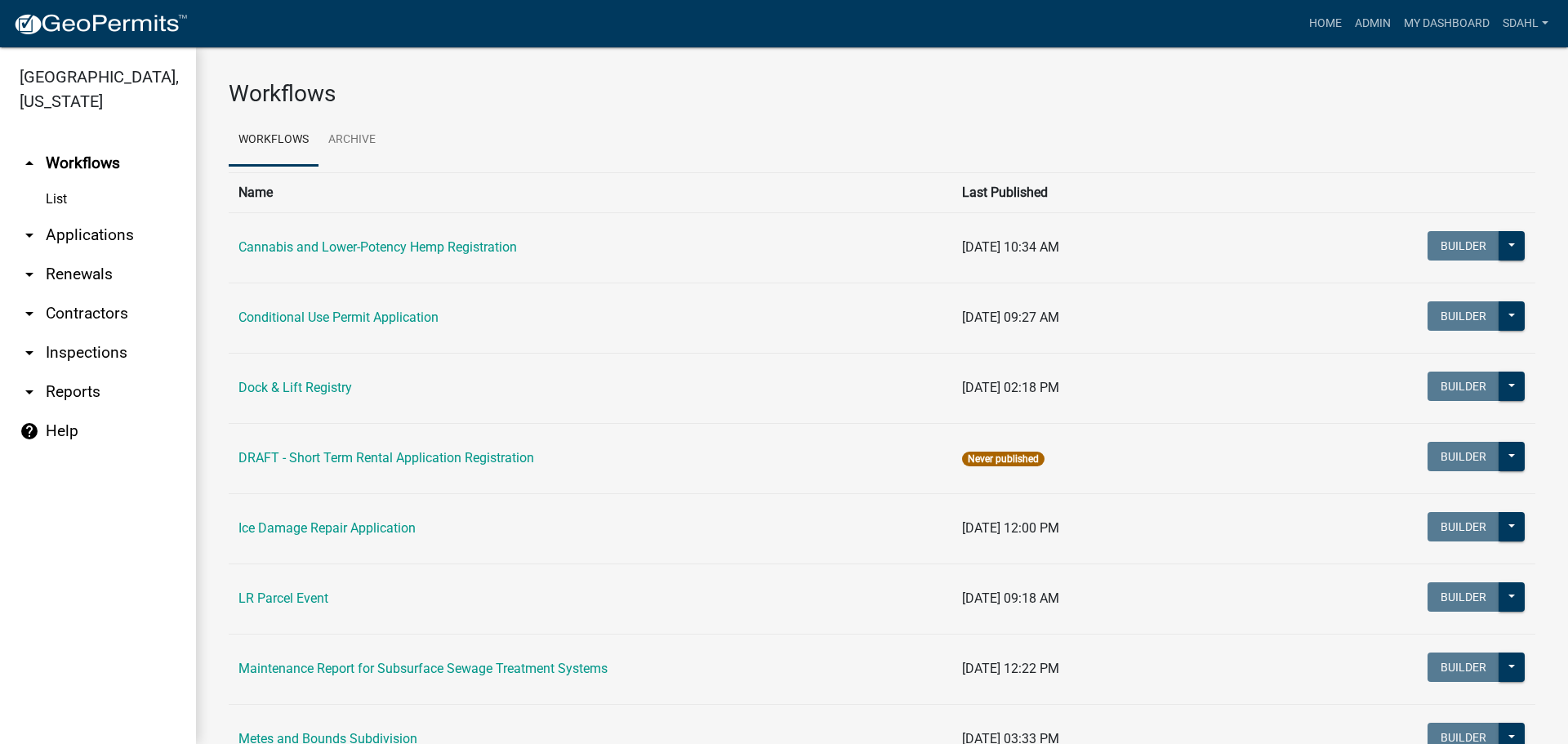
click at [93, 230] on link "arrow_drop_down Applications" at bounding box center [98, 234] width 196 height 39
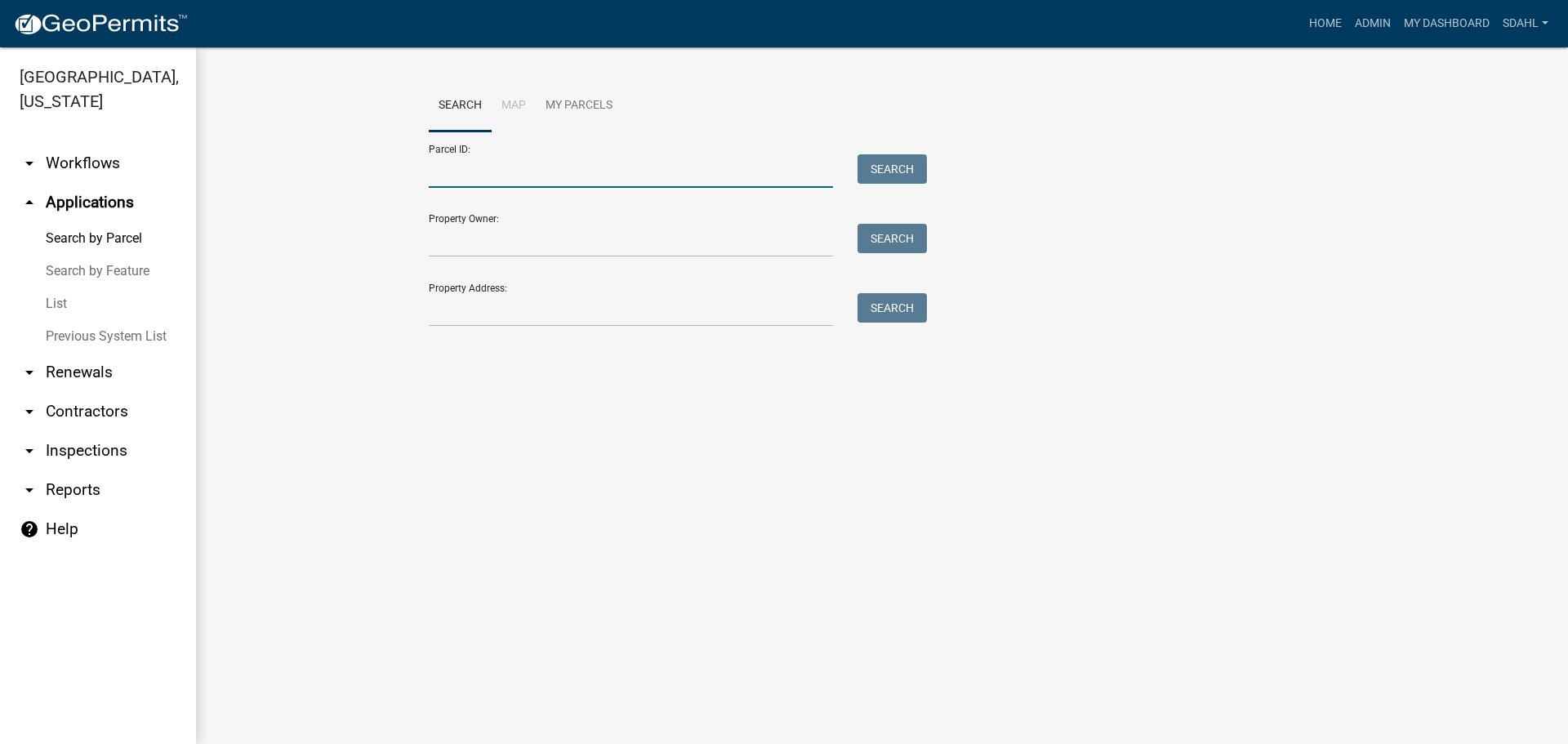
click at [546, 175] on input "Parcel ID:" at bounding box center [631, 171] width 404 height 34
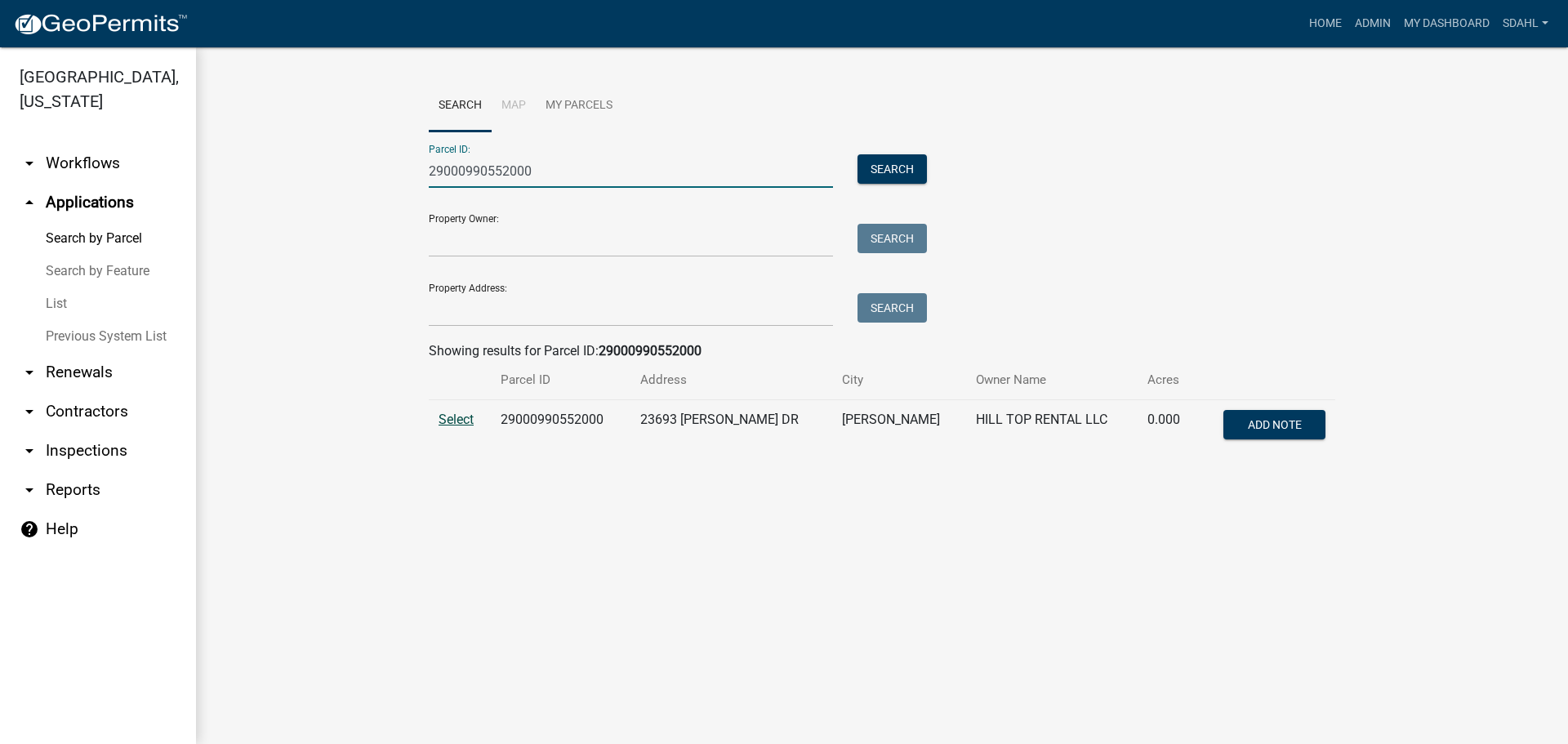
click at [456, 417] on span "Select" at bounding box center [455, 419] width 35 height 16
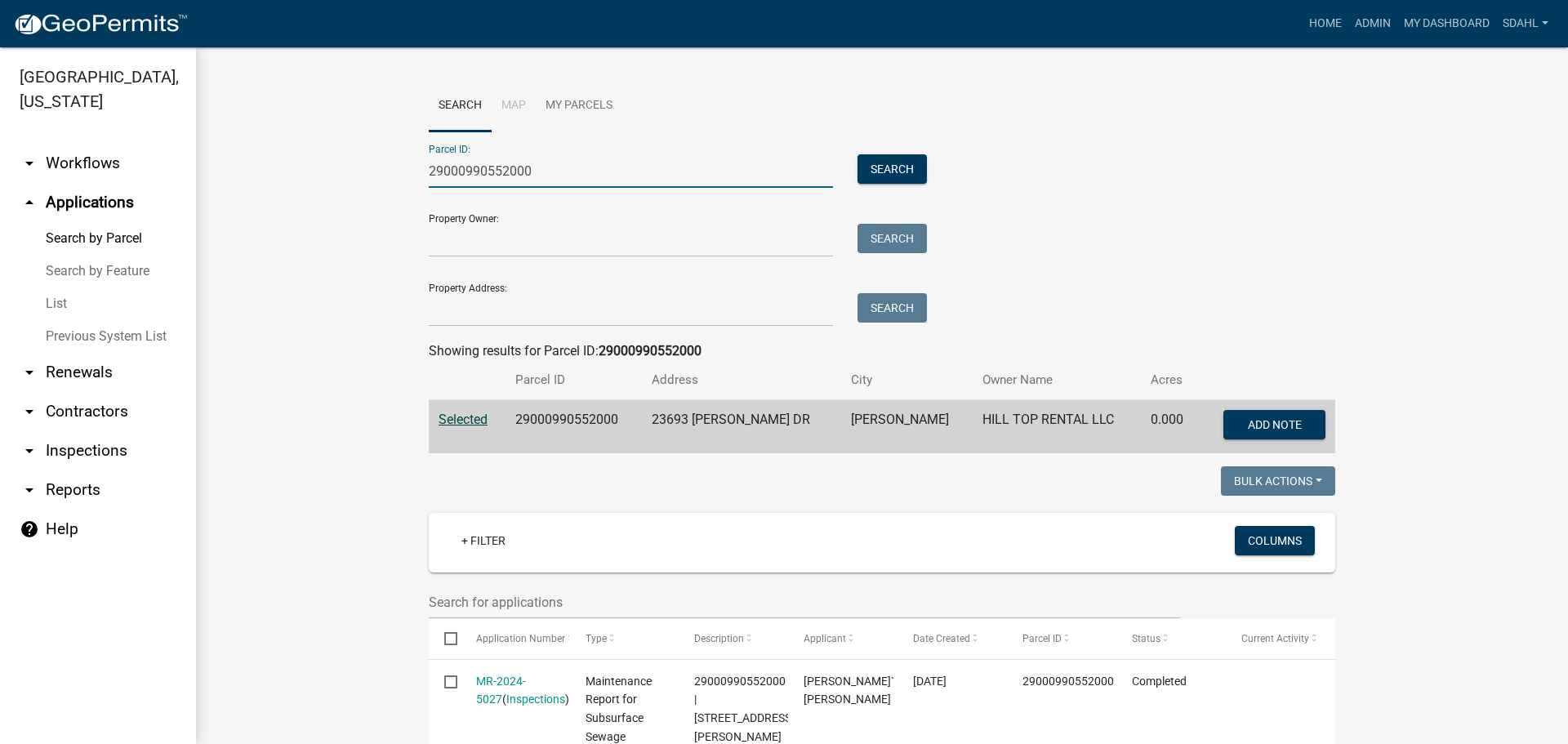
drag, startPoint x: 420, startPoint y: 187, endPoint x: 333, endPoint y: 195, distance: 87.4
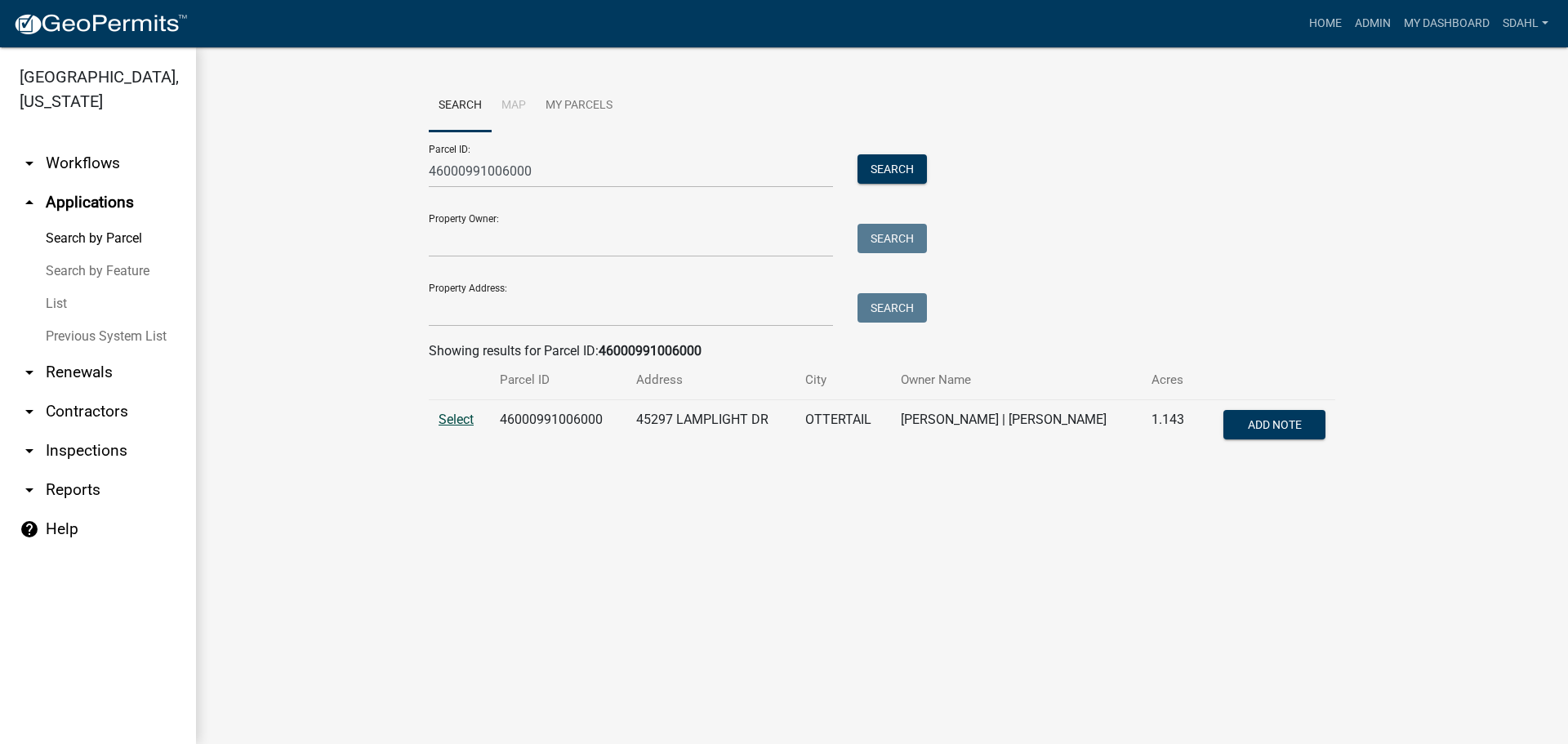
click at [463, 423] on span "Select" at bounding box center [455, 419] width 35 height 16
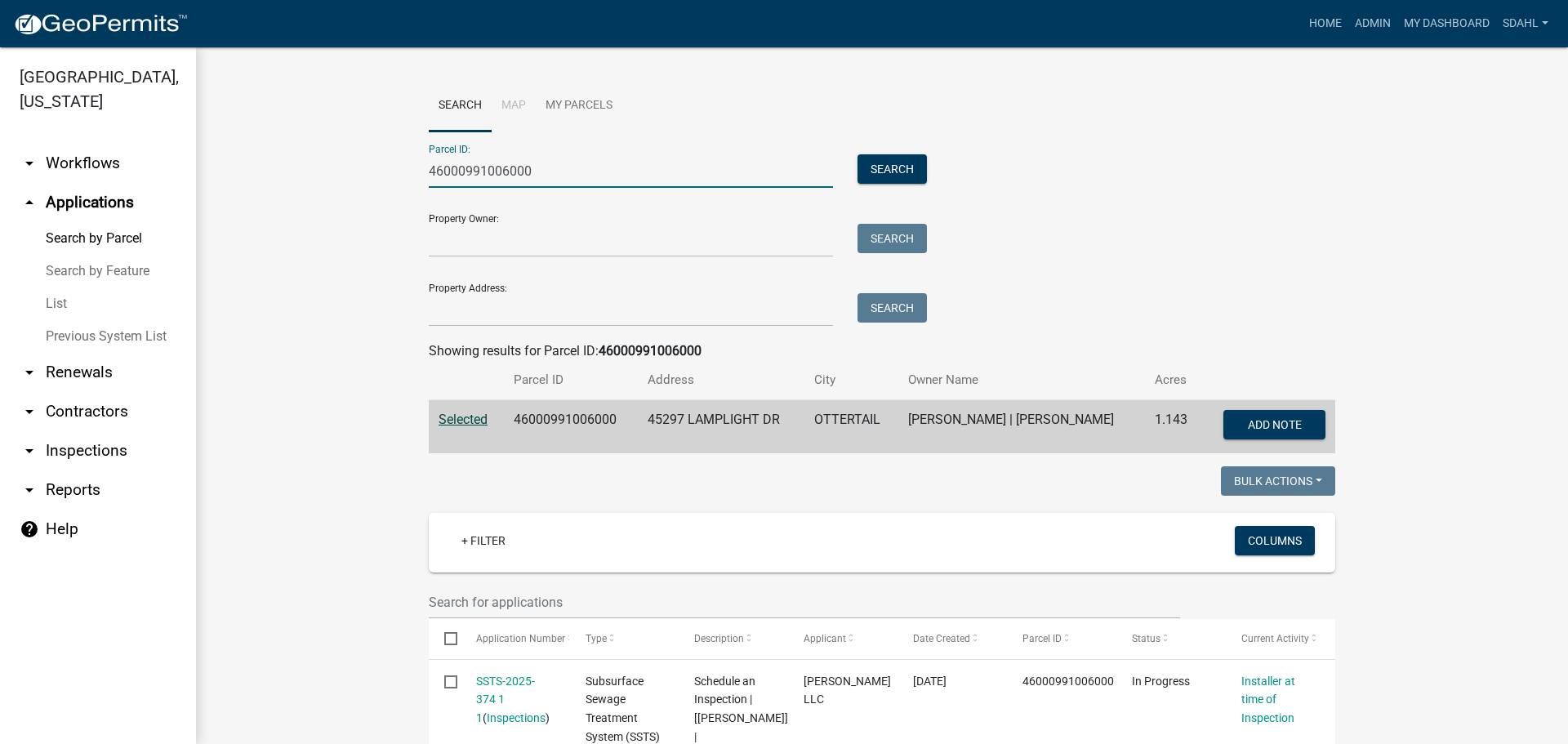
drag, startPoint x: 531, startPoint y: 174, endPoint x: 388, endPoint y: 187, distance: 143.6
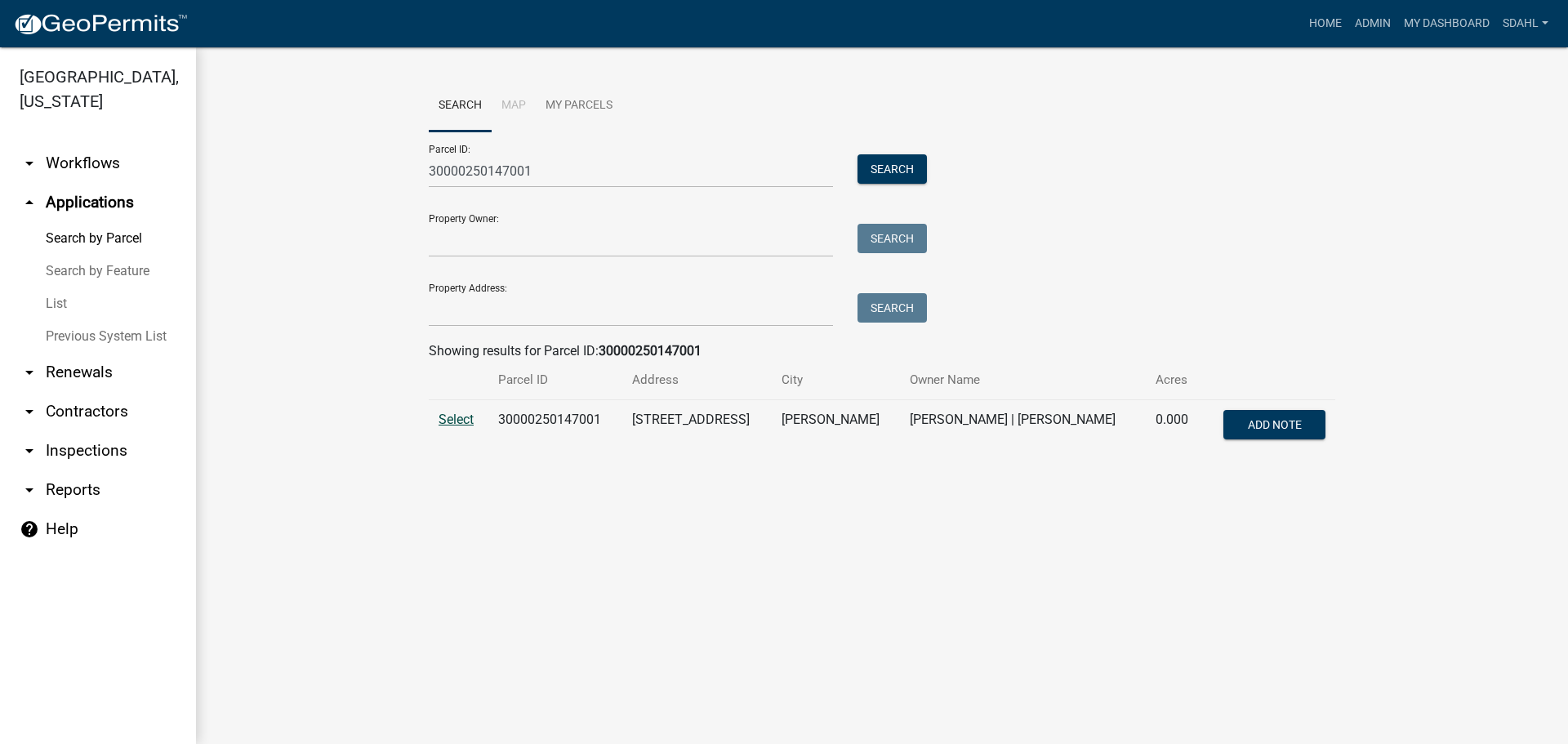
click at [462, 417] on span "Select" at bounding box center [455, 419] width 35 height 16
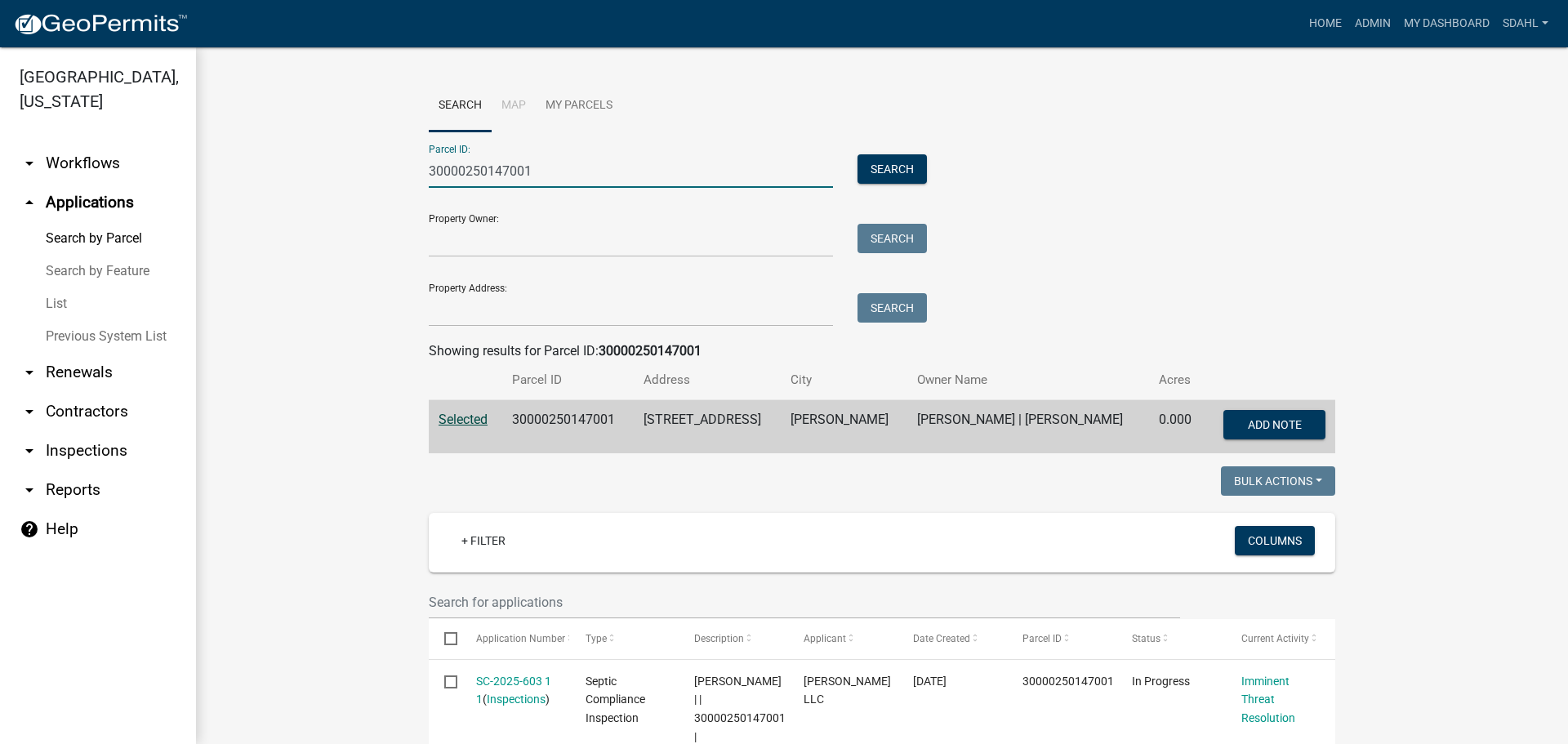
drag, startPoint x: 553, startPoint y: 167, endPoint x: 274, endPoint y: 184, distance: 279.5
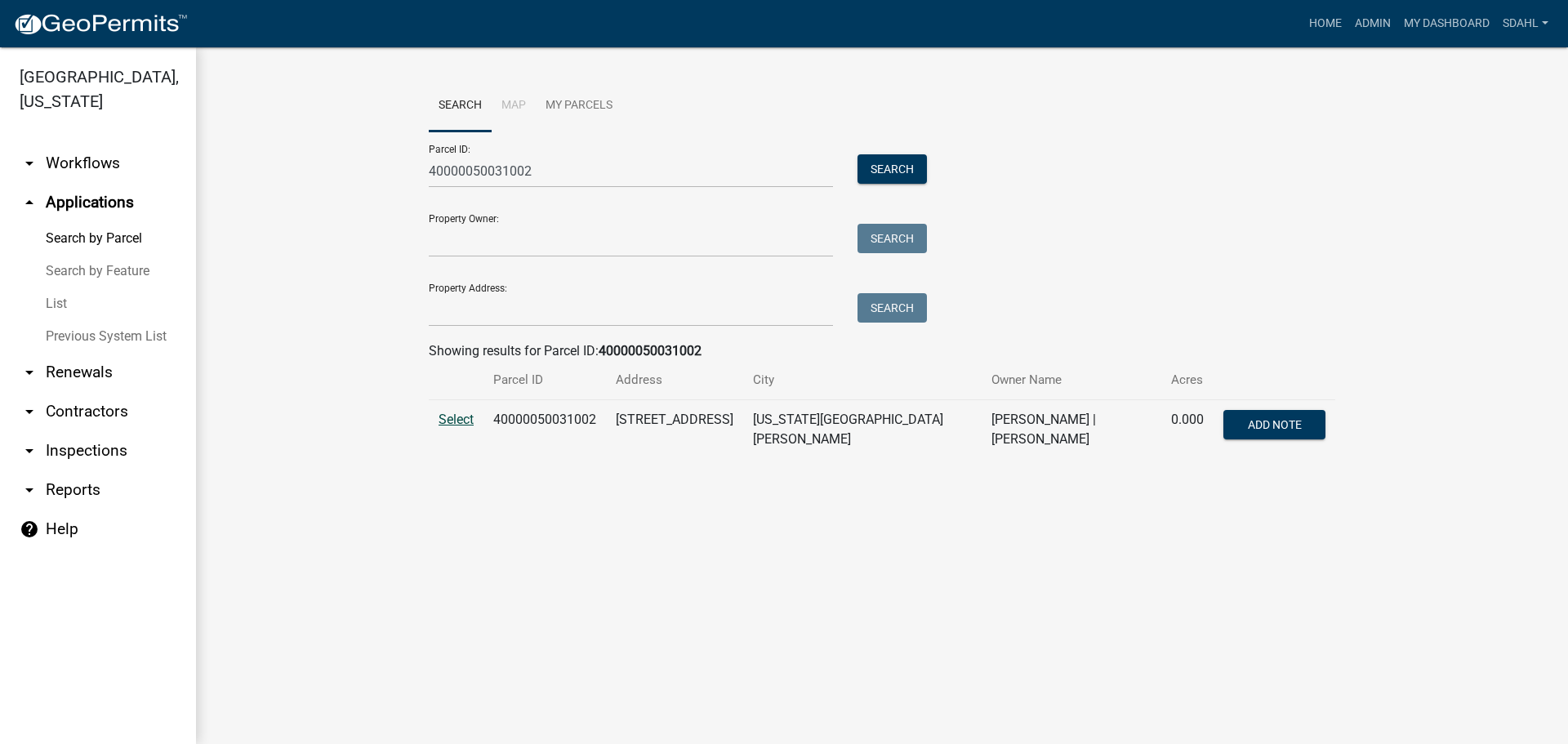
click at [450, 416] on span "Select" at bounding box center [455, 419] width 35 height 16
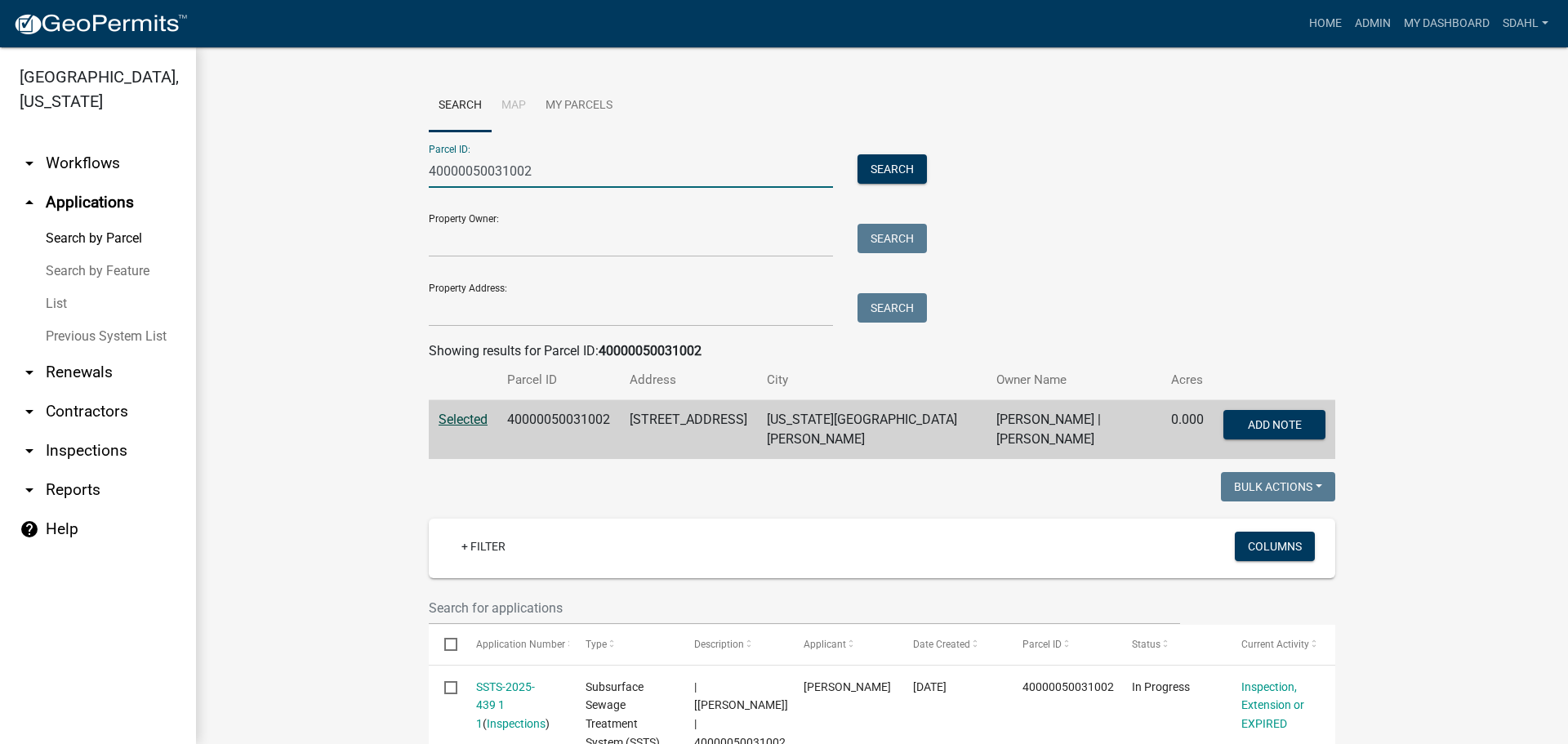
drag, startPoint x: 527, startPoint y: 172, endPoint x: 356, endPoint y: 195, distance: 172.5
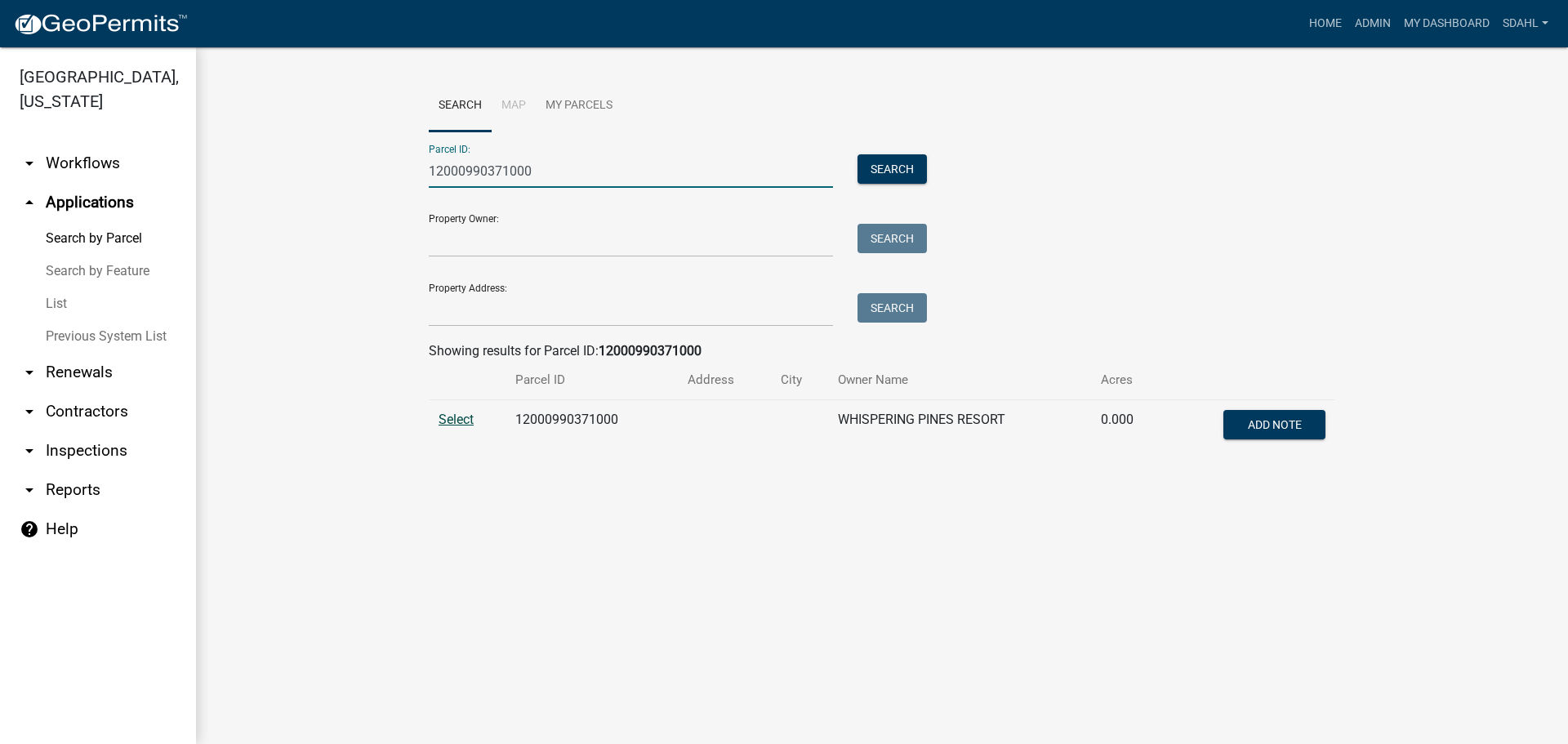
click at [444, 423] on span "Select" at bounding box center [455, 419] width 35 height 16
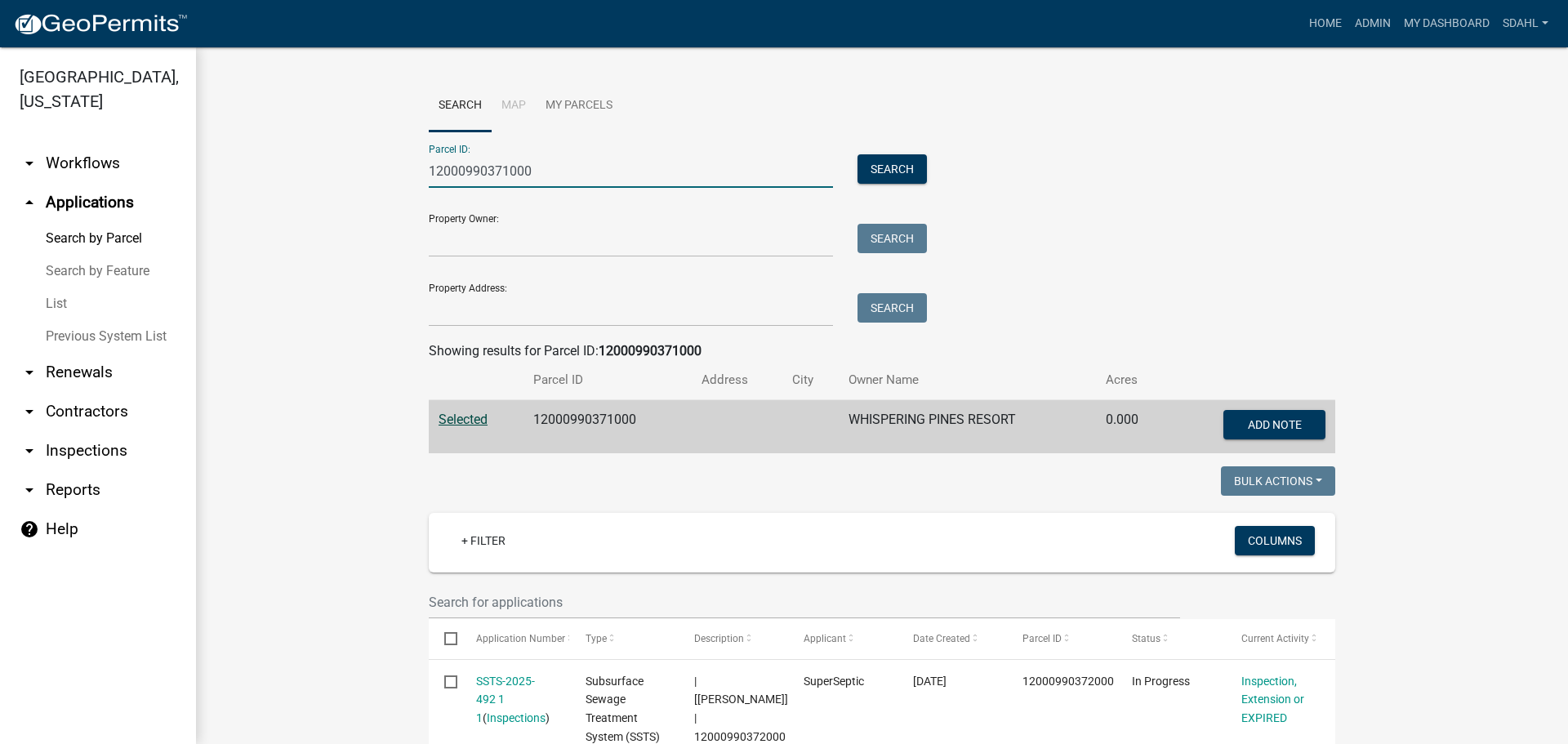
drag, startPoint x: 549, startPoint y: 173, endPoint x: 307, endPoint y: 197, distance: 243.2
click at [307, 197] on wm-workflow-application-search-view "Search Map My Parcels Parcel ID: 12000990371000 Search Property Owner: Search P…" at bounding box center [882, 687] width 1306 height 1215
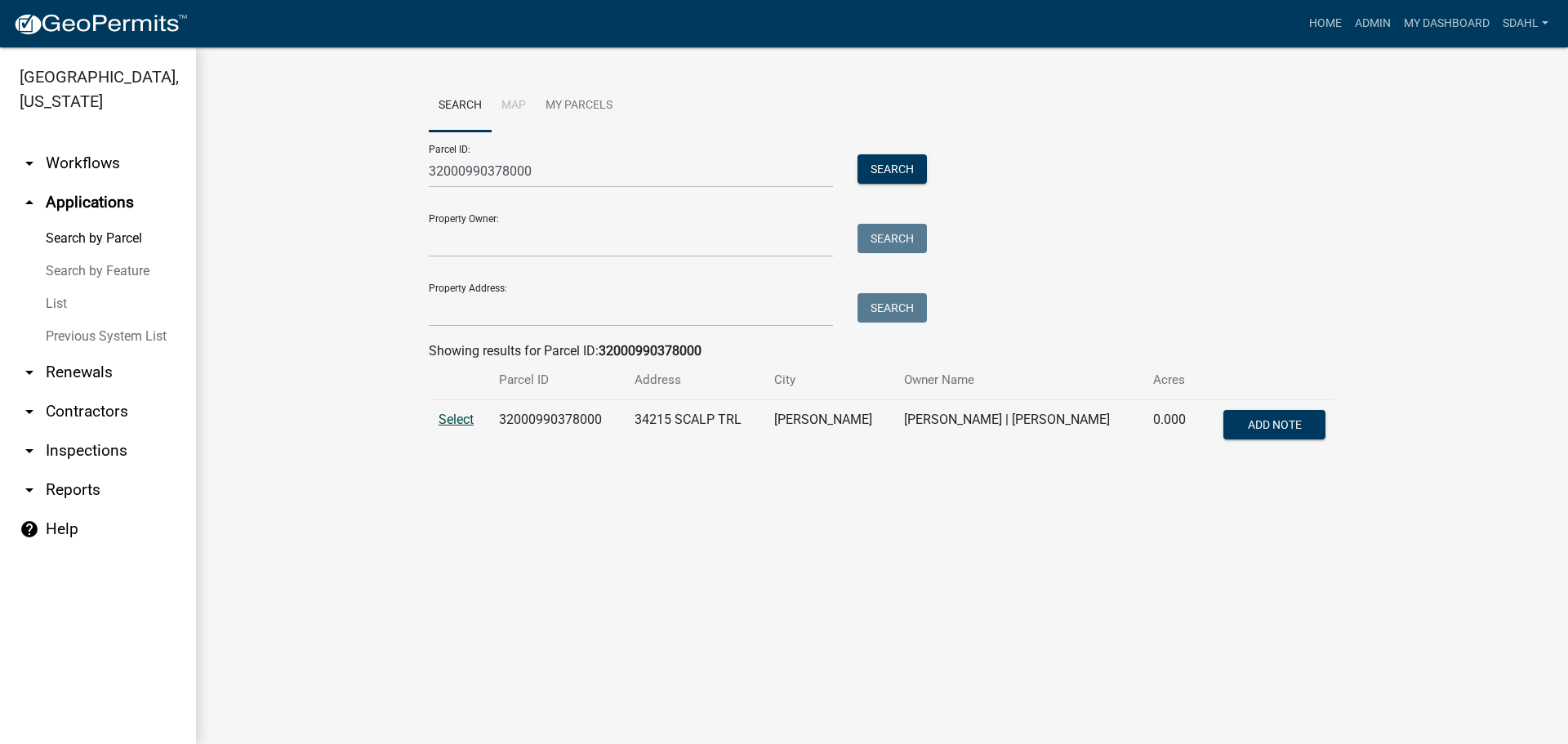
click at [464, 413] on span "Select" at bounding box center [455, 419] width 35 height 16
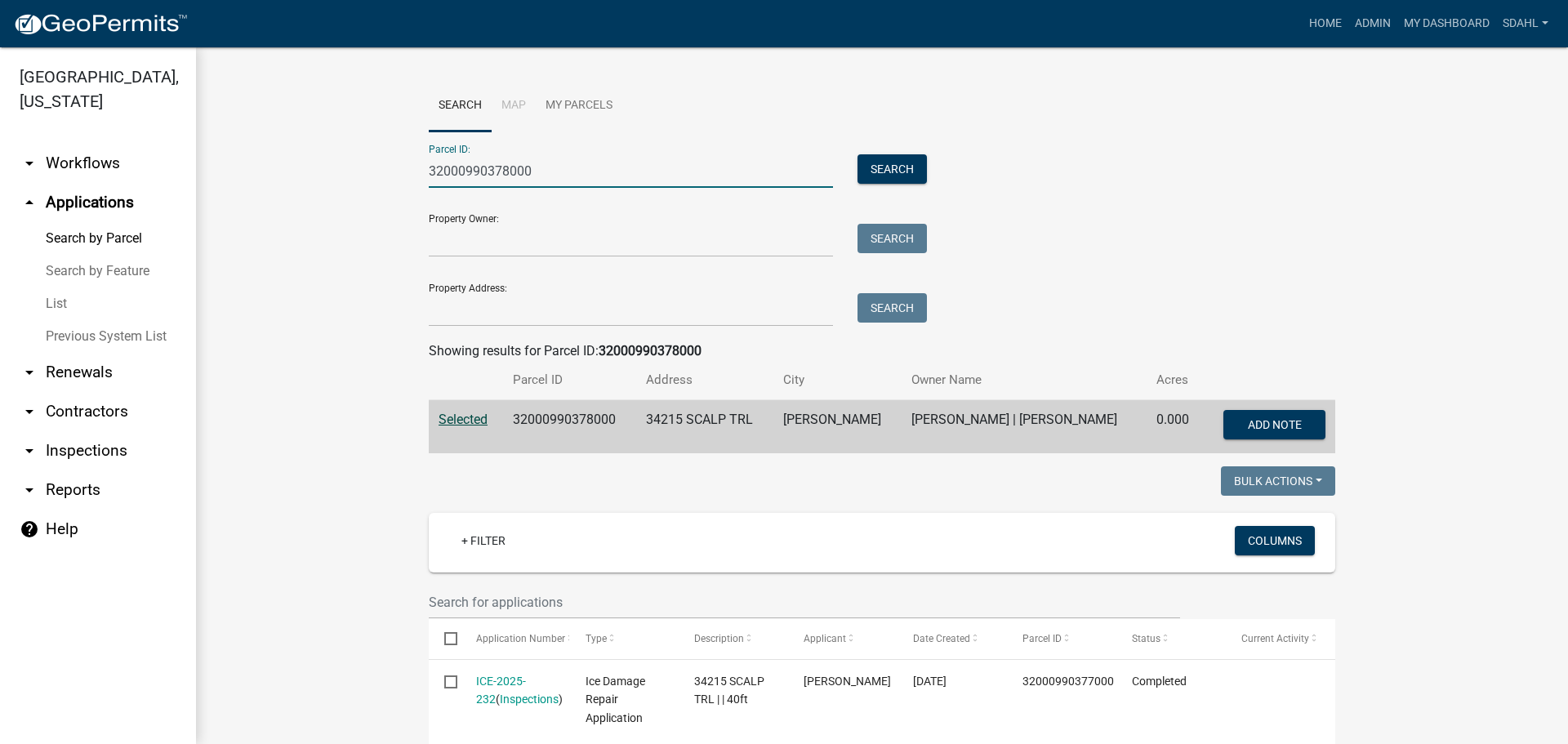
drag, startPoint x: 404, startPoint y: 199, endPoint x: 328, endPoint y: 208, distance: 76.5
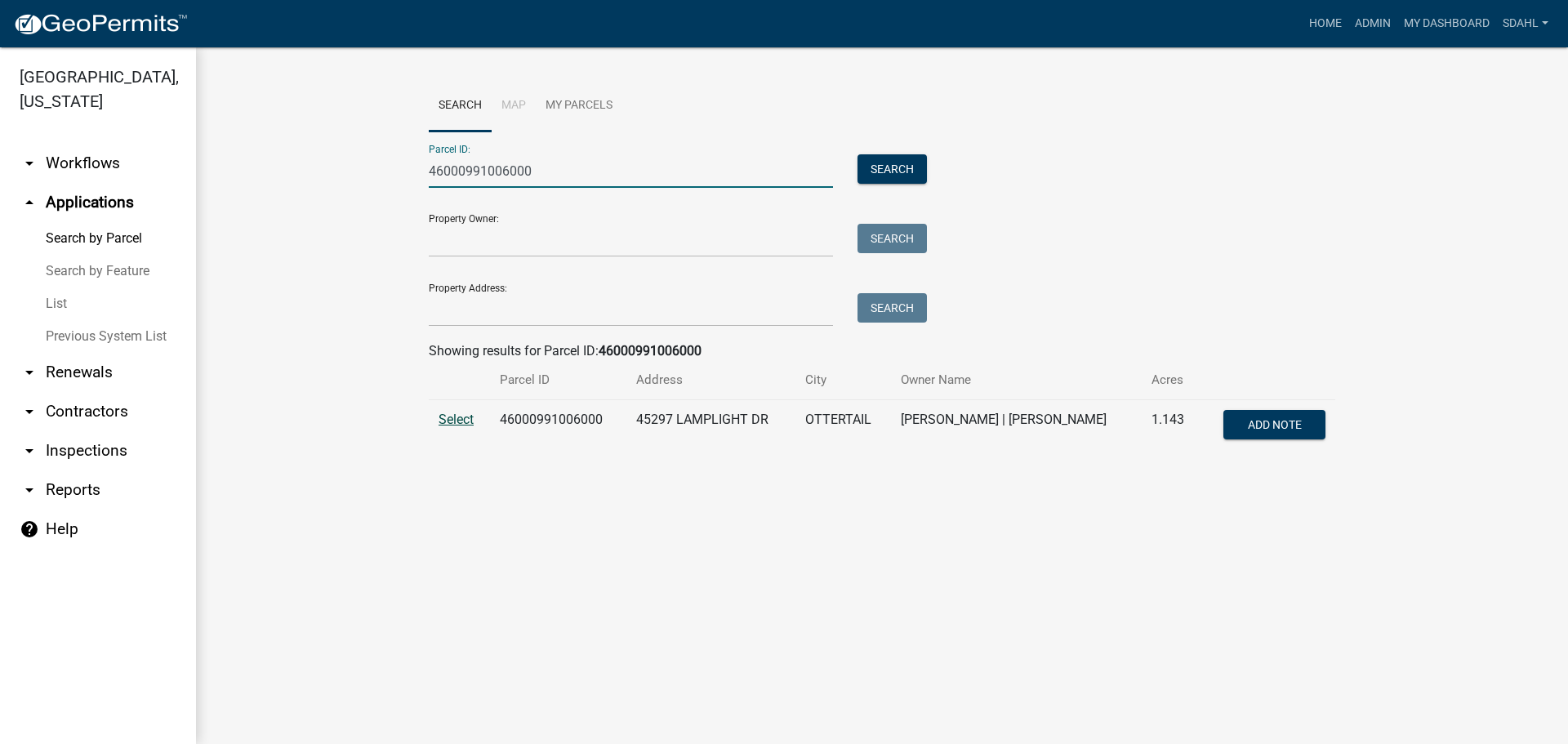
click at [455, 423] on span "Select" at bounding box center [455, 419] width 35 height 16
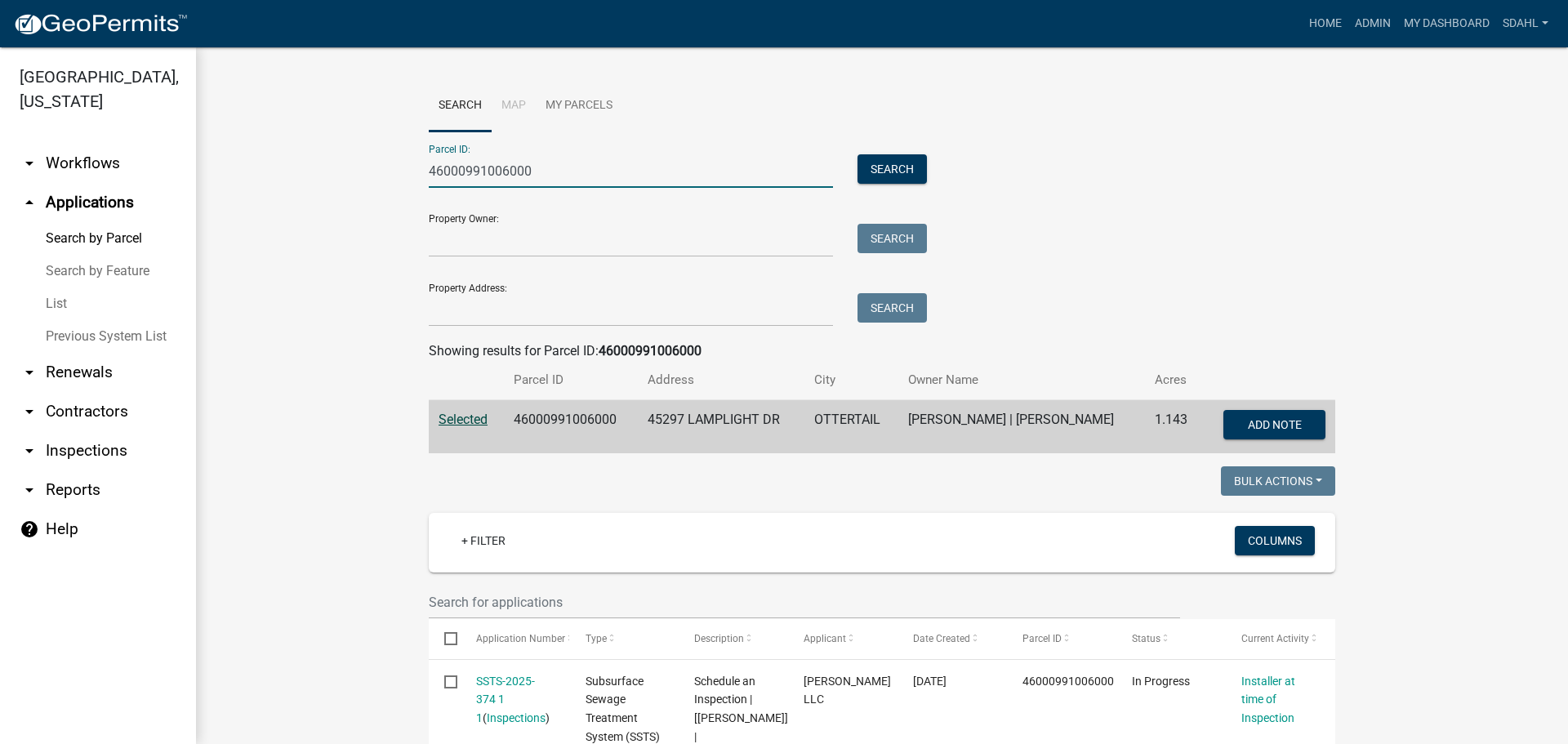
drag, startPoint x: 548, startPoint y: 176, endPoint x: 231, endPoint y: 241, distance: 323.6
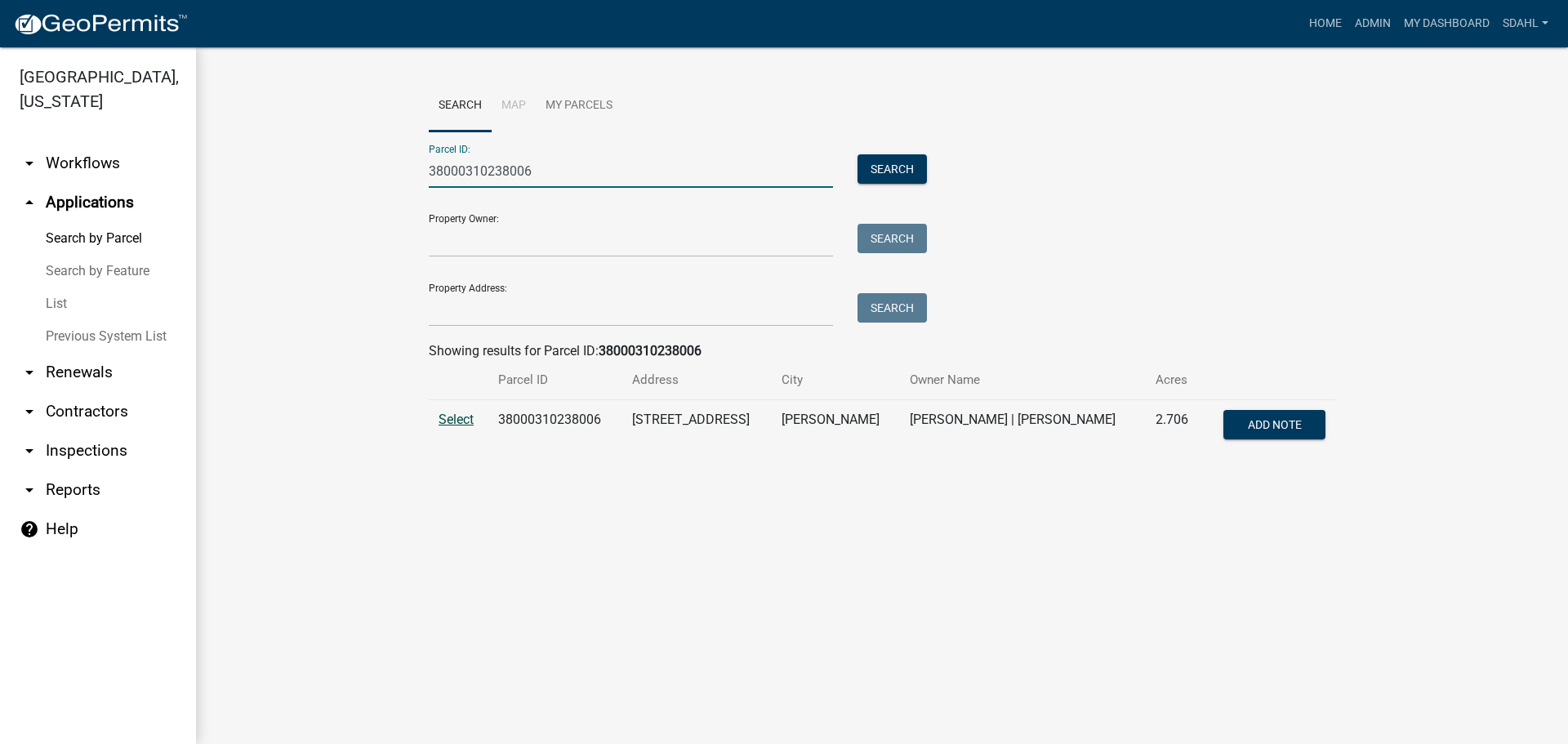
click at [455, 424] on span "Select" at bounding box center [455, 419] width 35 height 16
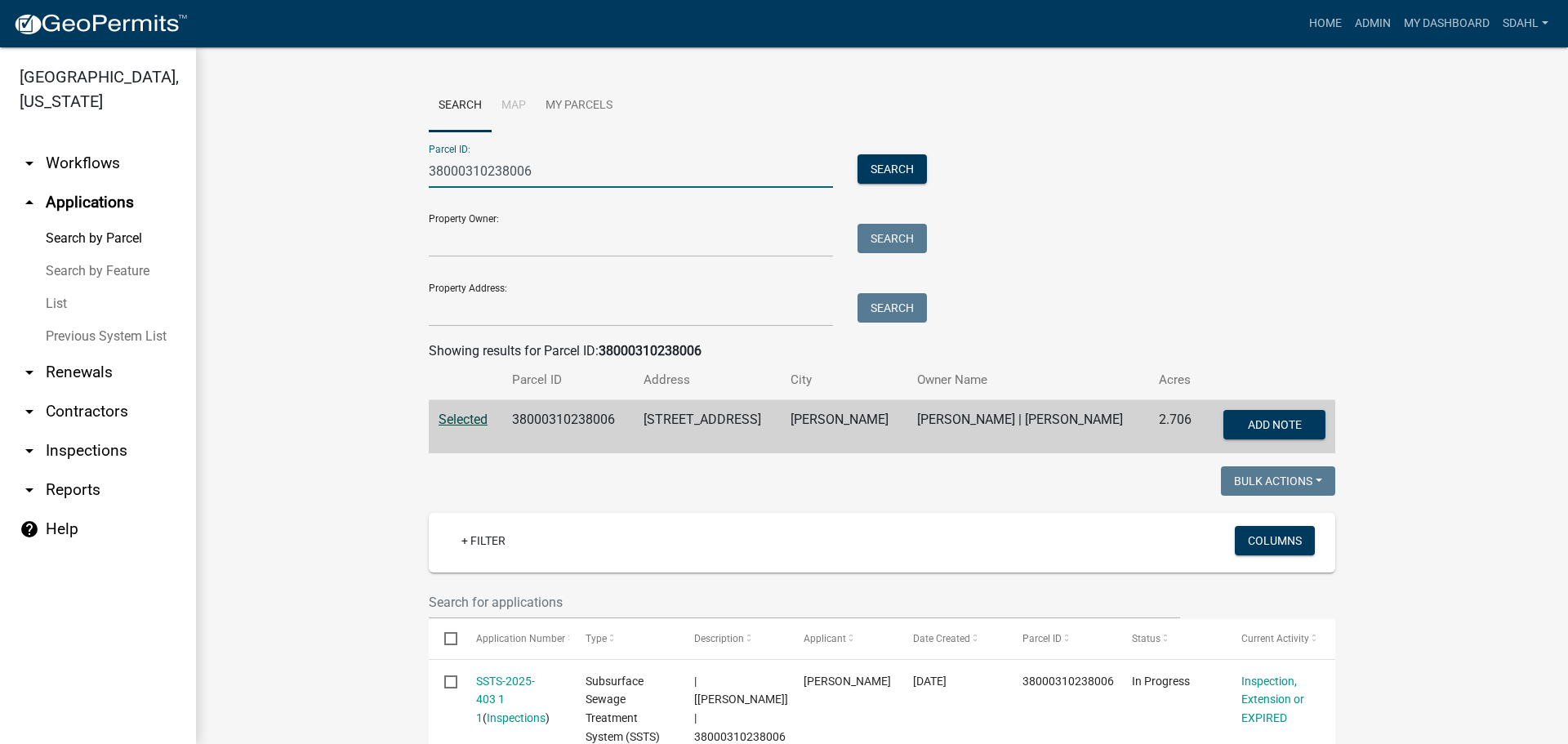
drag, startPoint x: 532, startPoint y: 167, endPoint x: 348, endPoint y: 205, distance: 187.9
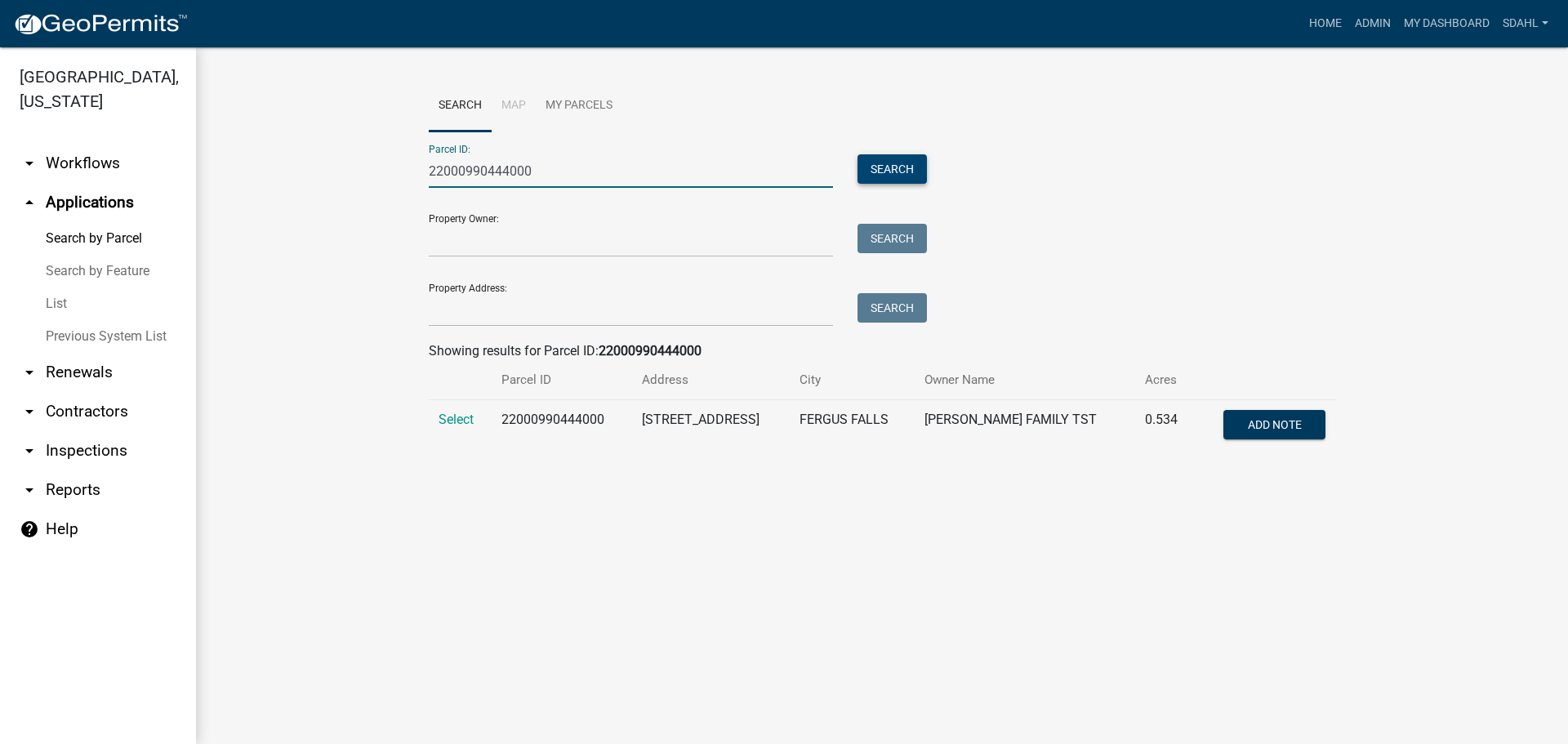
click at [887, 161] on button "Search" at bounding box center [893, 169] width 70 height 30
click at [458, 418] on span "Select" at bounding box center [455, 419] width 35 height 16
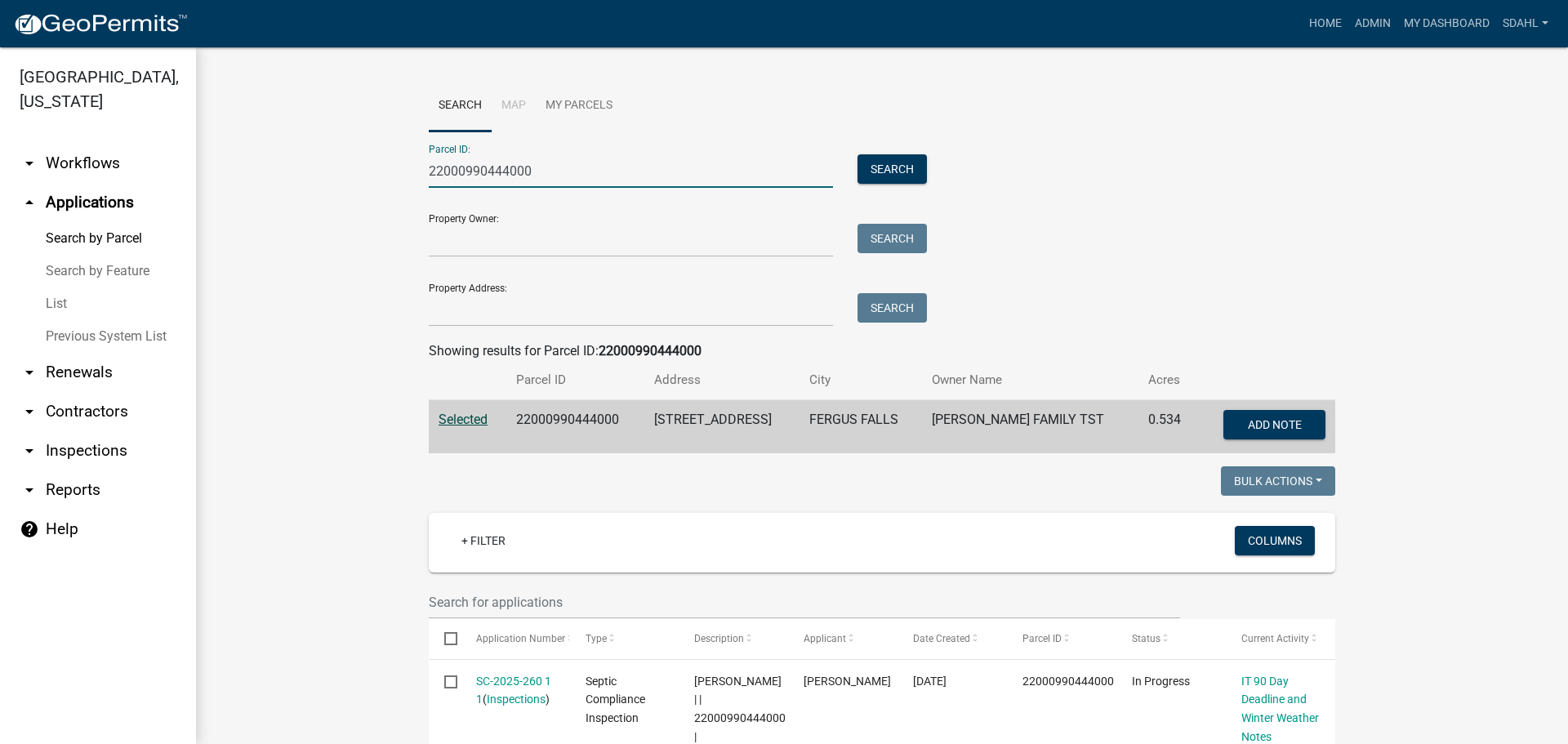
drag, startPoint x: 559, startPoint y: 176, endPoint x: 390, endPoint y: 178, distance: 169.0
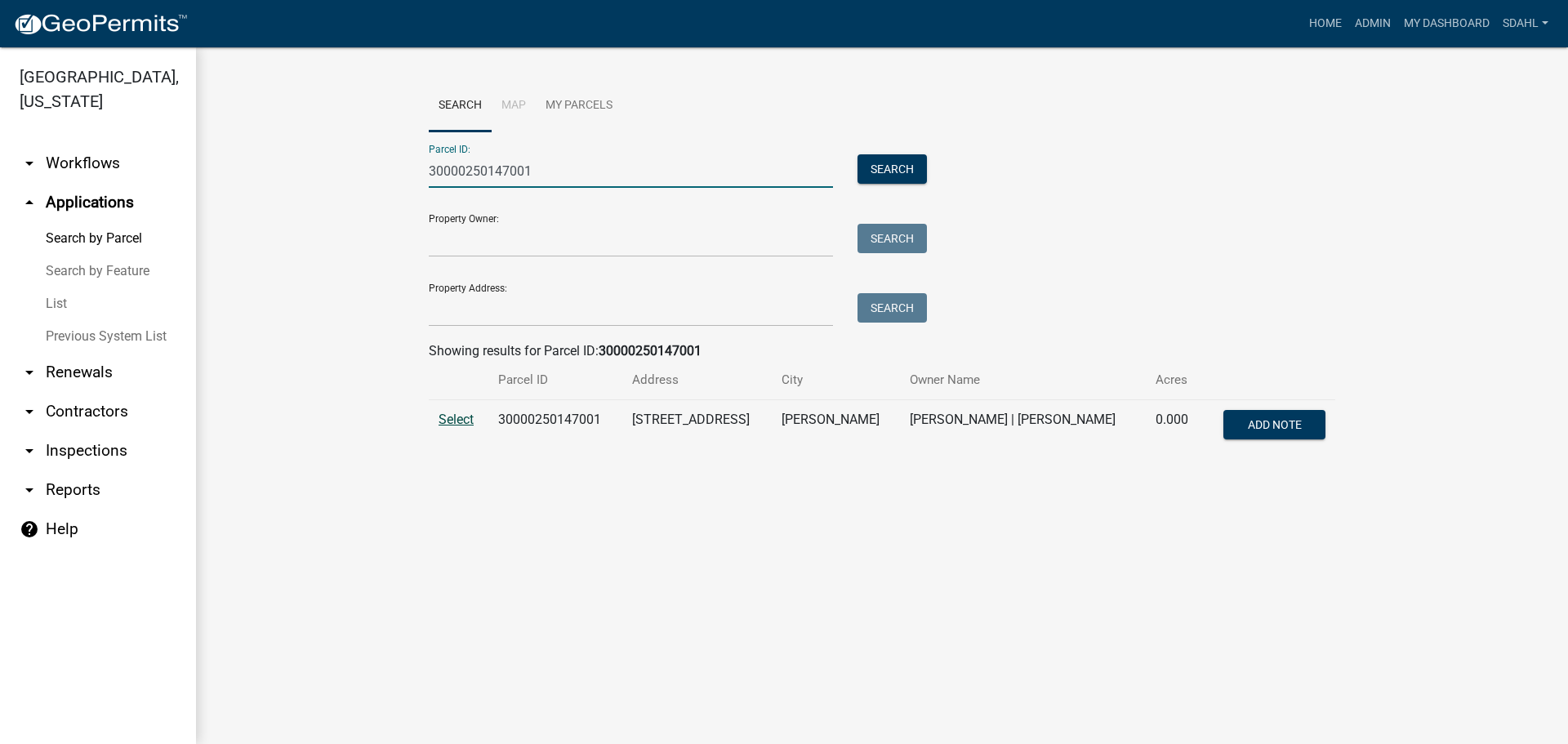
type input "30000250147001"
click at [462, 422] on span "Select" at bounding box center [455, 419] width 35 height 16
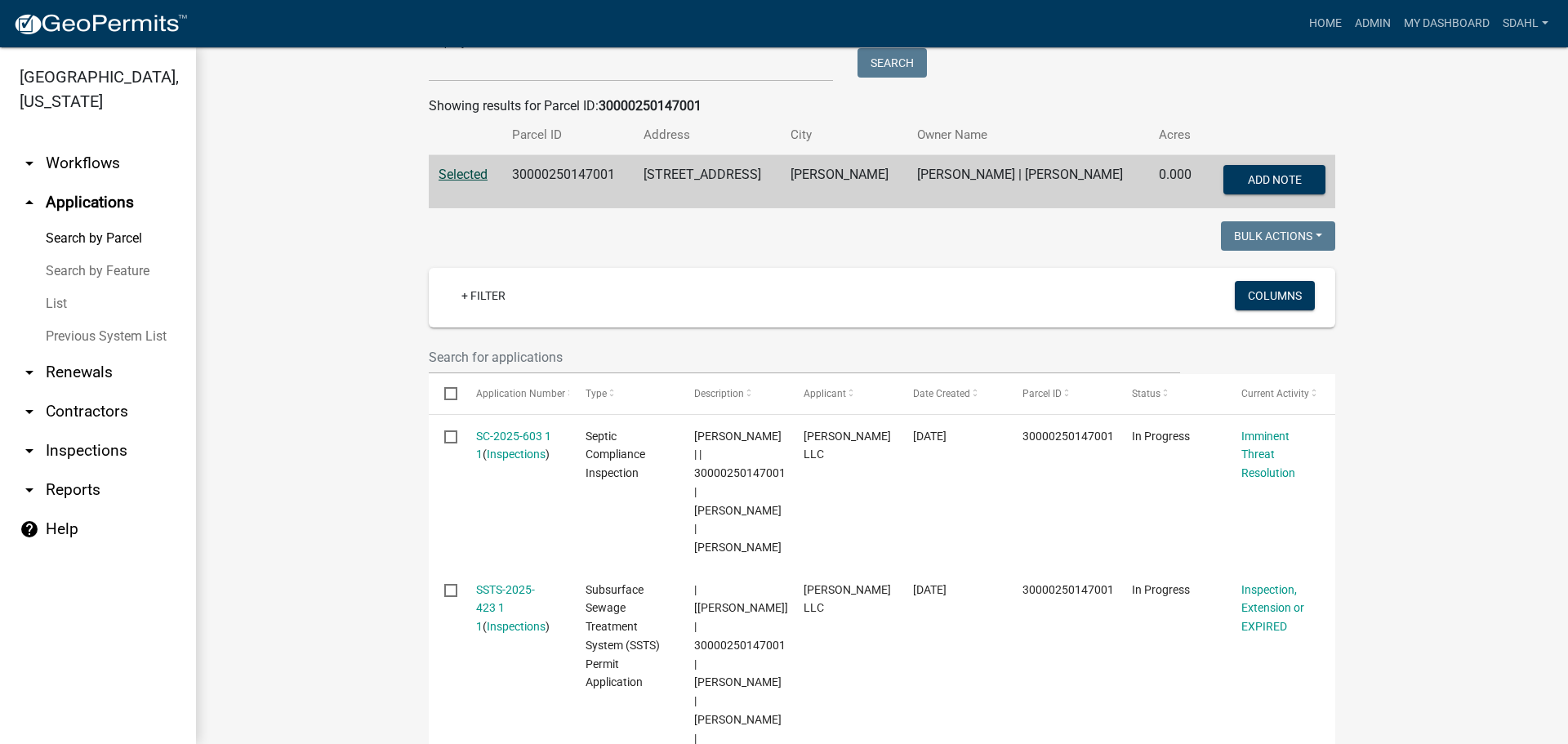
scroll to position [327, 0]
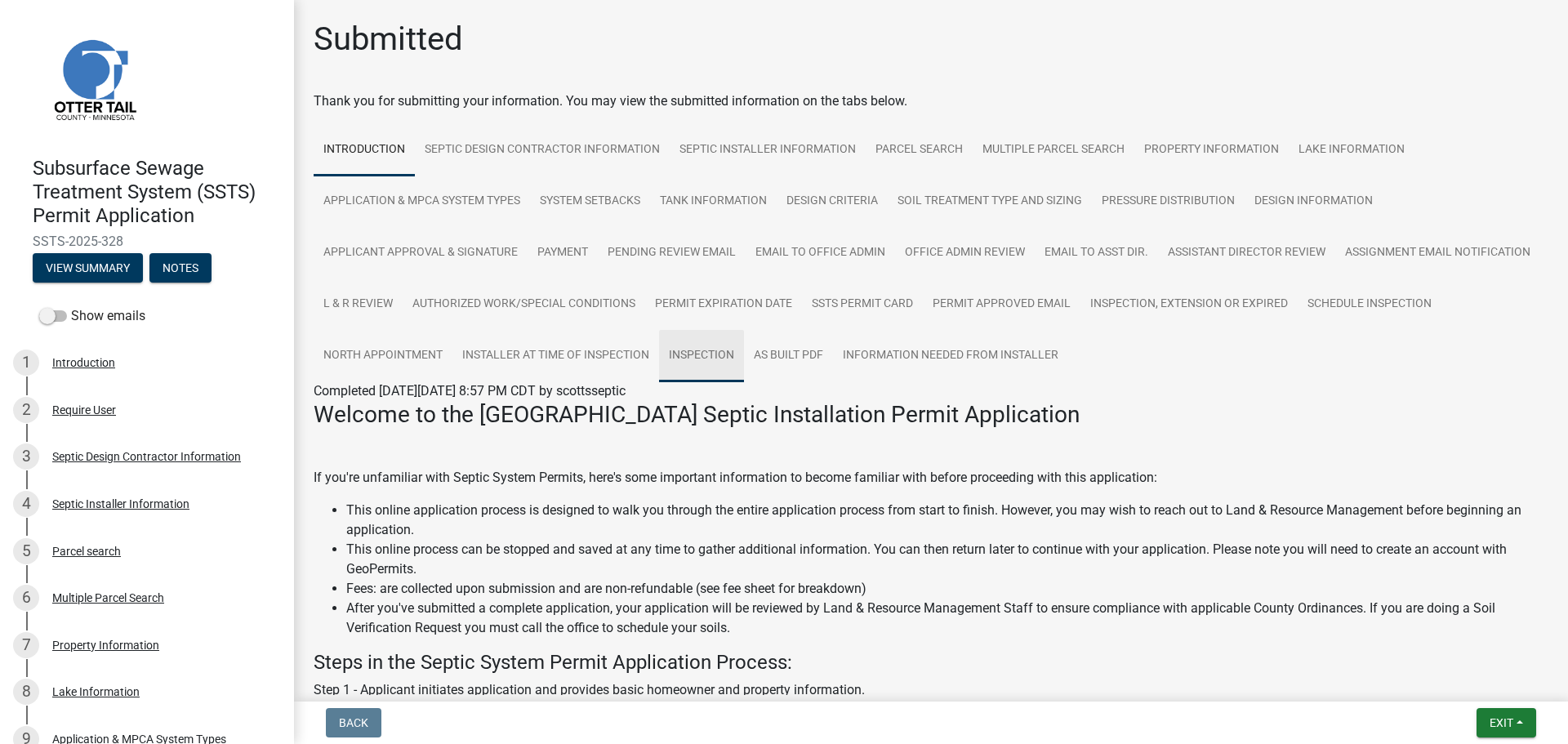
click at [744, 360] on link "Inspection" at bounding box center [700, 356] width 85 height 52
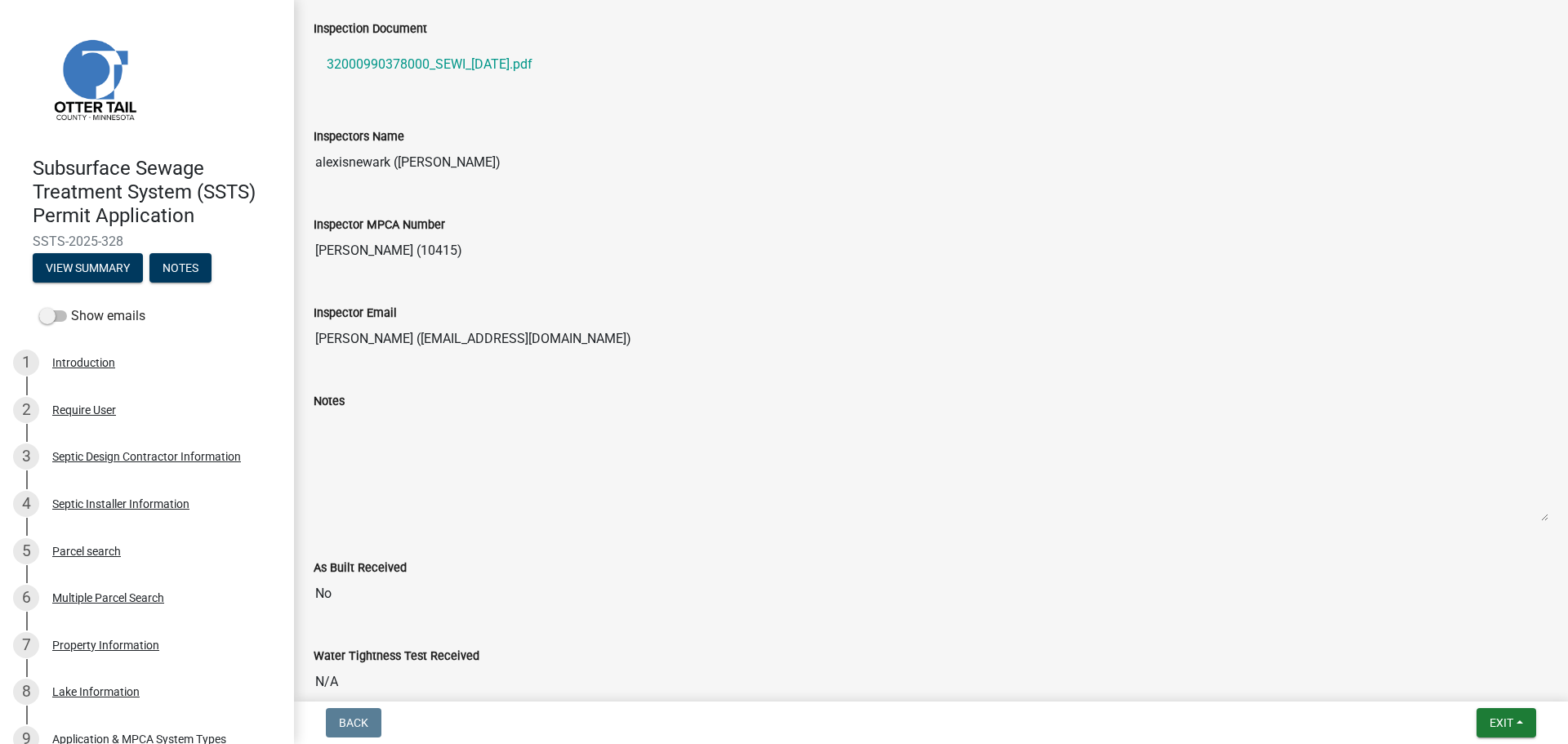
scroll to position [1469, 0]
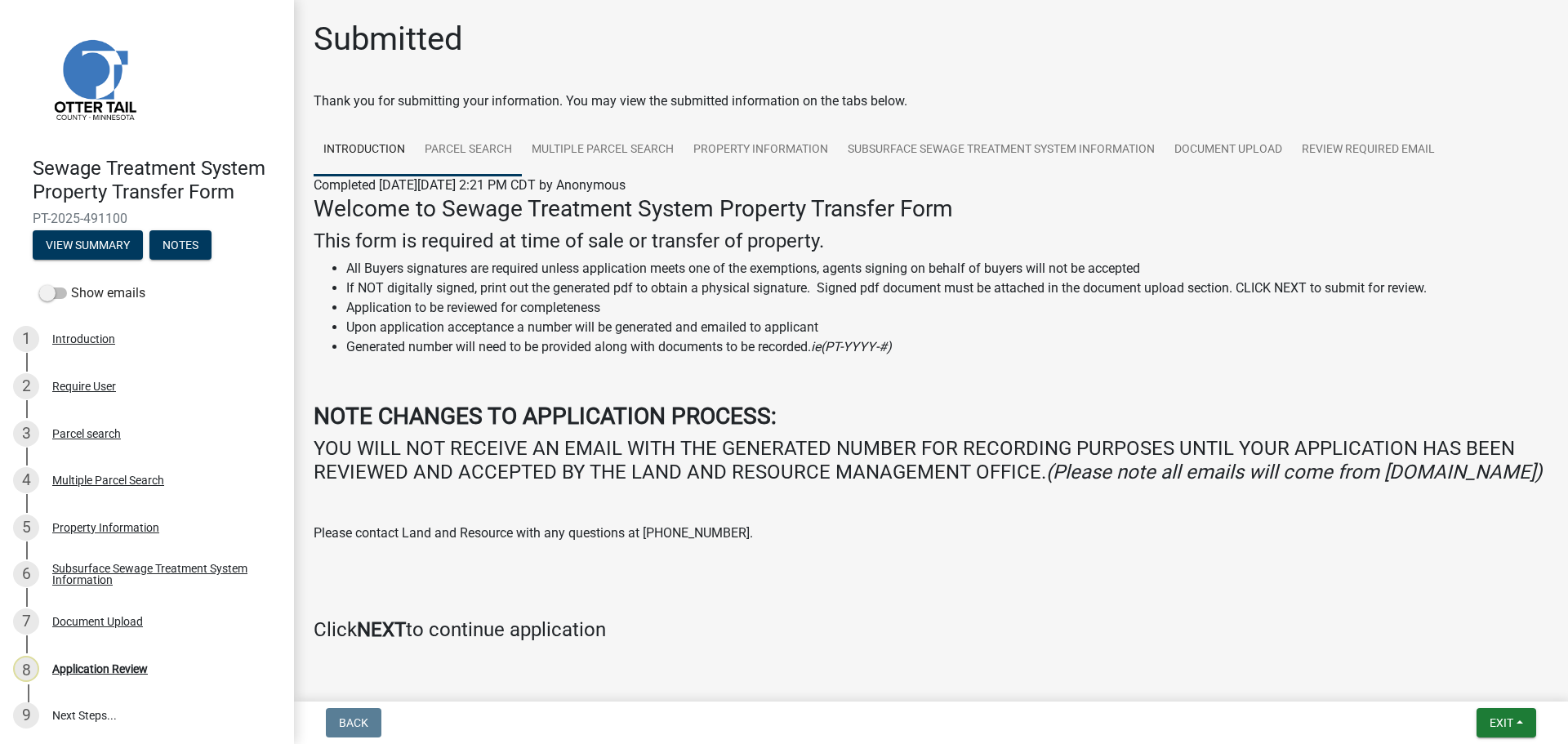
click at [457, 142] on link "Parcel search" at bounding box center [467, 150] width 107 height 52
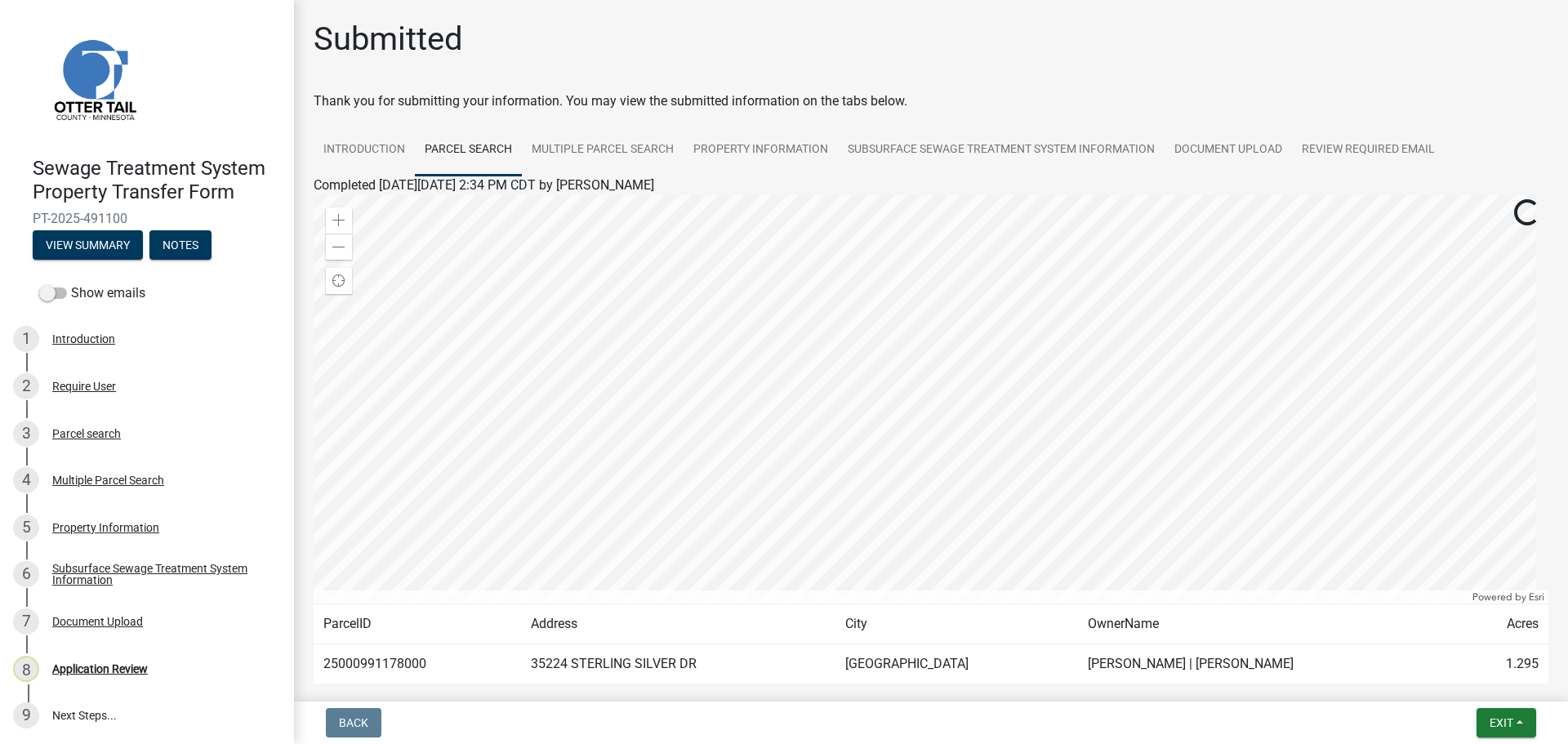
click at [357, 663] on td "25000991178000" at bounding box center [417, 664] width 207 height 40
copy td "25000991178000"
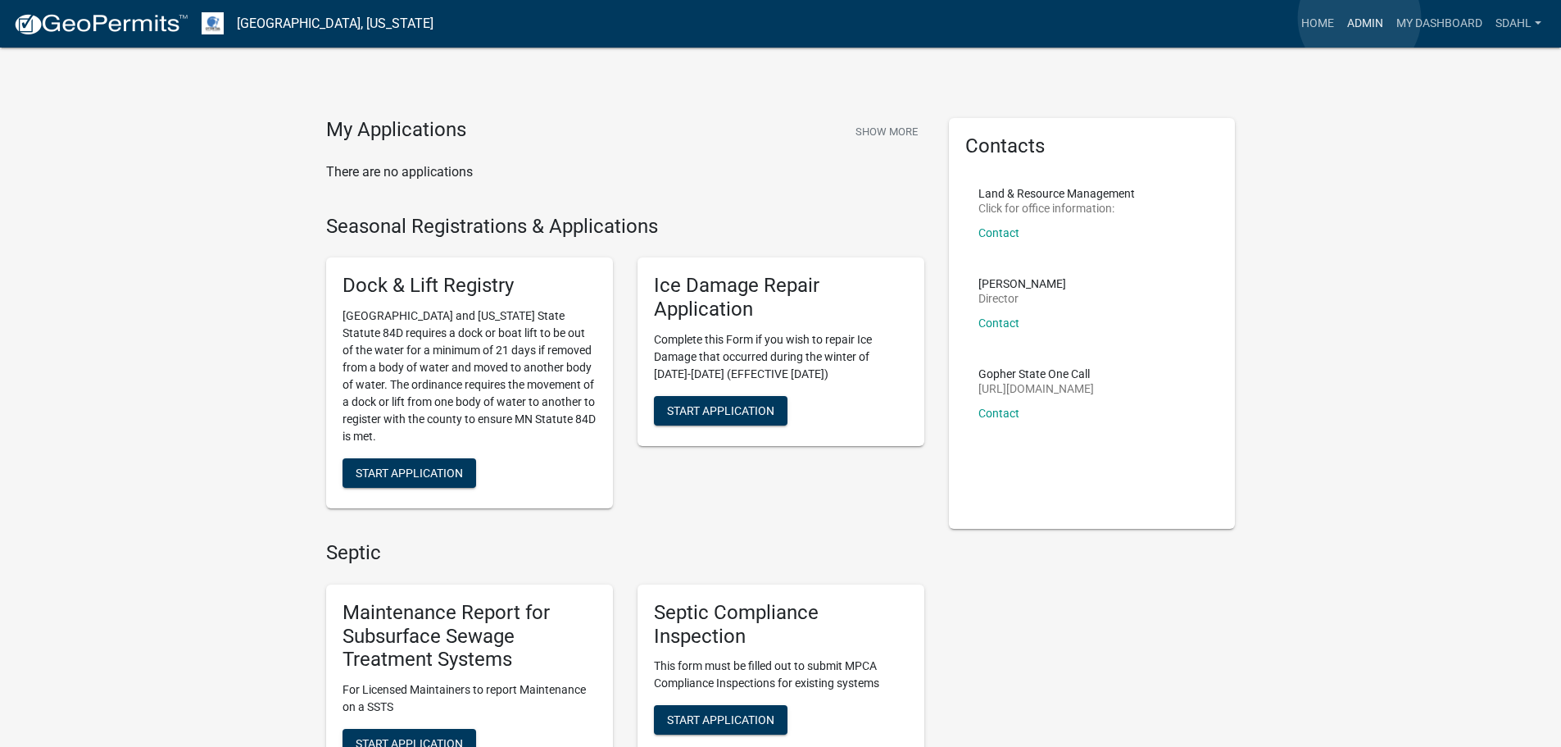
click at [1360, 18] on link "Admin" at bounding box center [1365, 23] width 49 height 31
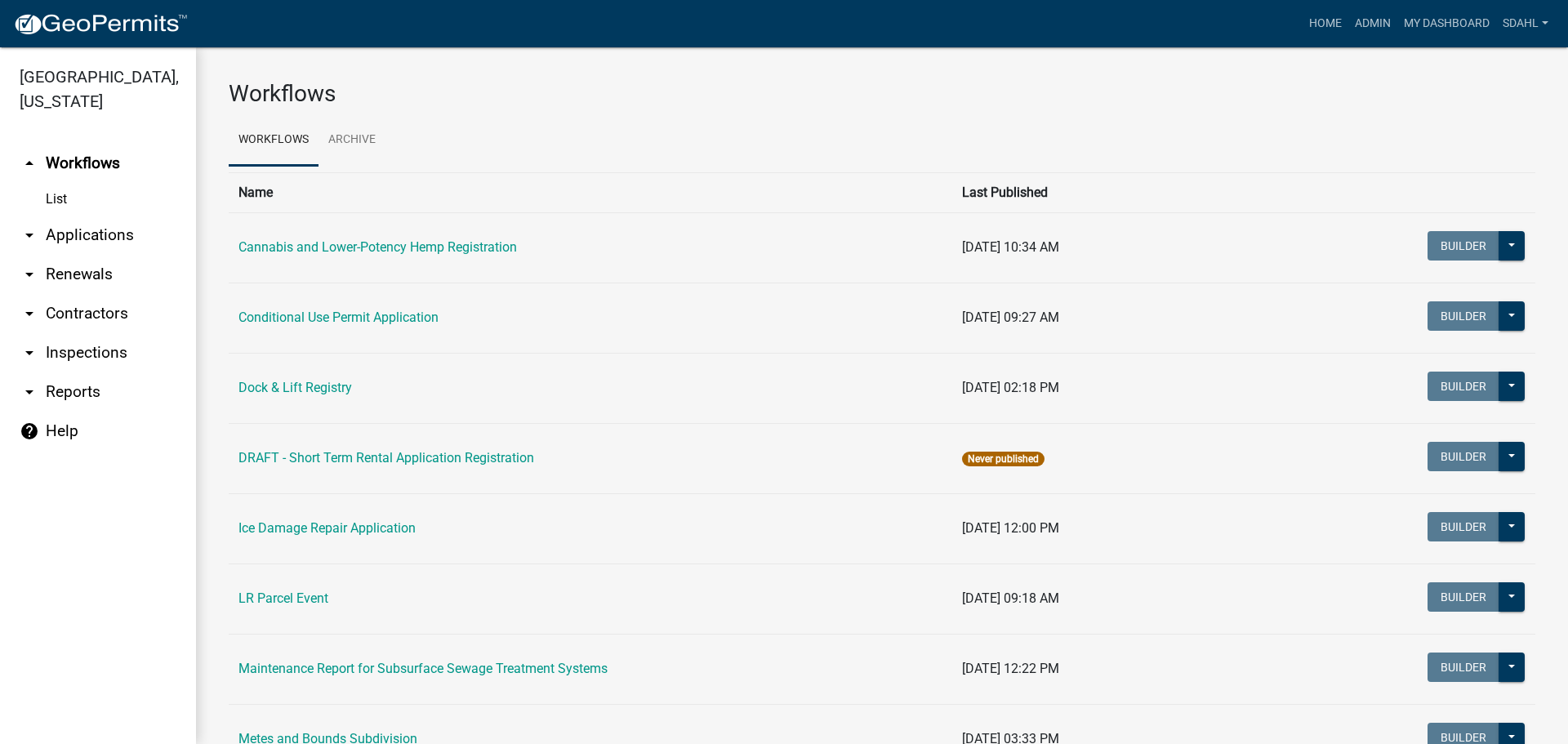
click at [125, 237] on link "arrow_drop_down Applications" at bounding box center [98, 234] width 196 height 39
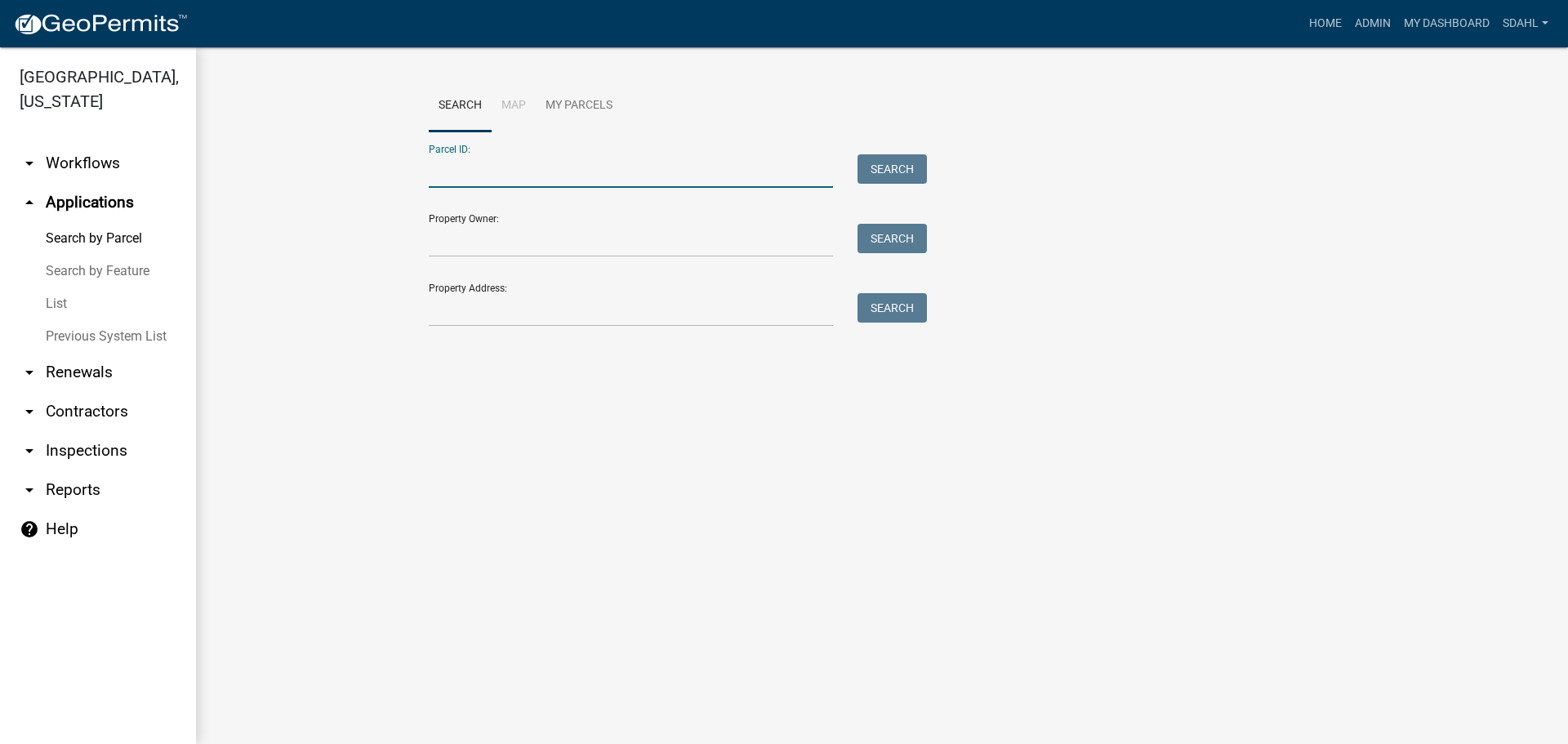
click at [606, 172] on input "Parcel ID:" at bounding box center [631, 171] width 404 height 34
paste input "25000991178000"
type input "25000991178000"
click at [895, 164] on button "Search" at bounding box center [893, 169] width 70 height 30
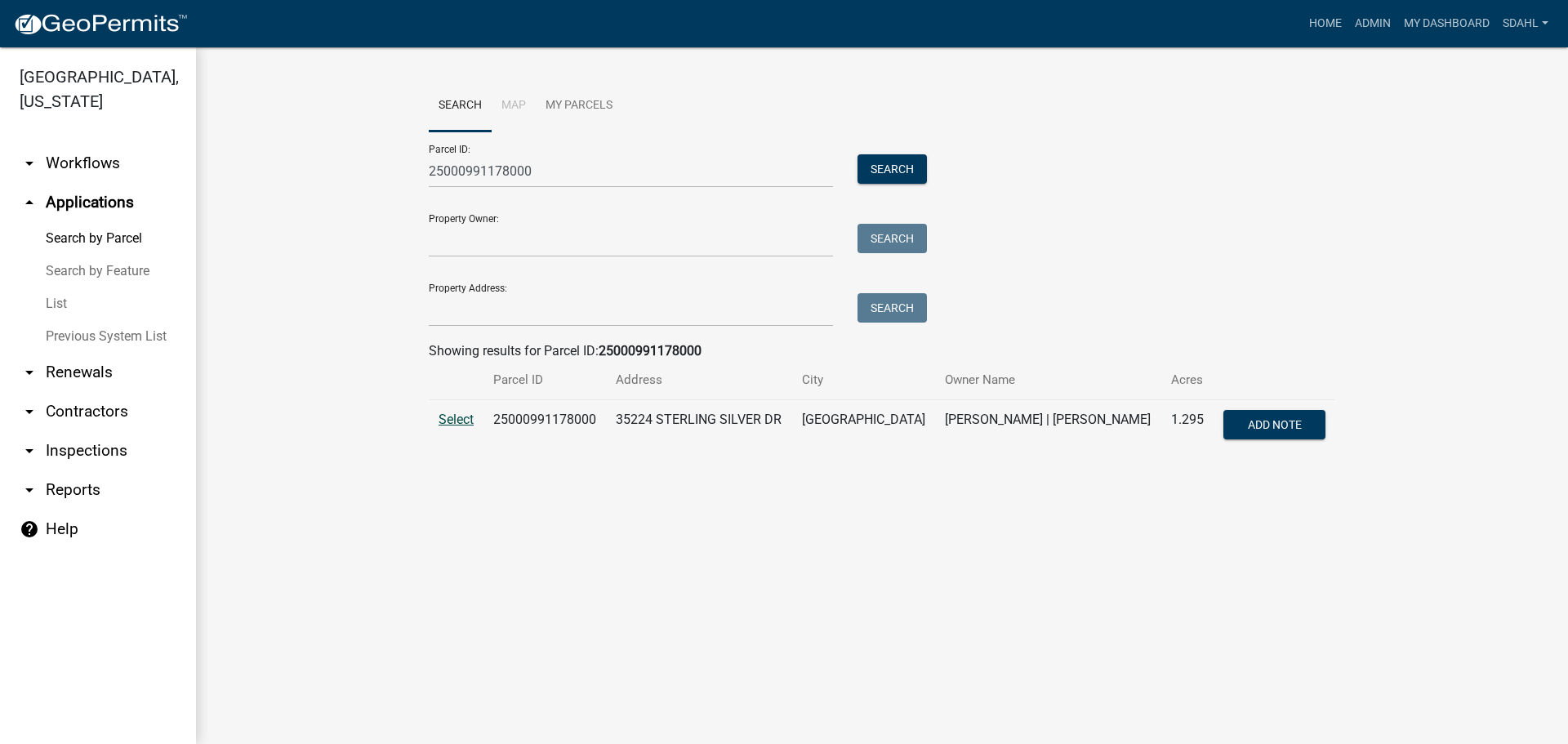
click at [446, 419] on span "Select" at bounding box center [455, 419] width 35 height 16
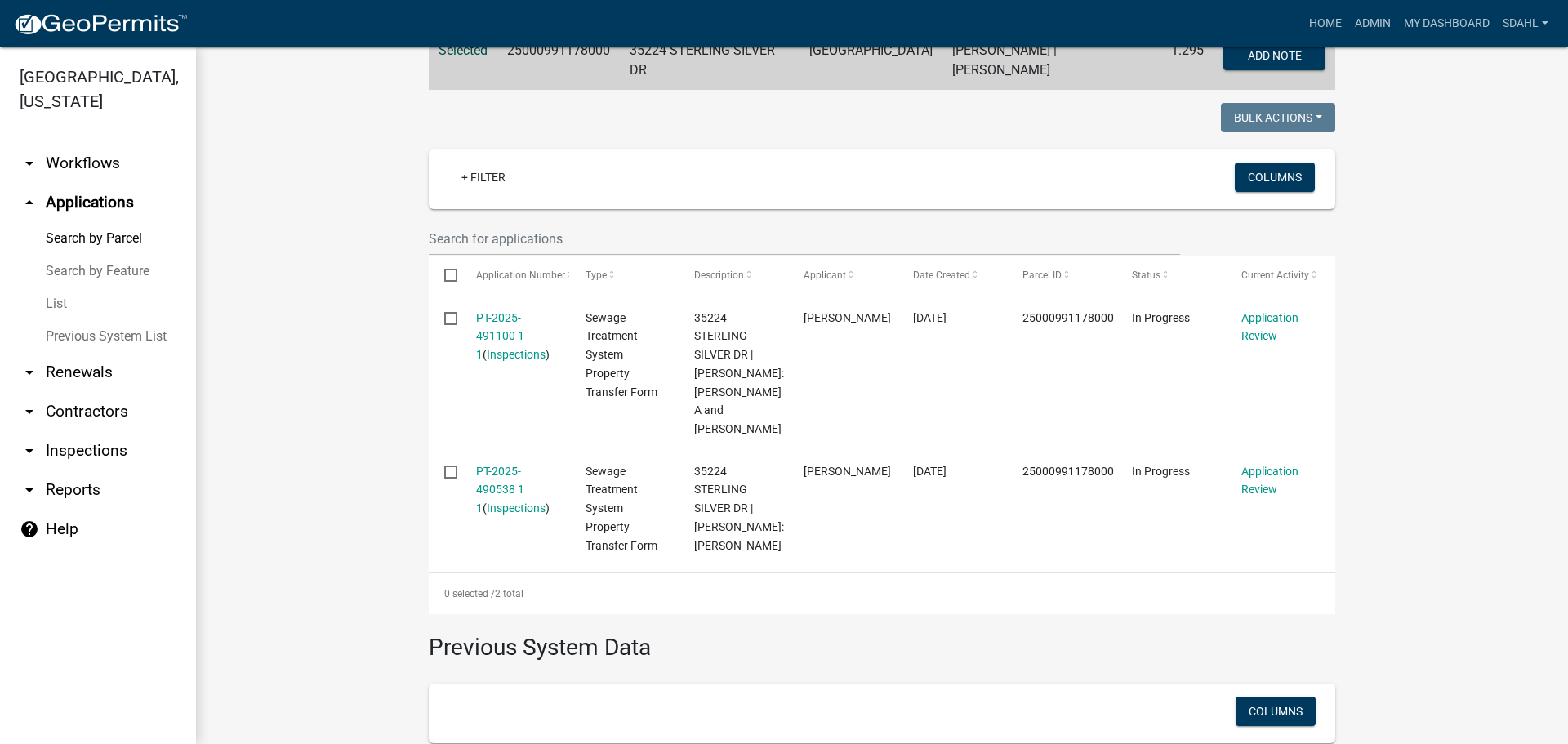
scroll to position [408, 0]
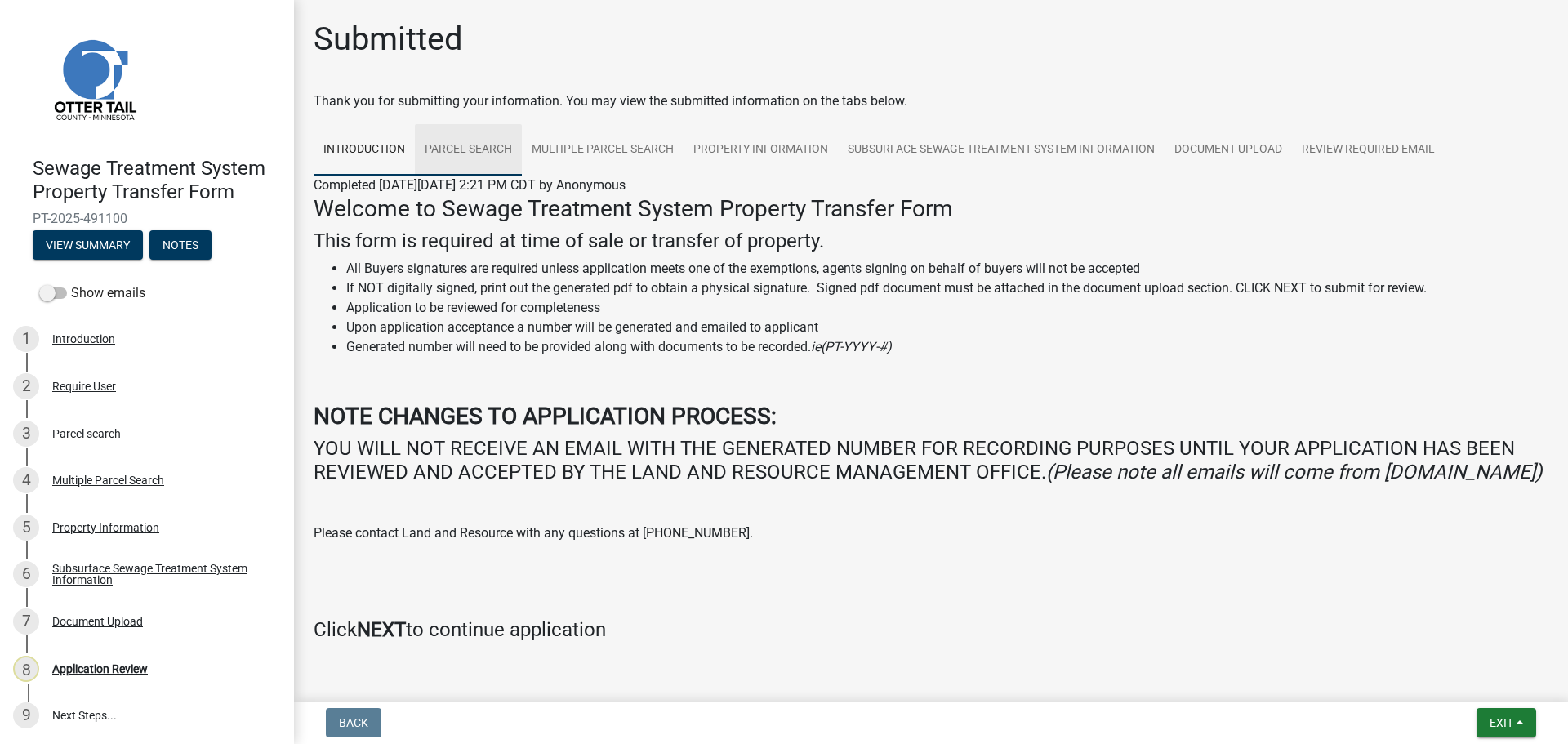
click at [464, 146] on link "Parcel search" at bounding box center [467, 150] width 107 height 52
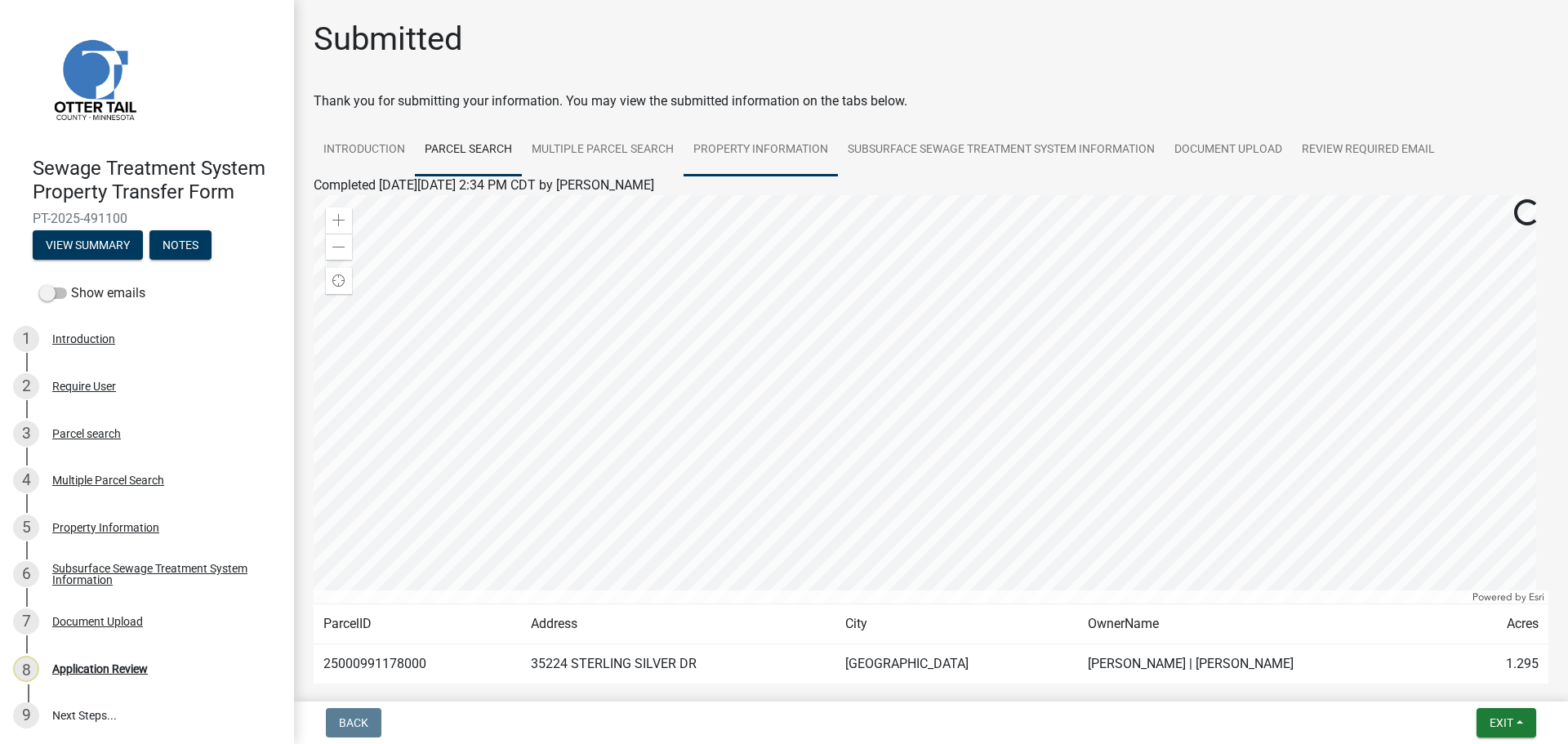
click at [716, 147] on link "Property Information" at bounding box center [760, 150] width 154 height 52
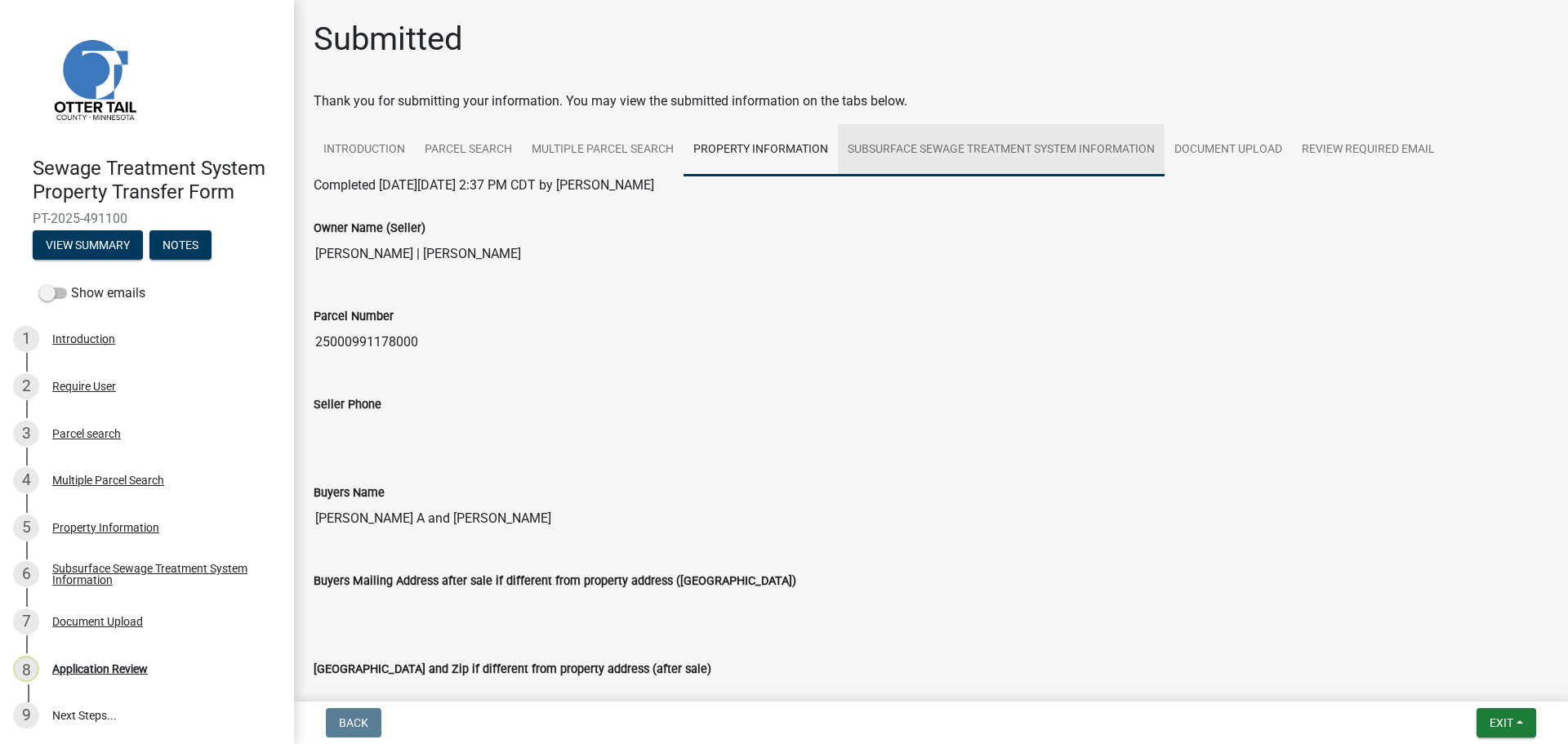
click at [1037, 156] on link "Subsurface Sewage Treatment System Information" at bounding box center [1001, 150] width 327 height 52
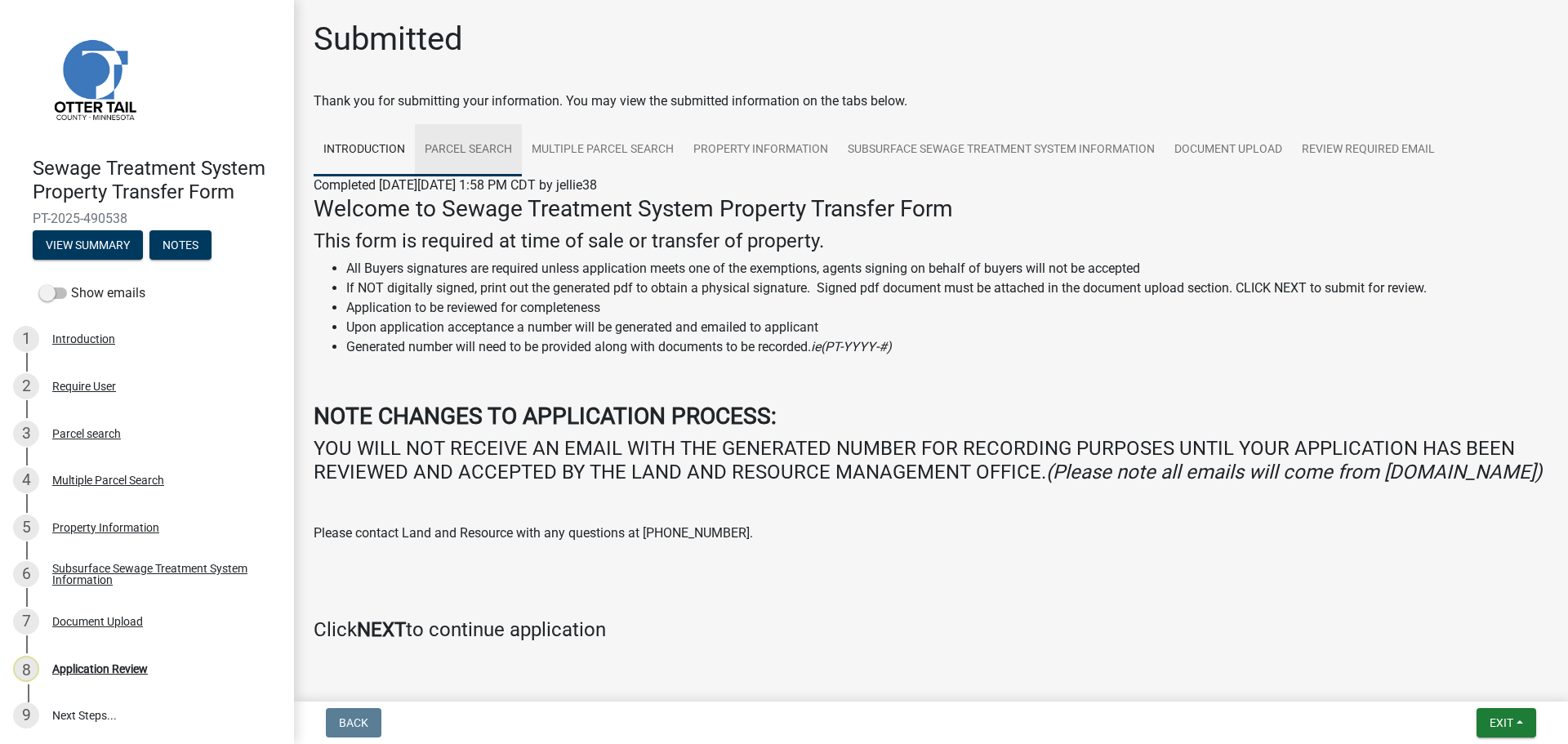
click at [464, 144] on link "Parcel search" at bounding box center [467, 150] width 107 height 52
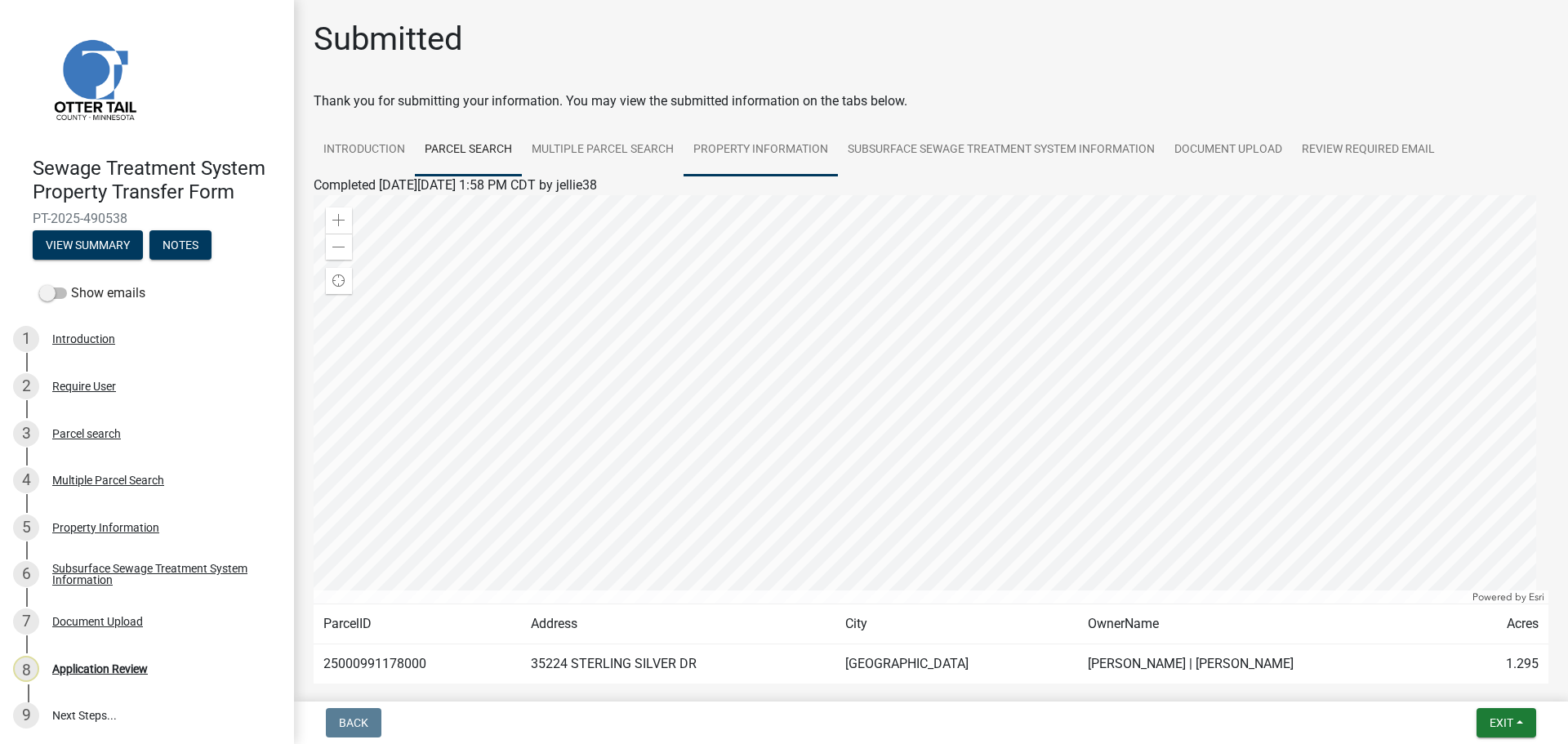
click at [771, 149] on link "Property Information" at bounding box center [760, 150] width 154 height 52
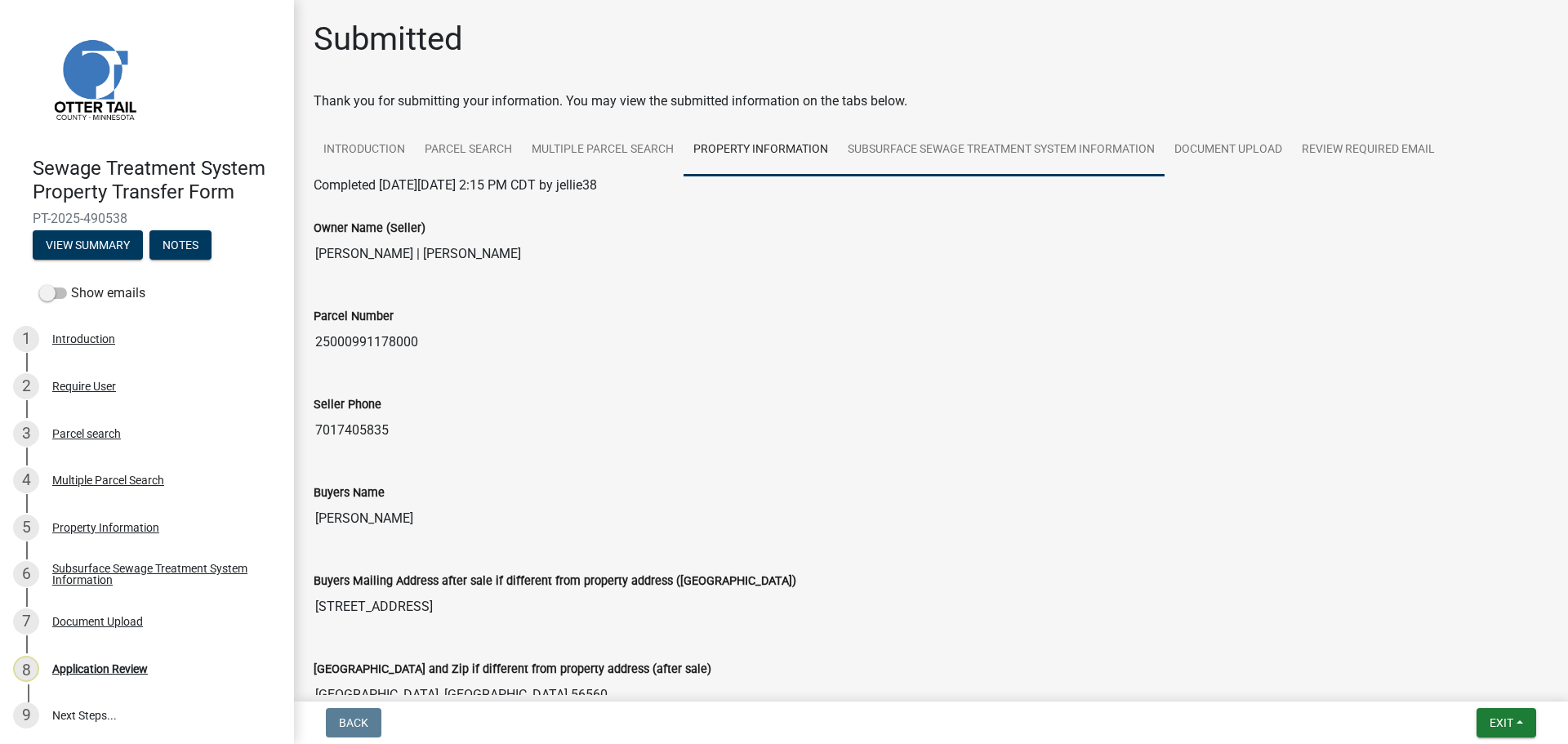
click at [1027, 151] on link "Subsurface Sewage Treatment System Information" at bounding box center [1001, 150] width 327 height 52
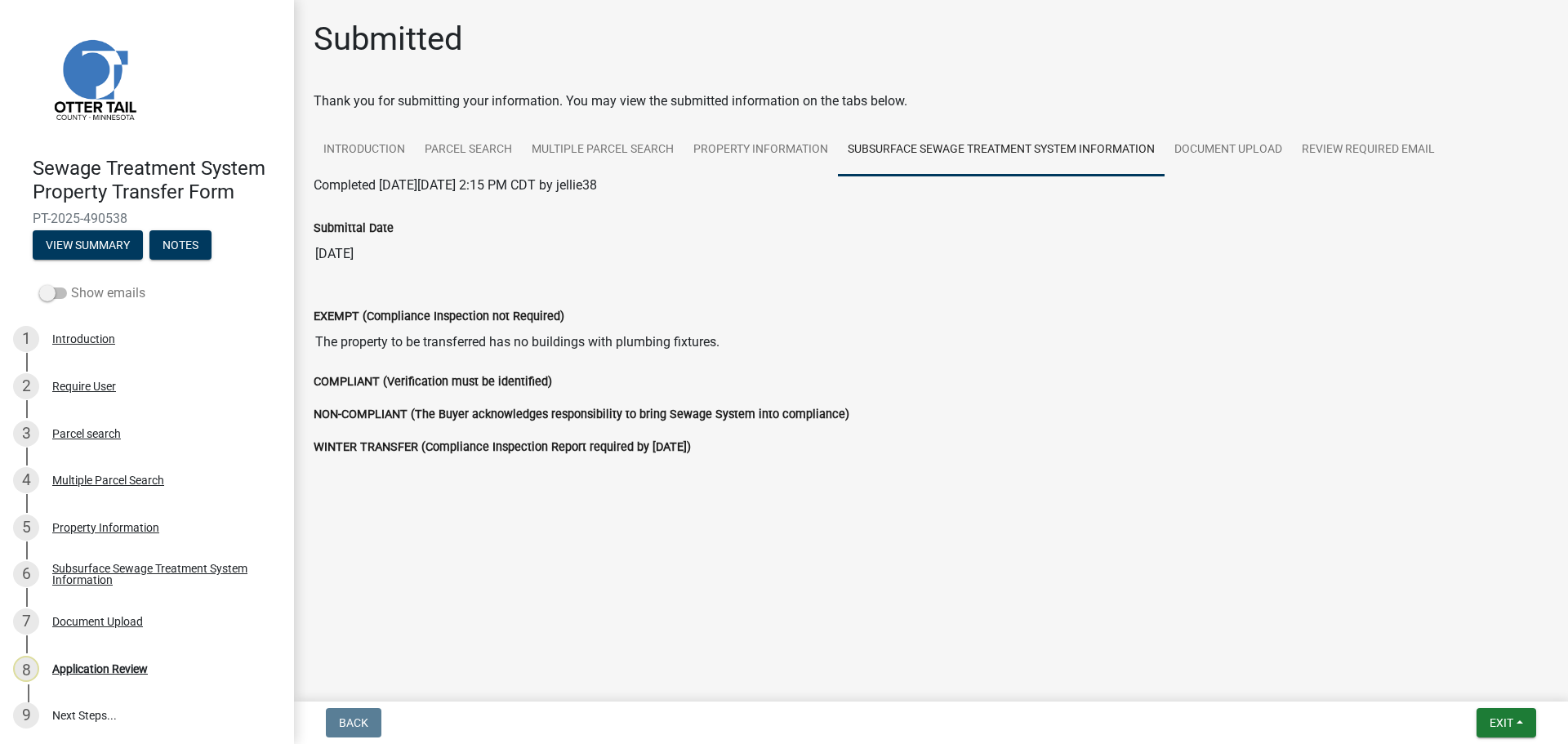
click at [92, 290] on label "Show emails" at bounding box center [92, 293] width 107 height 20
click at [71, 283] on input "Show emails" at bounding box center [71, 283] width 0 height 0
click at [106, 242] on button "View Summary" at bounding box center [88, 245] width 111 height 30
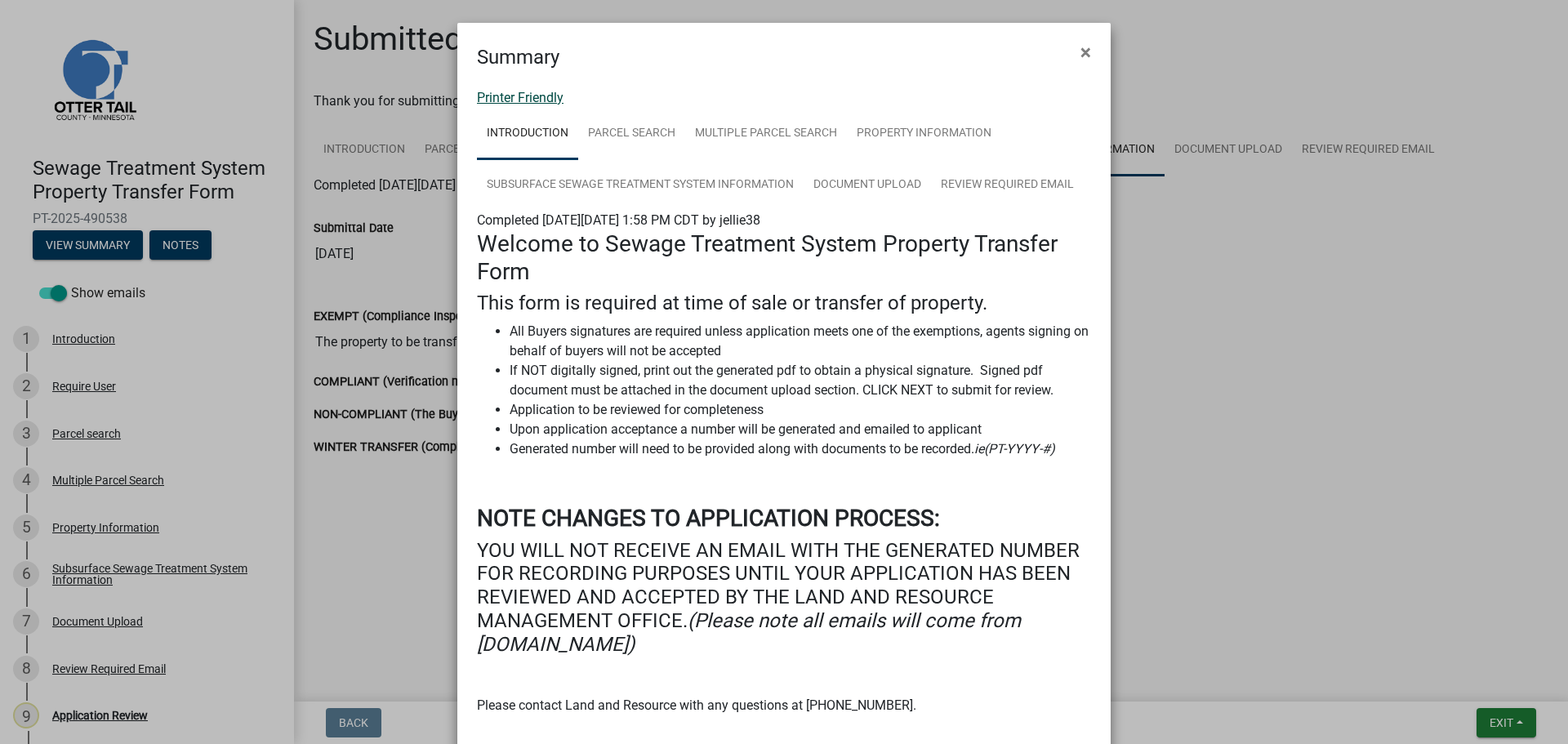
click at [522, 100] on link "Printer Friendly" at bounding box center [520, 98] width 87 height 16
click at [1081, 49] on span "×" at bounding box center [1085, 52] width 11 height 23
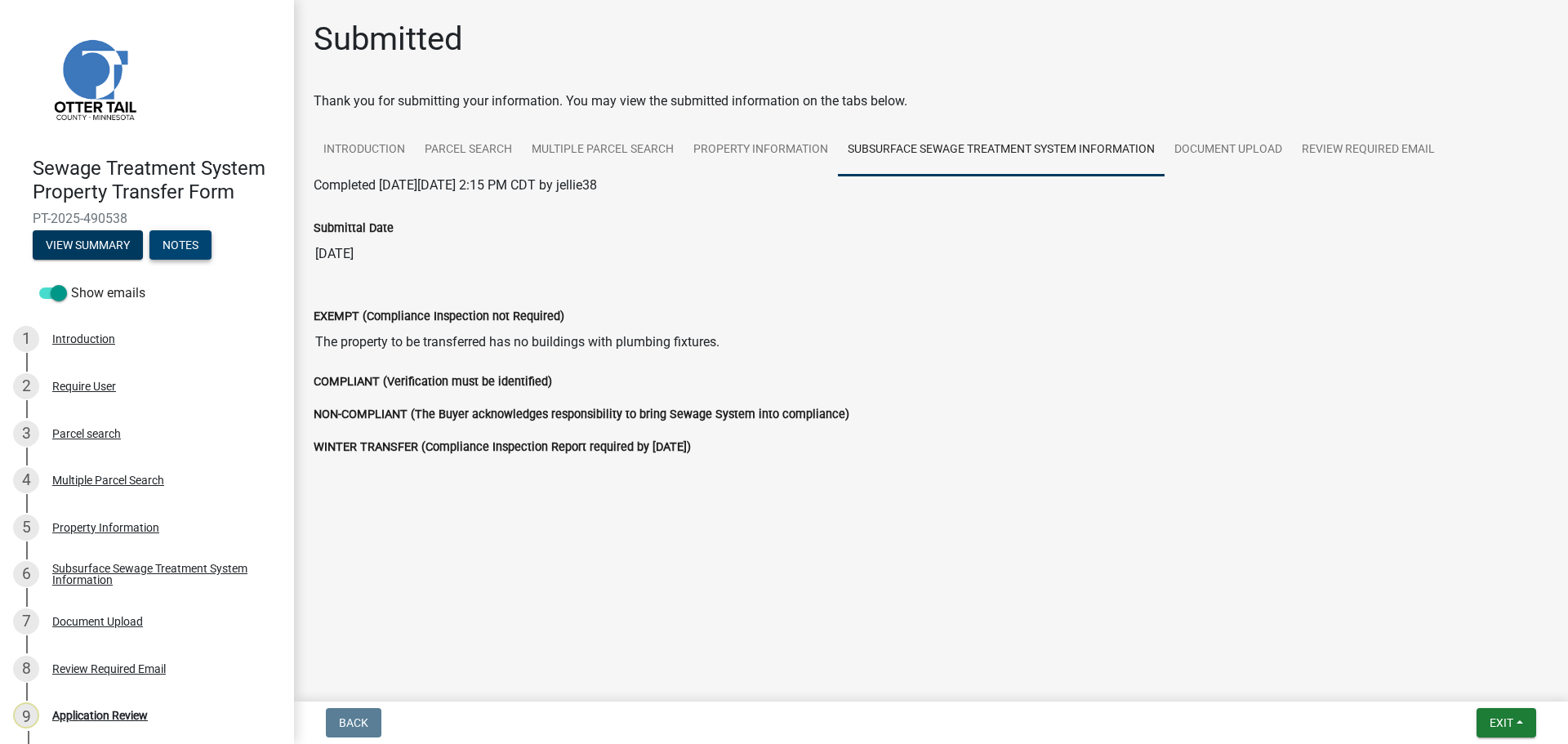
click at [179, 242] on button "Notes" at bounding box center [180, 245] width 62 height 30
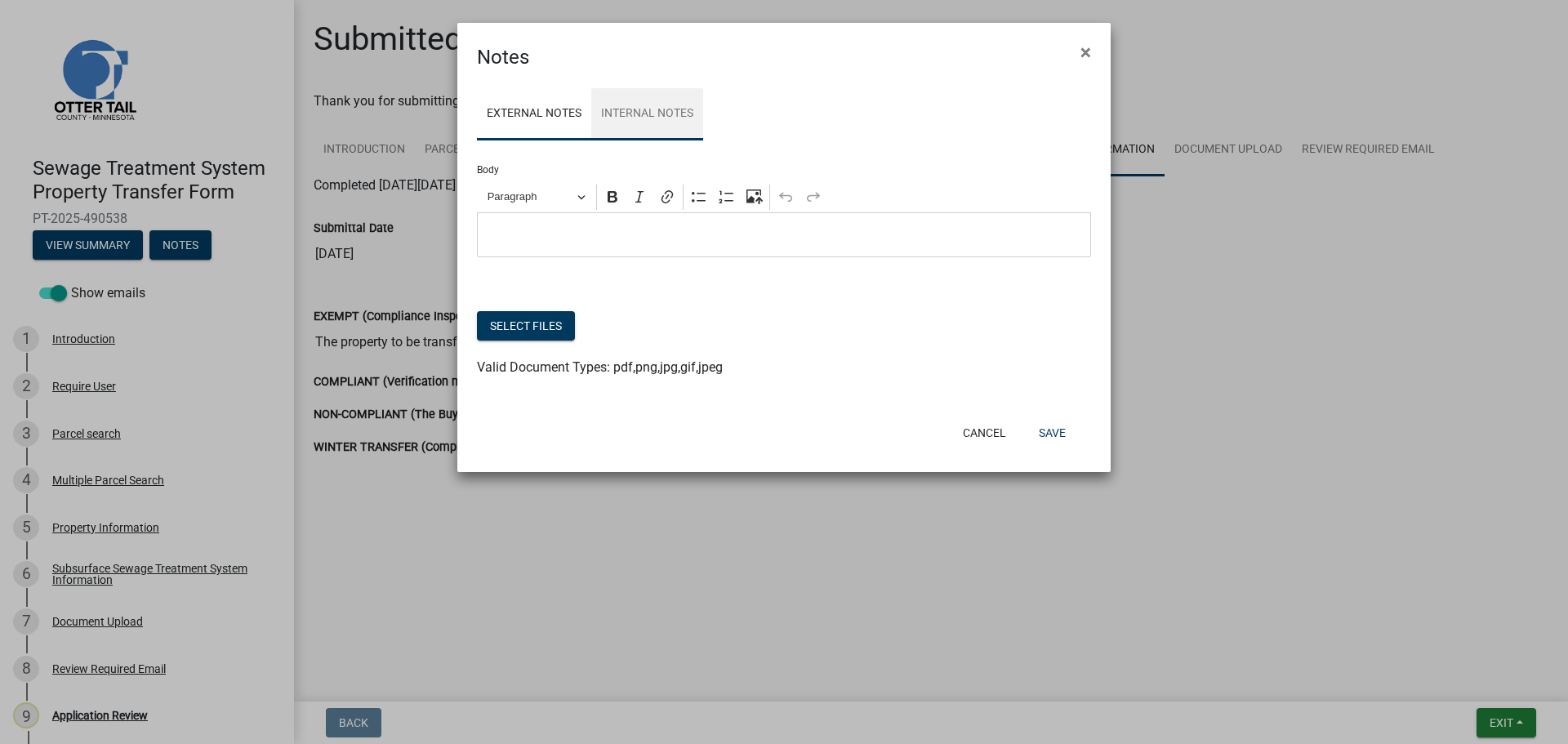
click at [619, 109] on link "Internal Notes" at bounding box center [647, 115] width 112 height 52
click at [606, 226] on p "Editor editing area: main. Press Alt+0 for help." at bounding box center [784, 235] width 597 height 20
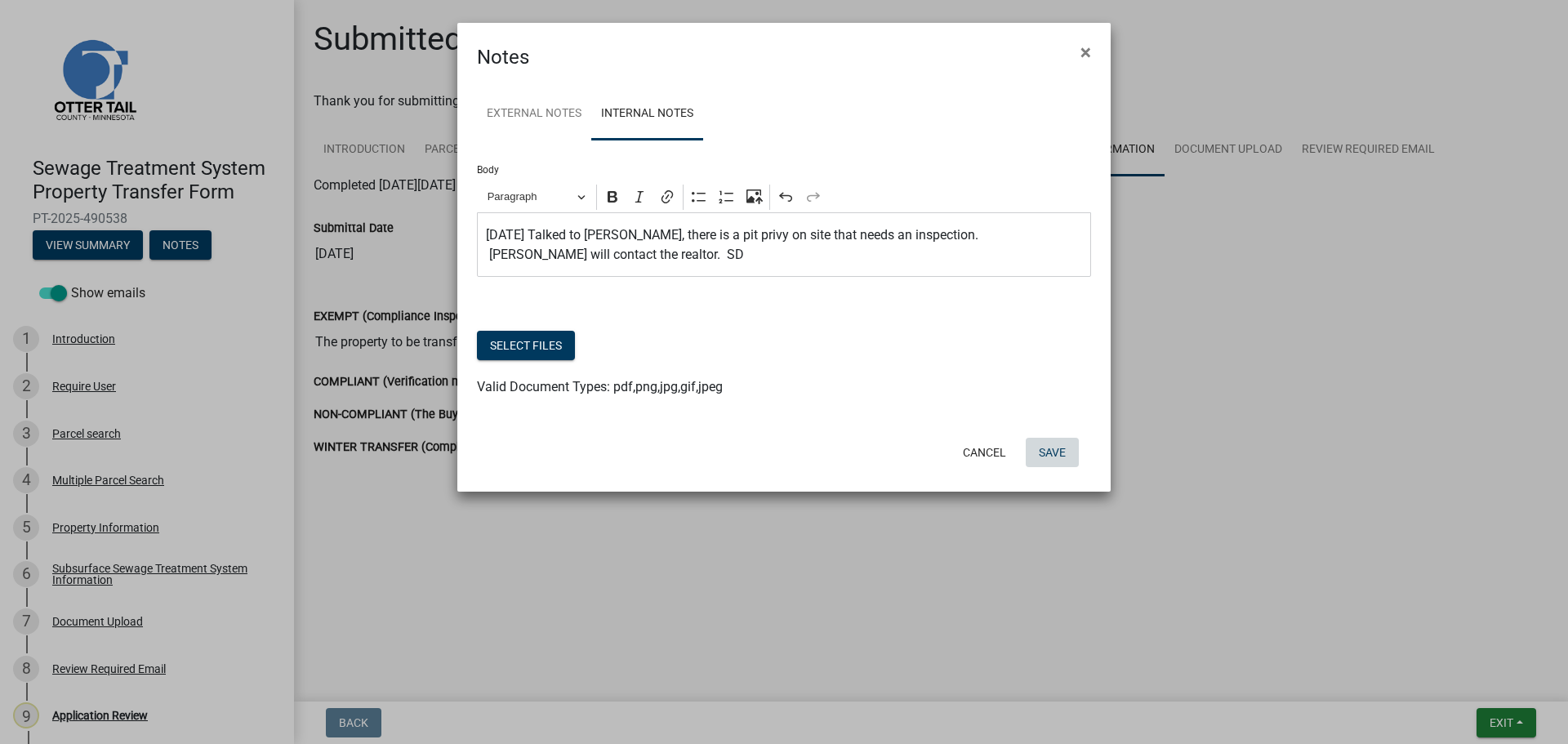
click at [1056, 451] on button "Save" at bounding box center [1051, 452] width 53 height 30
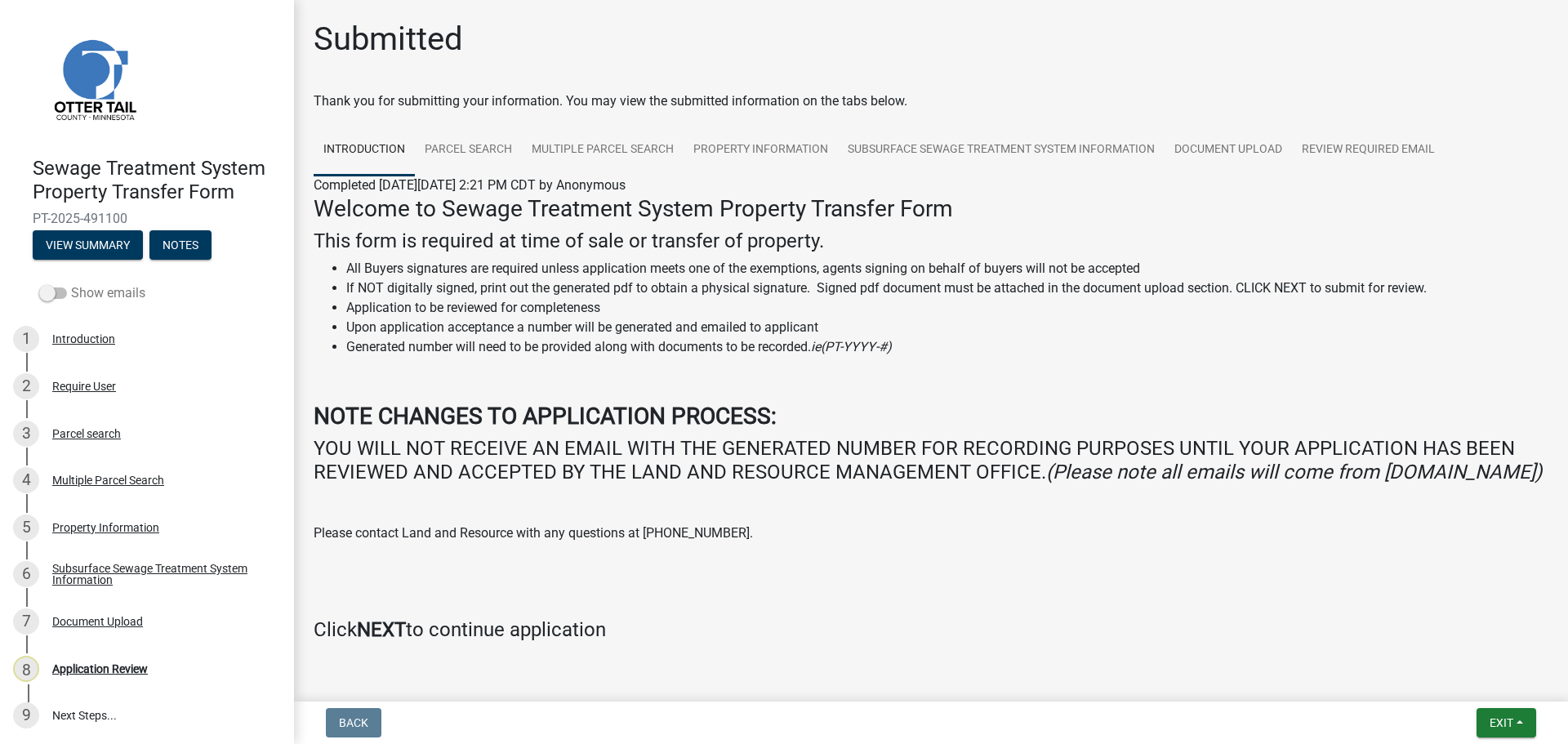
click at [98, 297] on label "Show emails" at bounding box center [92, 293] width 107 height 20
click at [71, 283] on input "Show emails" at bounding box center [71, 283] width 0 height 0
click at [105, 239] on button "View Summary" at bounding box center [88, 245] width 111 height 30
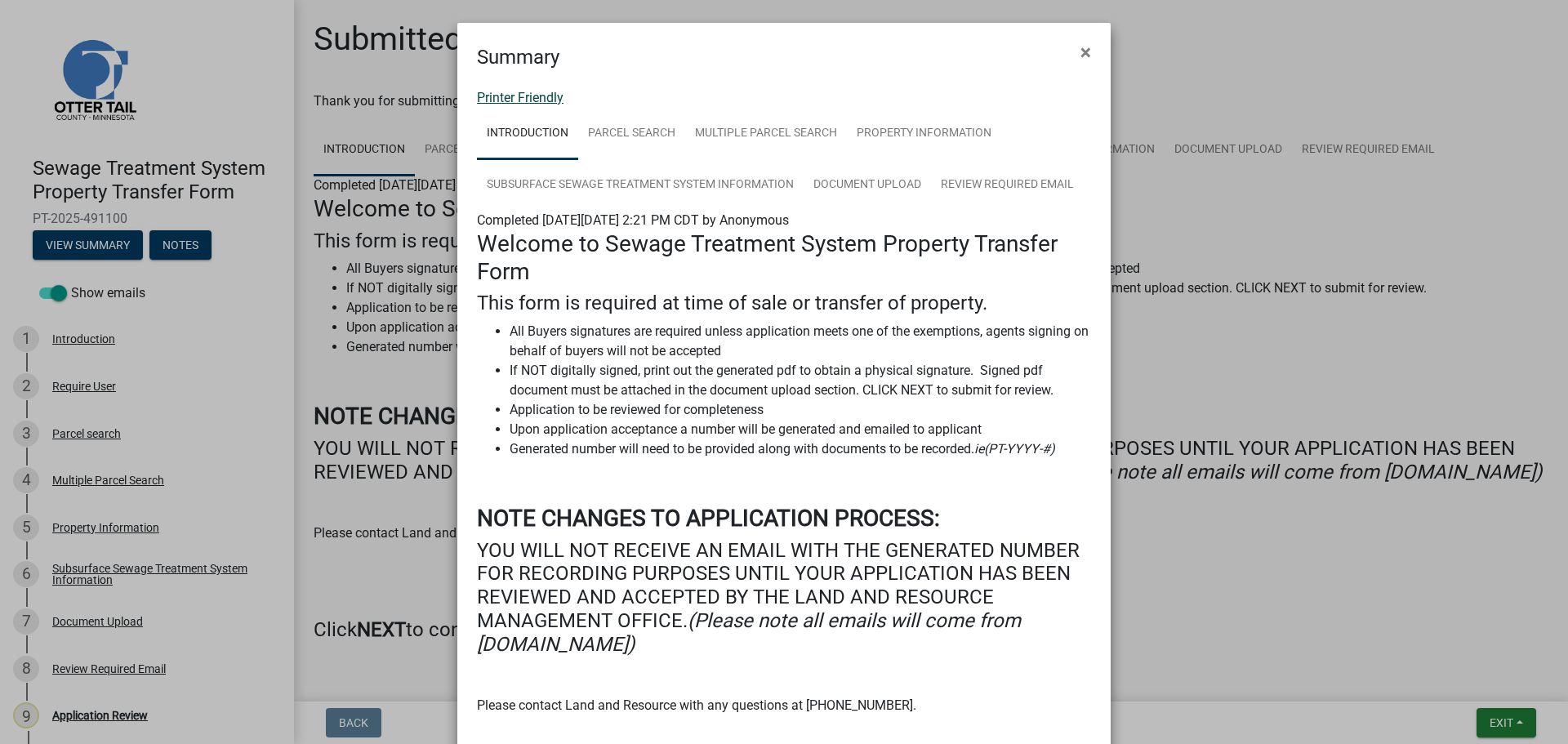
click at [550, 100] on link "Printer Friendly" at bounding box center [520, 98] width 87 height 16
click at [1080, 52] on span "×" at bounding box center [1085, 52] width 11 height 23
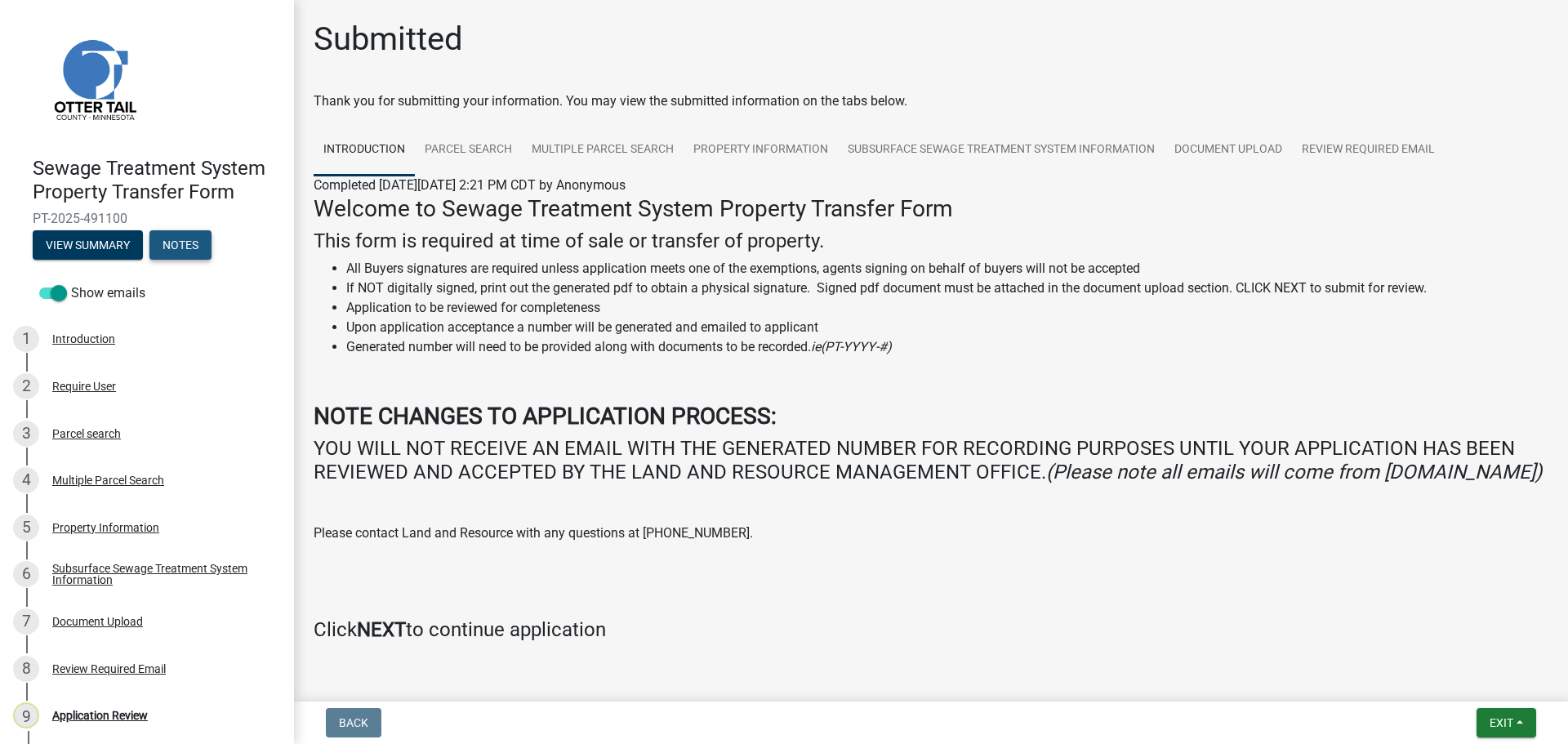
click at [169, 246] on button "Notes" at bounding box center [180, 245] width 62 height 30
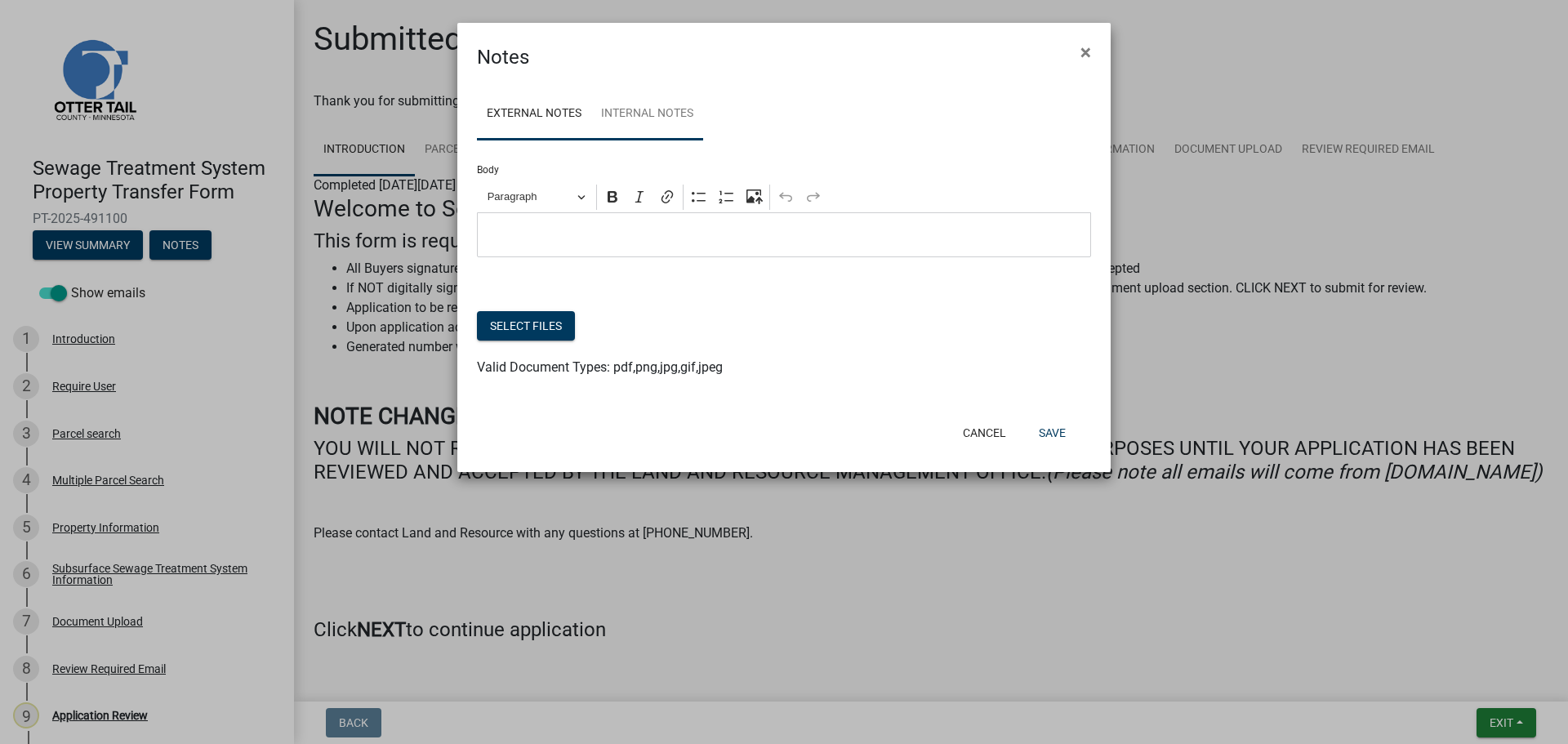
click at [644, 117] on link "Internal Notes" at bounding box center [647, 115] width 112 height 52
click at [620, 232] on p "Editor editing area: main. Press Alt+0 for help." at bounding box center [784, 235] width 597 height 20
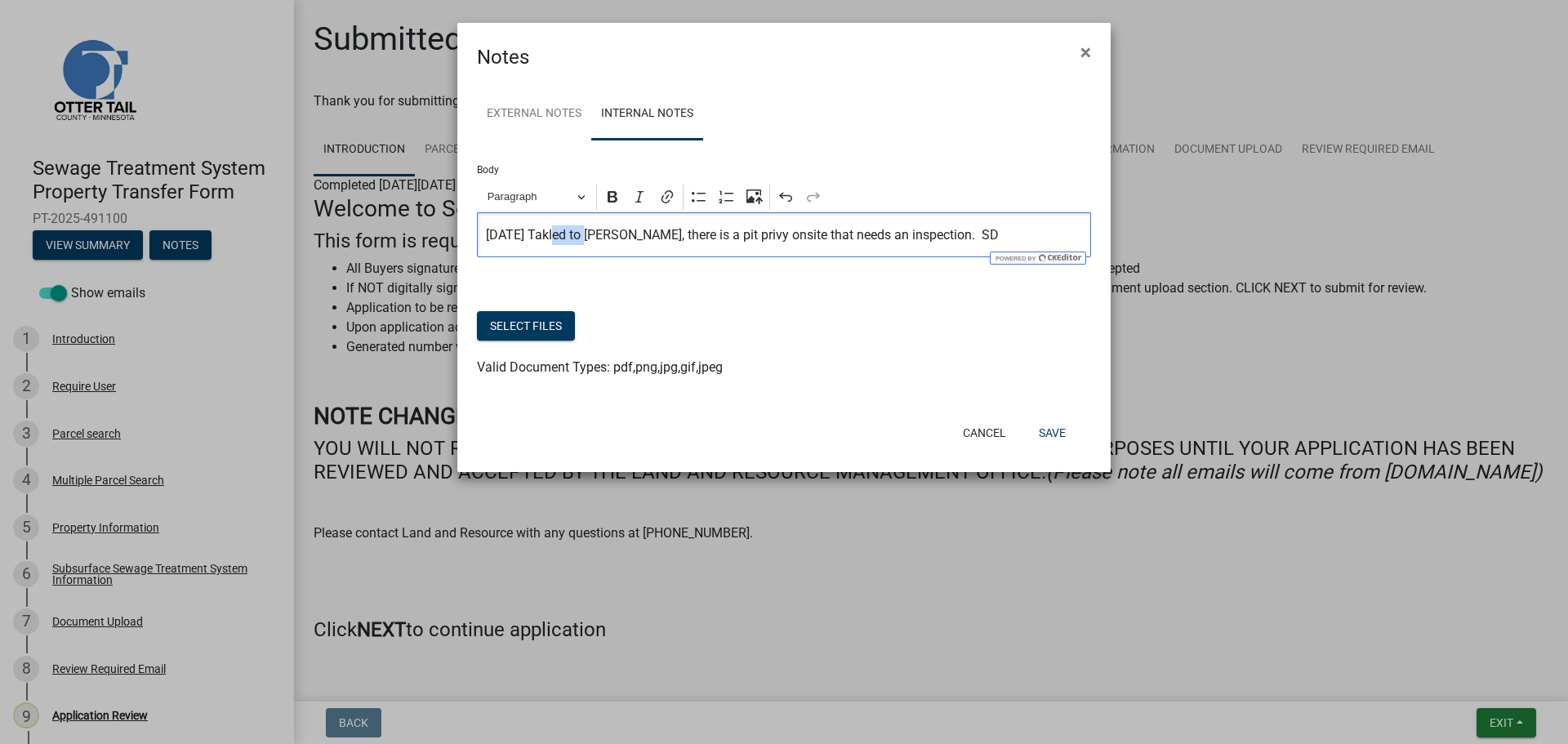
drag, startPoint x: 583, startPoint y: 230, endPoint x: 566, endPoint y: 233, distance: 17.3
click at [566, 233] on p "2025-10-10 Takled to Laurie Woessner, there is a pit privy onsite that needs an…" at bounding box center [784, 235] width 597 height 20
click at [852, 234] on p "2025-10-10 Talked to Laurie Woessner, there is a pit privy onsite that needs an…" at bounding box center [784, 235] width 597 height 20
click at [1053, 431] on button "Save" at bounding box center [1051, 433] width 53 height 30
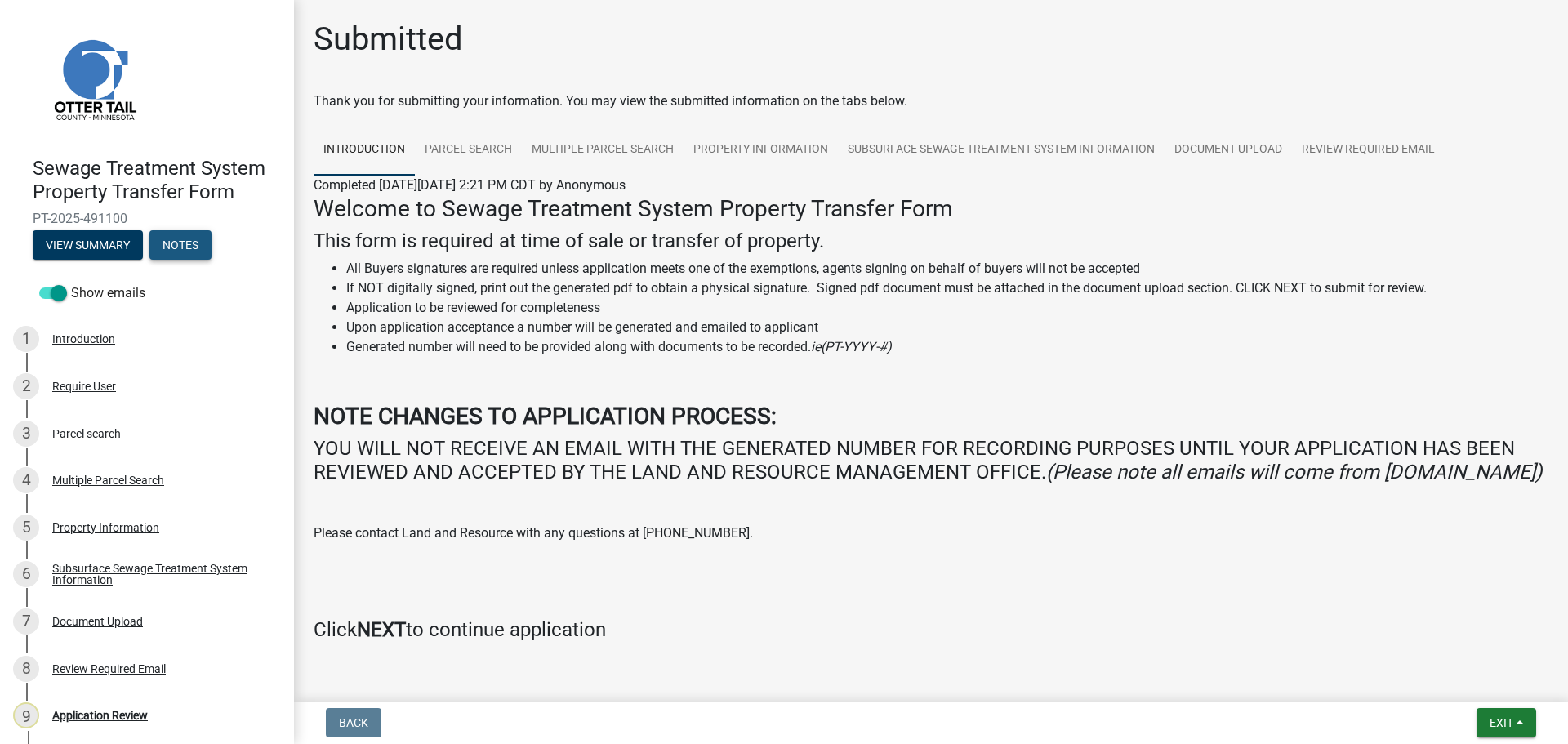
click at [189, 242] on button "Notes" at bounding box center [180, 245] width 62 height 30
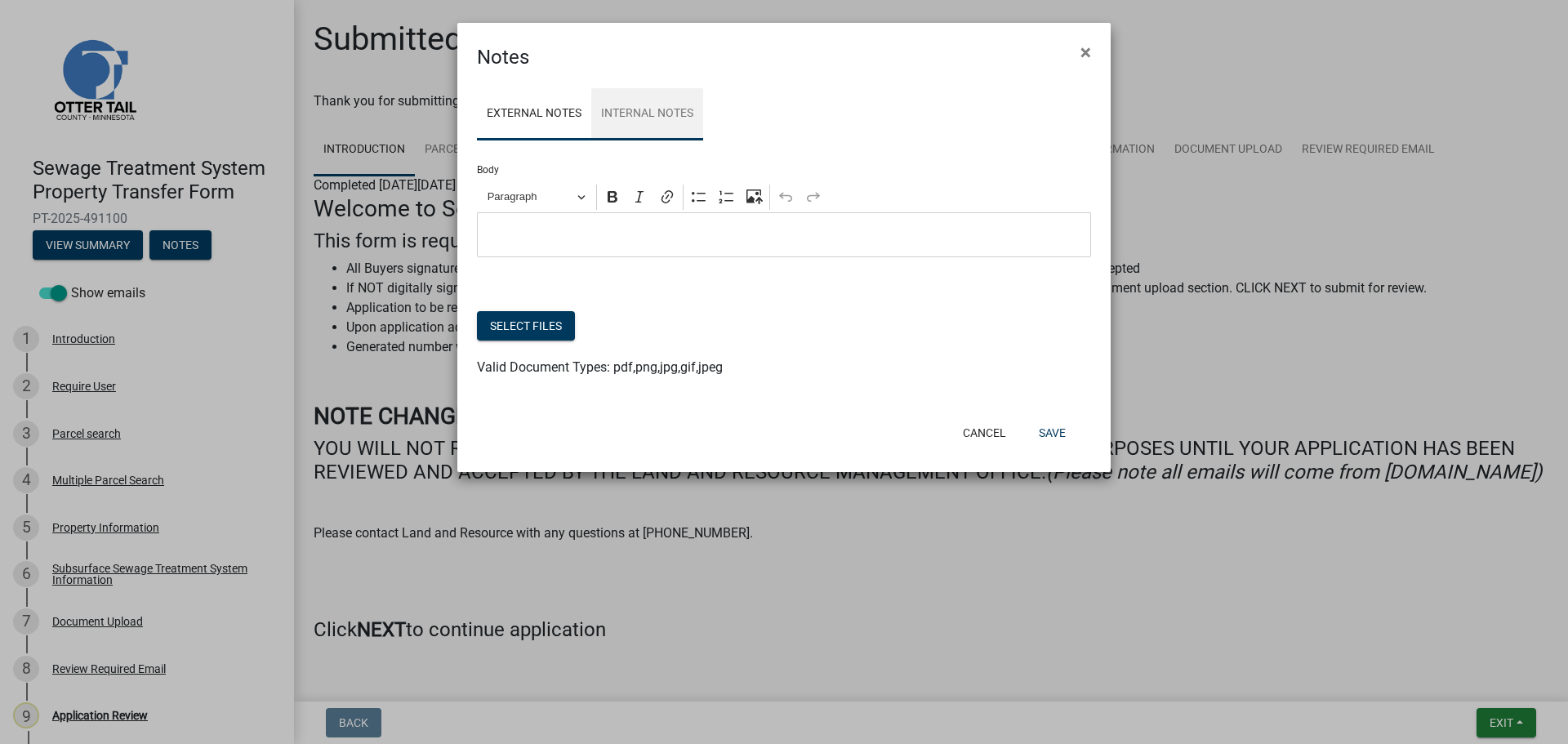
click at [632, 117] on link "Internal Notes" at bounding box center [647, 115] width 112 height 52
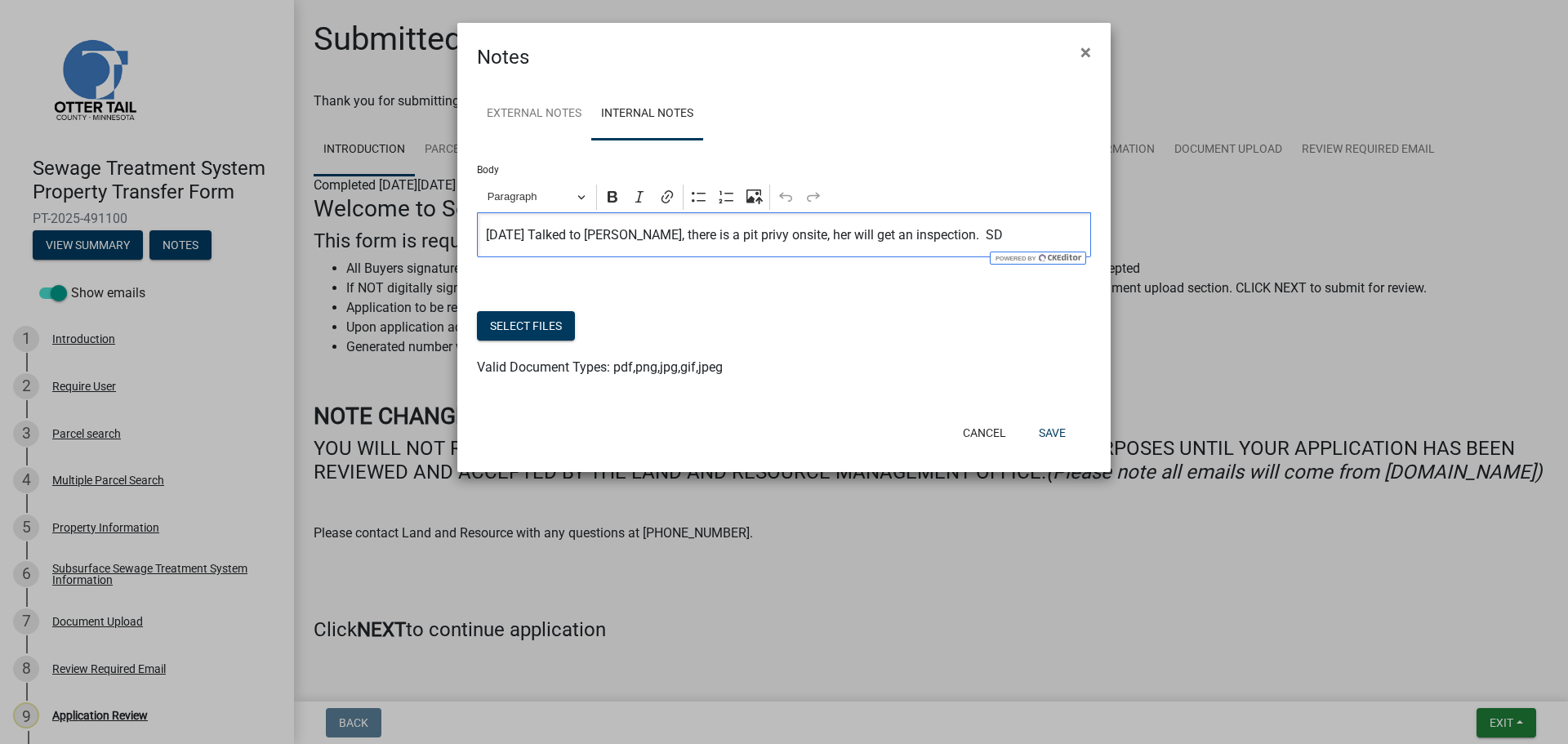
click at [710, 233] on p "2025-10-10 Talked to Laurie Woessner, there is a pit privy onsite, her will get…" at bounding box center [784, 235] width 597 height 20
click at [708, 237] on p "2025-10-10 Talked to Laurie Woessner, he admits there is an out hose onsite. He…" at bounding box center [784, 235] width 597 height 20
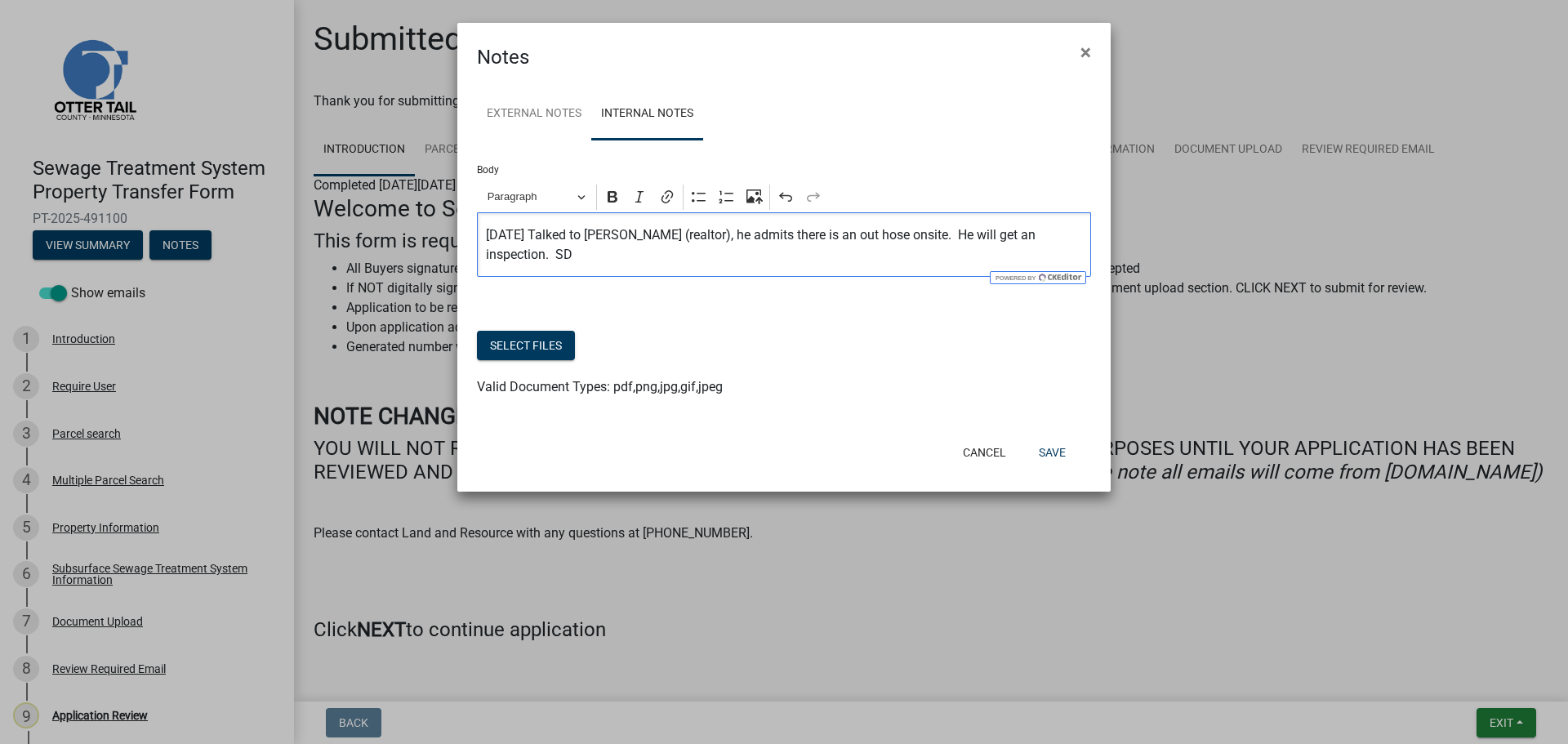
click at [923, 233] on p "2025-10-10 Talked to Laurie Woessner (realtor), he admits there is an out hose …" at bounding box center [784, 244] width 597 height 39
click at [1052, 455] on button "Save" at bounding box center [1051, 452] width 53 height 30
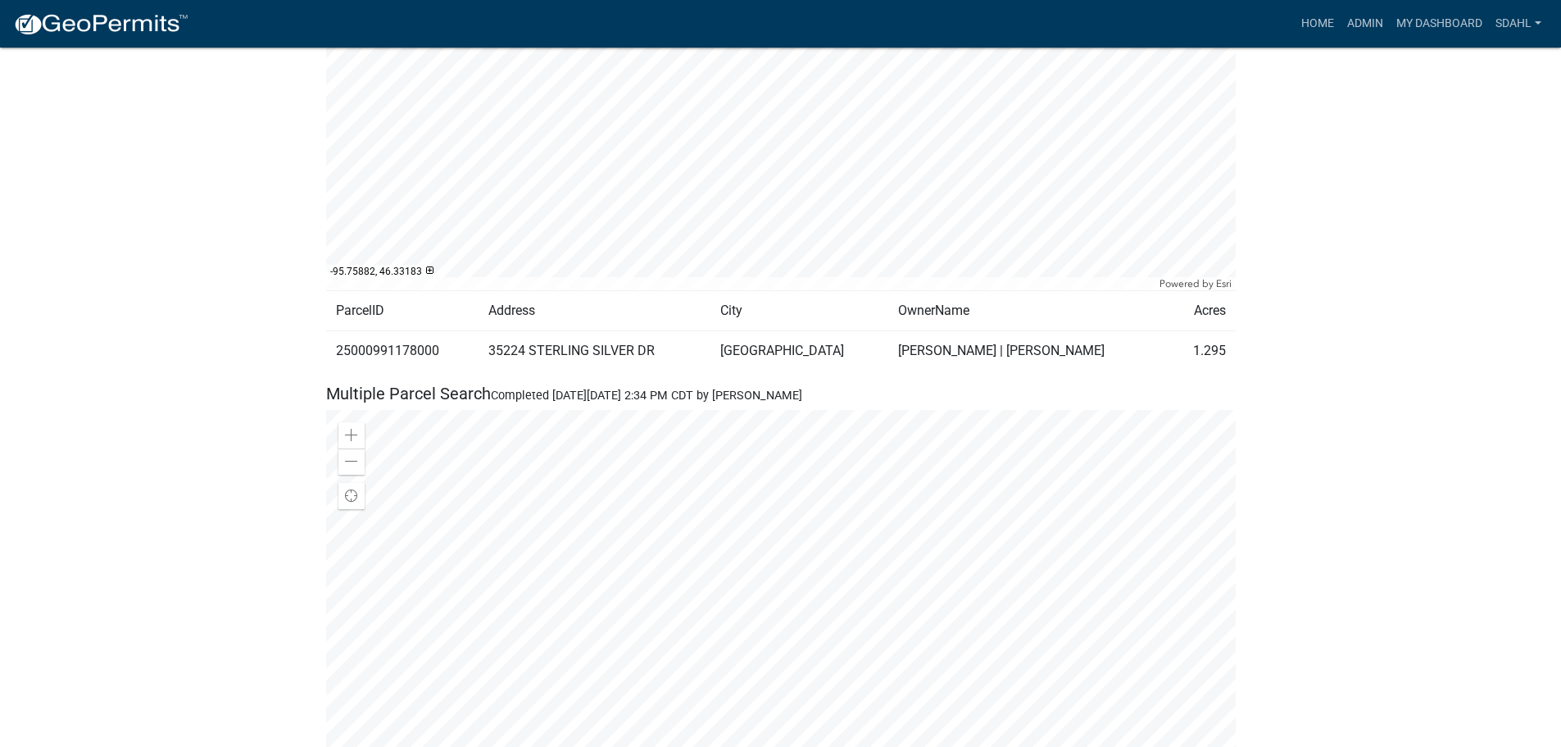
scroll to position [1066, 0]
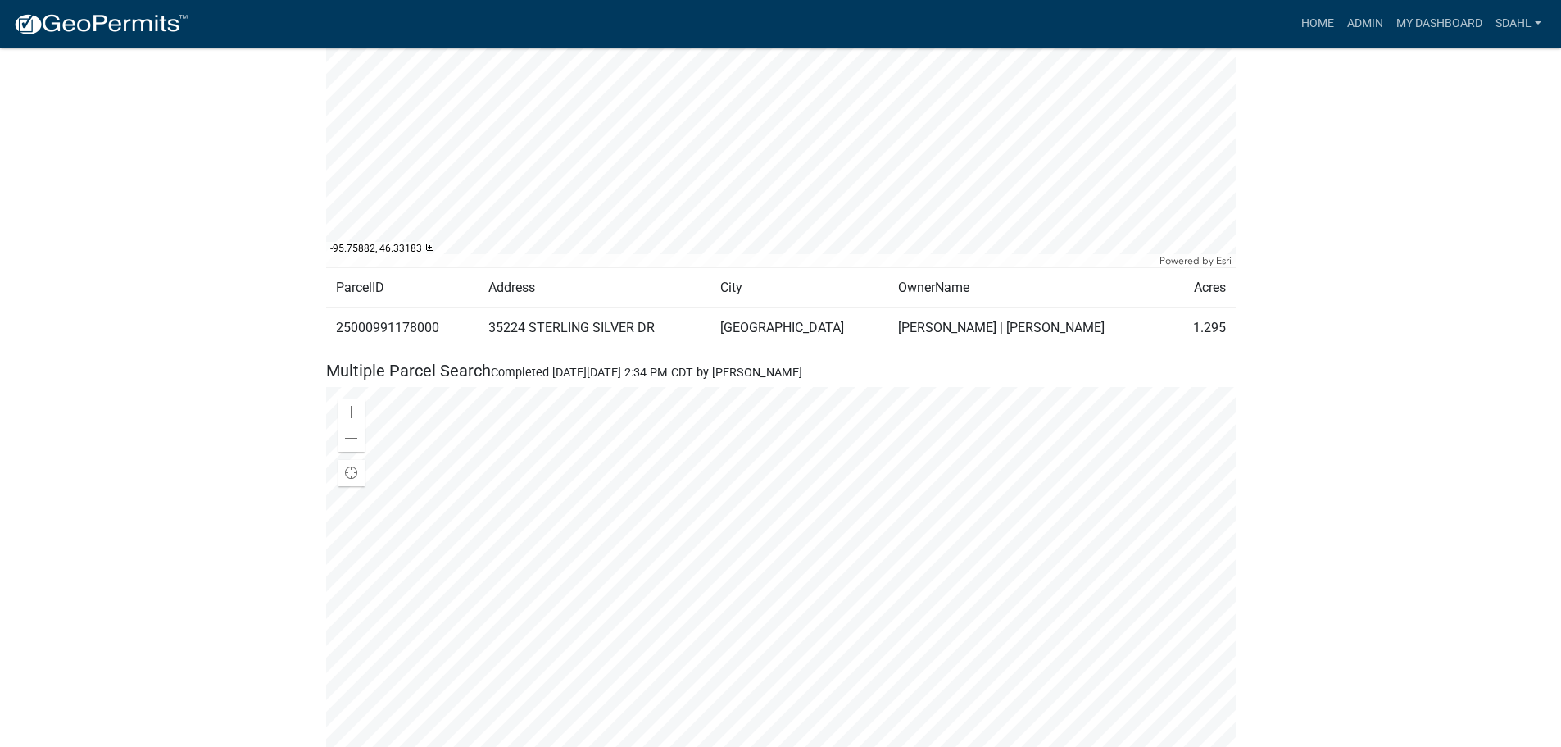
click at [393, 325] on td "25000991178000" at bounding box center [402, 327] width 153 height 40
click at [391, 327] on td "25000991178000" at bounding box center [402, 327] width 153 height 40
copy td "25000991178000"
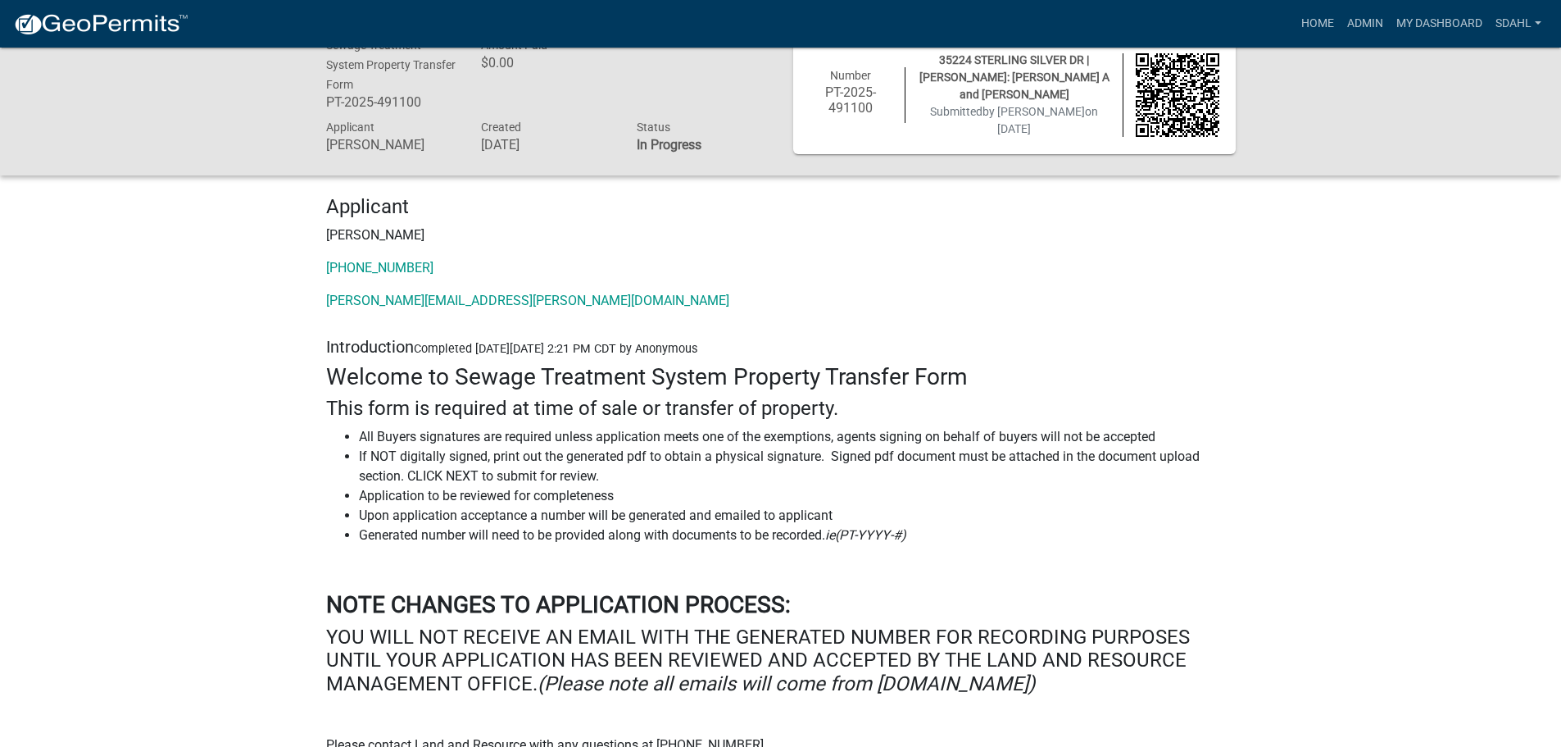
scroll to position [0, 0]
